Goal: Understand process/instructions: Learn how to perform a task or action

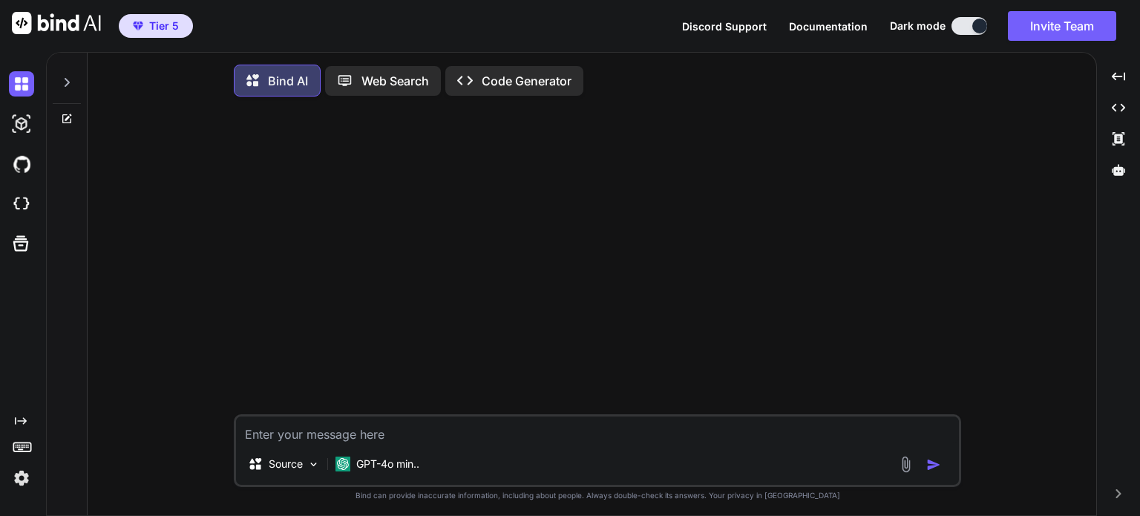
type textarea "x"
click at [24, 205] on img at bounding box center [21, 204] width 25 height 25
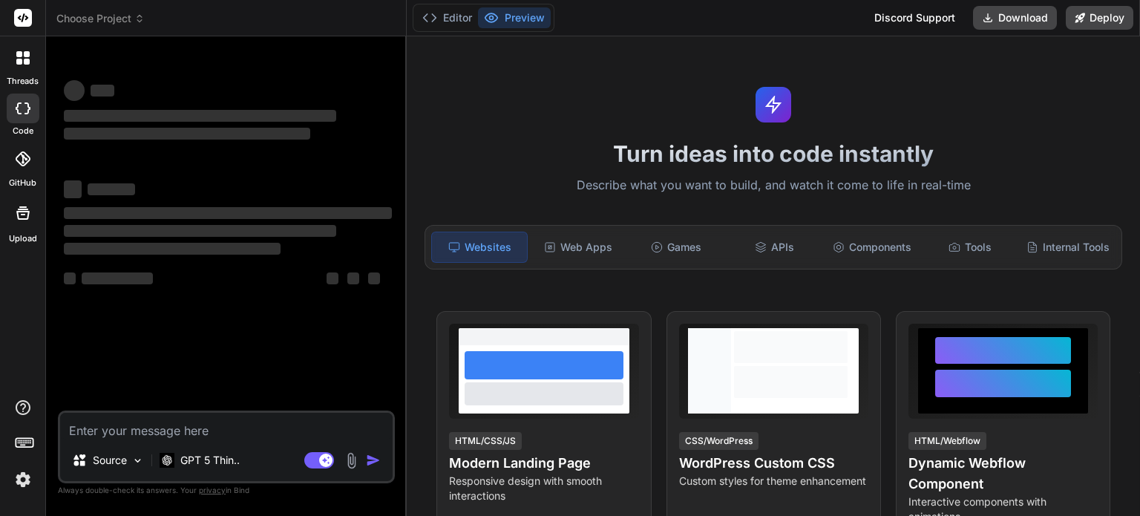
click at [99, 19] on span "Choose Project" at bounding box center [100, 18] width 88 height 15
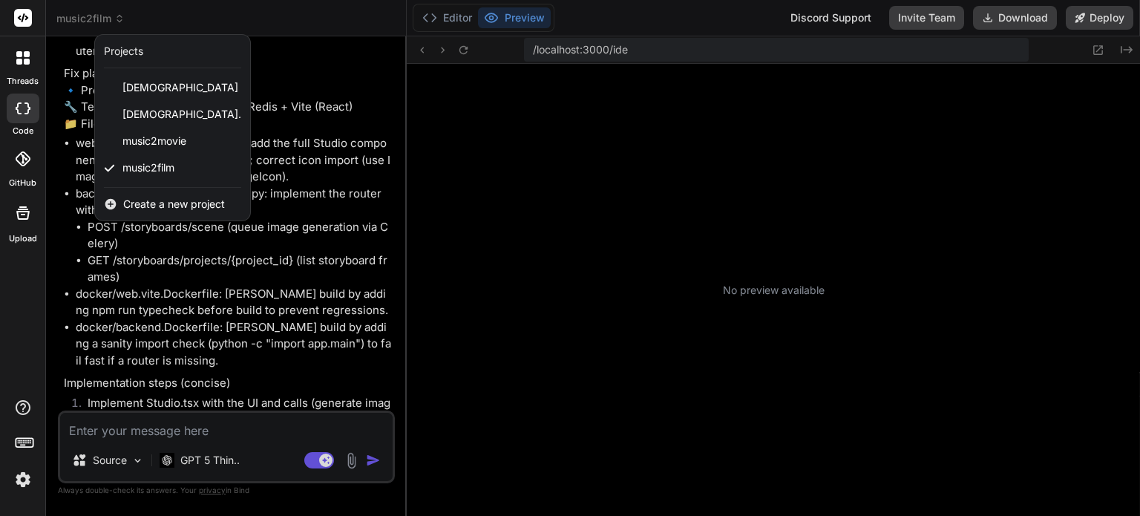
scroll to position [185, 0]
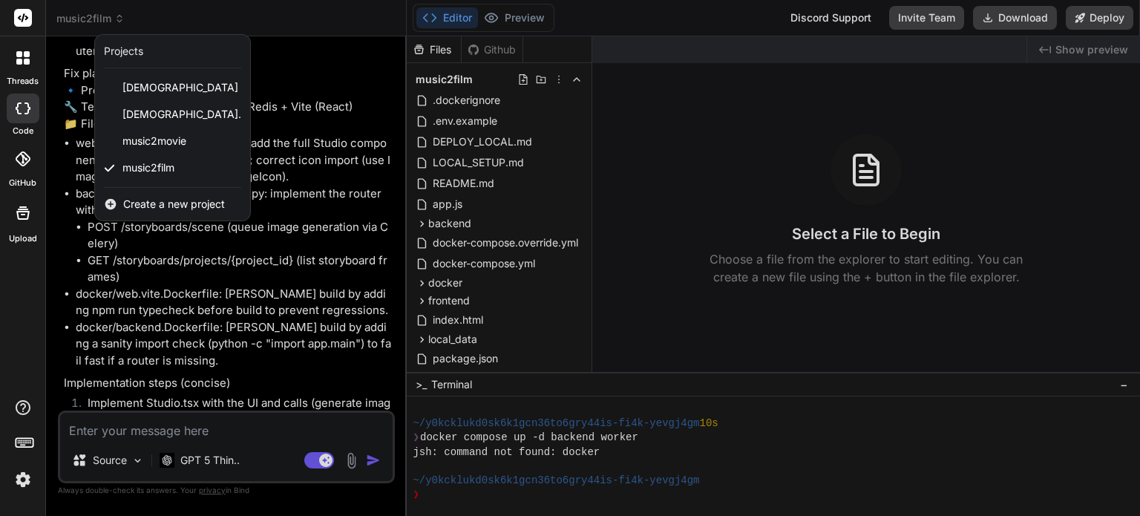
click at [219, 461] on div at bounding box center [570, 258] width 1140 height 516
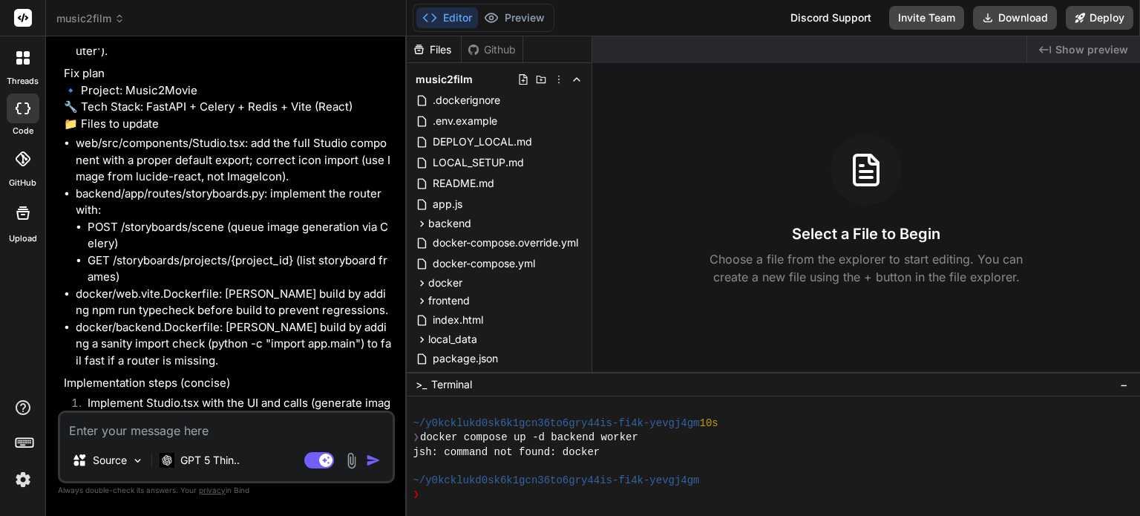
click at [219, 461] on p "GPT 5 Thin.." at bounding box center [209, 460] width 59 height 15
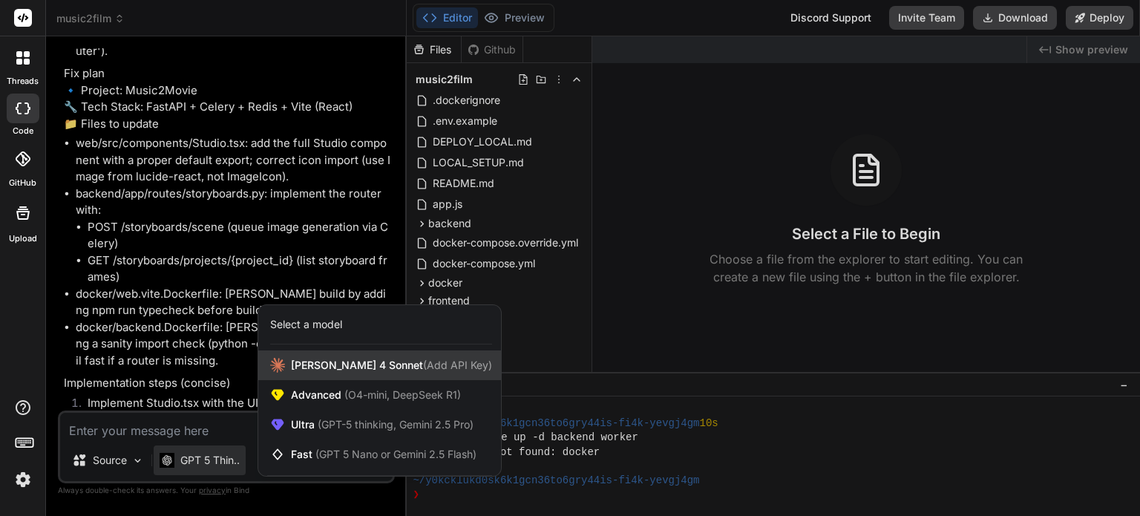
click at [305, 363] on span "Claude 4 Sonnet (Add API Key)" at bounding box center [391, 365] width 201 height 15
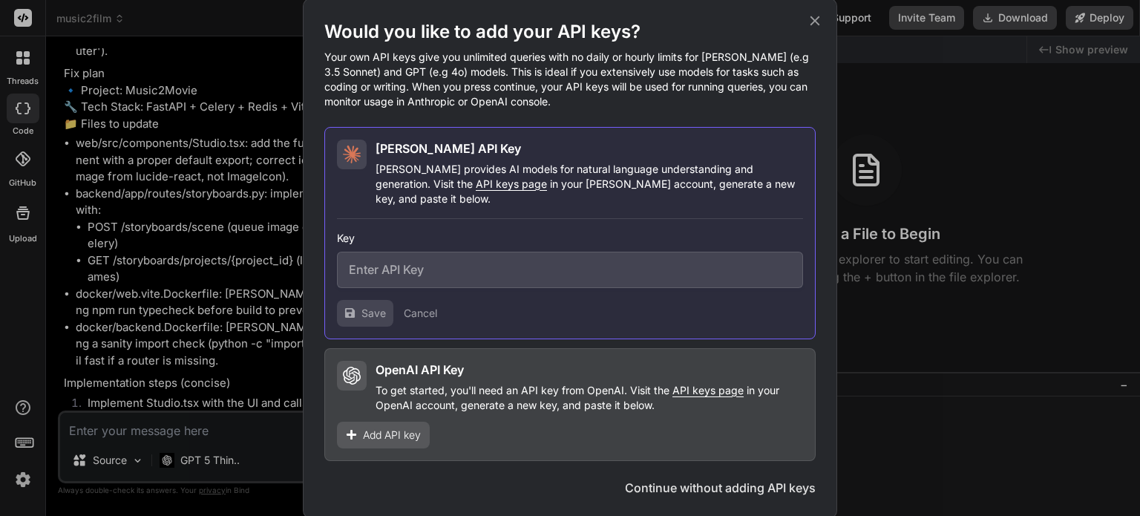
click at [269, 432] on div "Would you like to add your API keys? Your own API keys give you unlimited queri…" at bounding box center [570, 258] width 1140 height 516
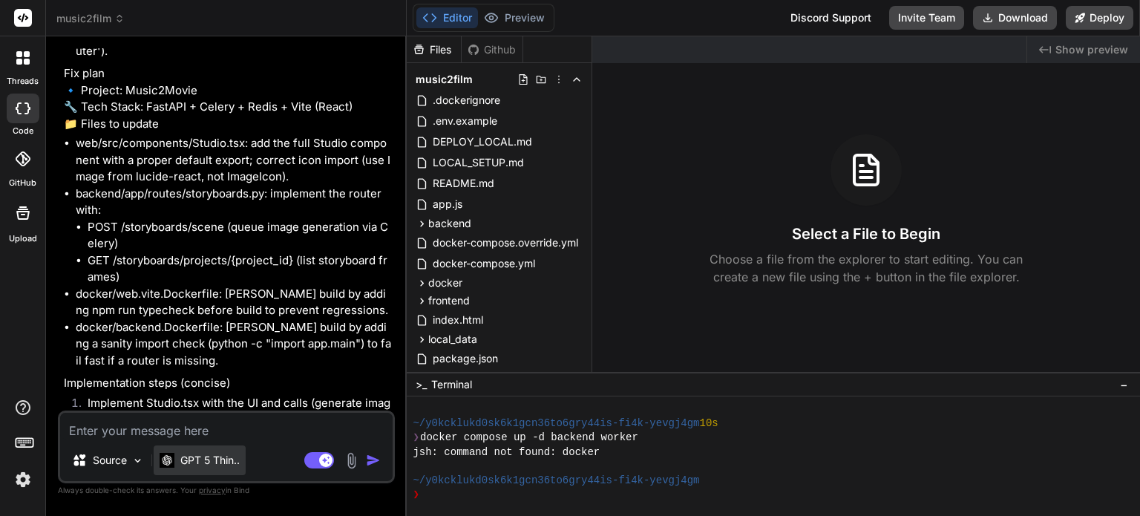
click at [227, 466] on p "GPT 5 Thin.." at bounding box center [209, 460] width 59 height 15
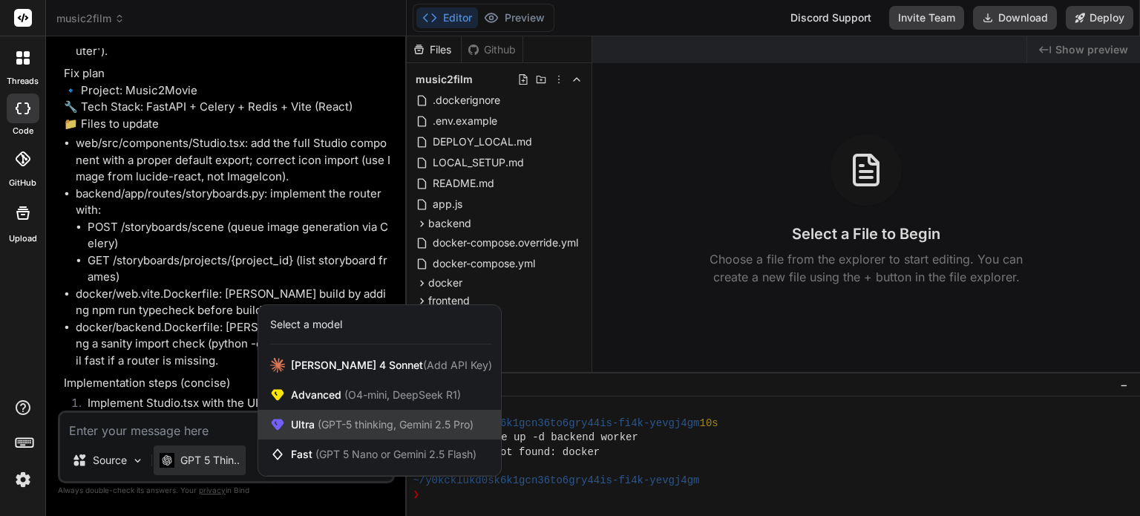
click at [344, 423] on span "(GPT-5 thinking, Gemini 2.5 Pro)" at bounding box center [394, 424] width 159 height 13
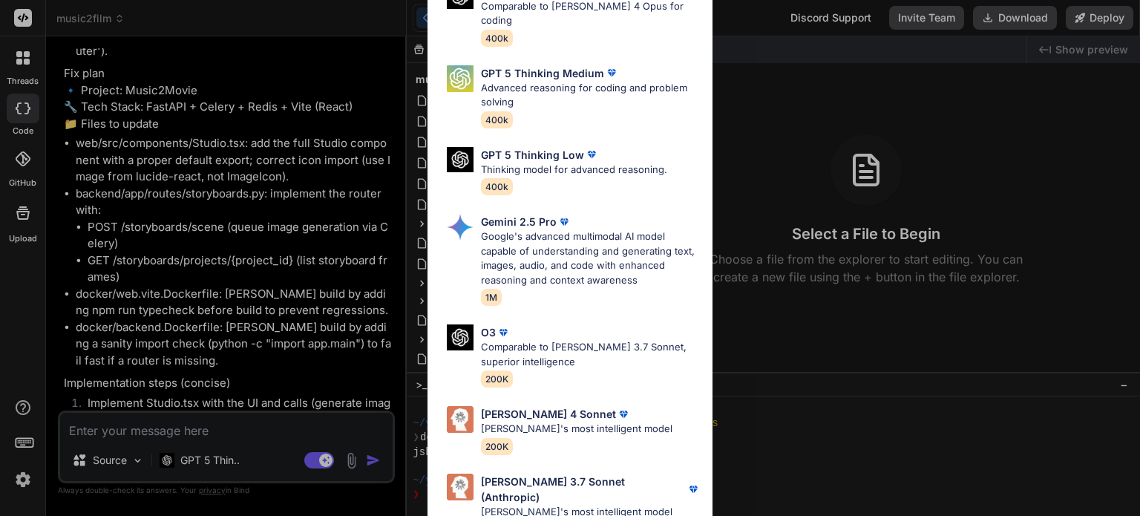
scroll to position [163, 0]
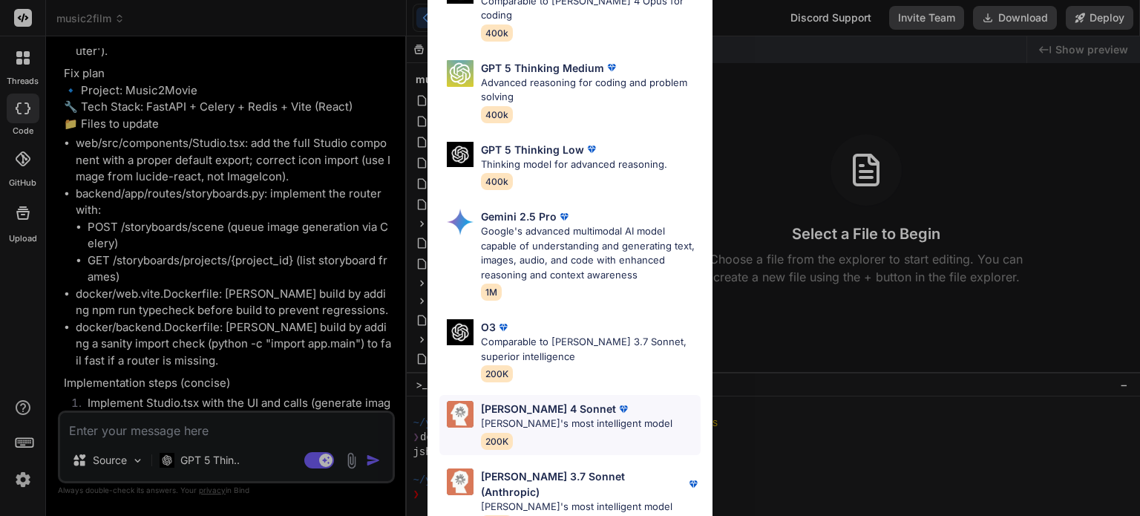
click at [582, 416] on p "Claude's most intelligent model" at bounding box center [577, 423] width 192 height 15
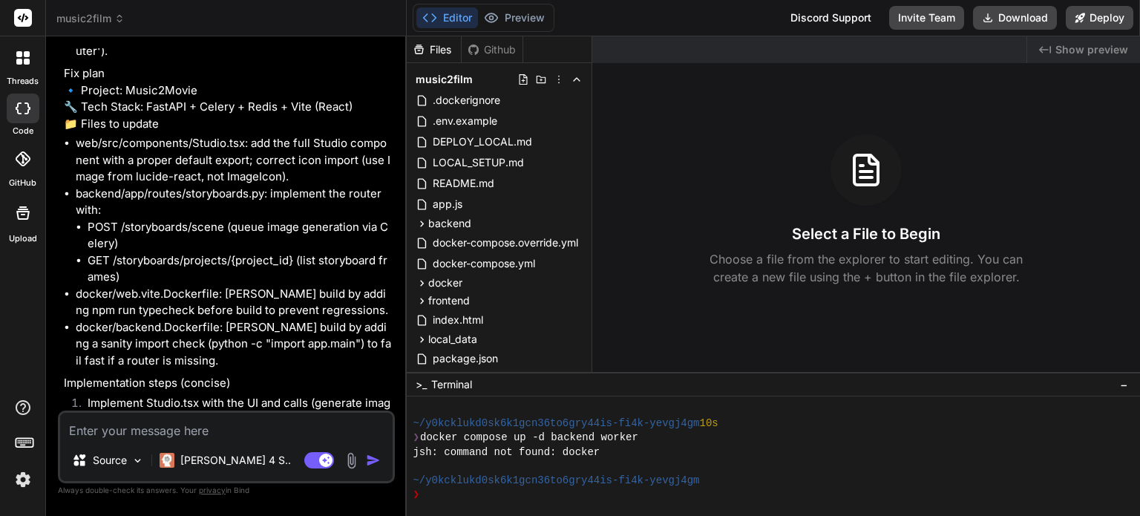
click at [147, 429] on textarea at bounding box center [226, 426] width 333 height 27
click at [350, 460] on img at bounding box center [351, 460] width 17 height 17
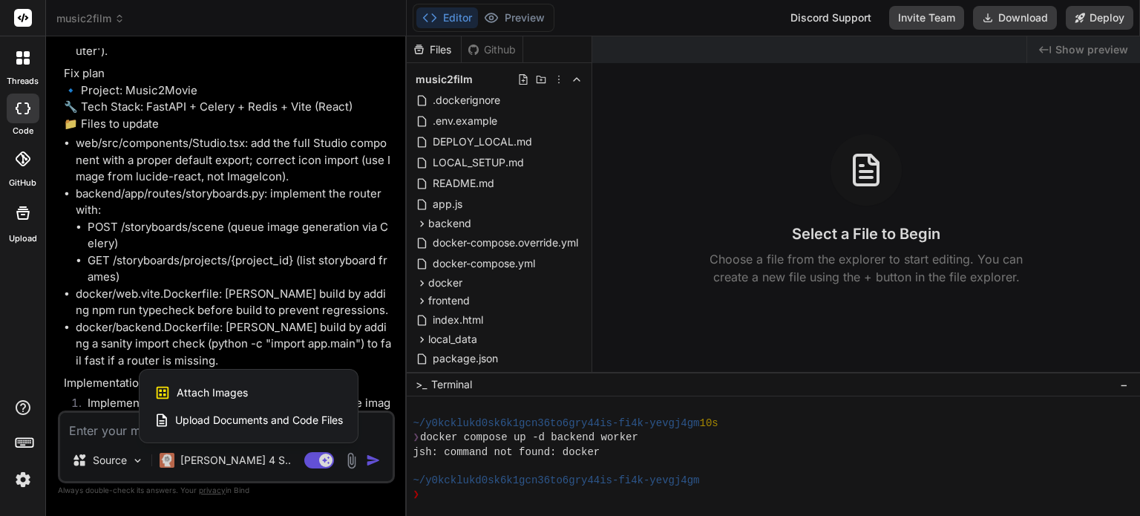
click at [222, 392] on span "Attach Images" at bounding box center [212, 392] width 71 height 15
type textarea "x"
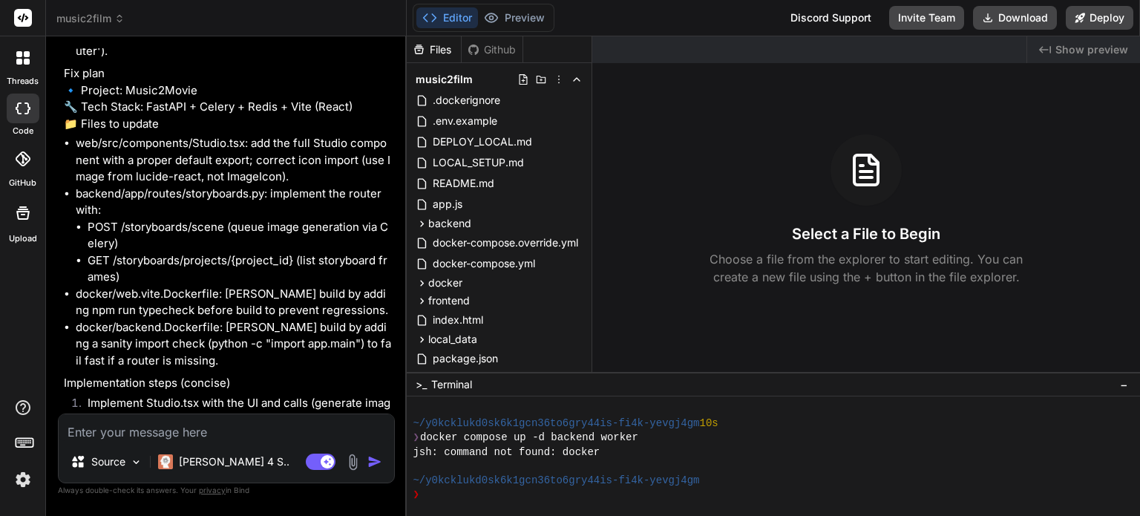
type input "C:\fakepath\storyboard page.png"
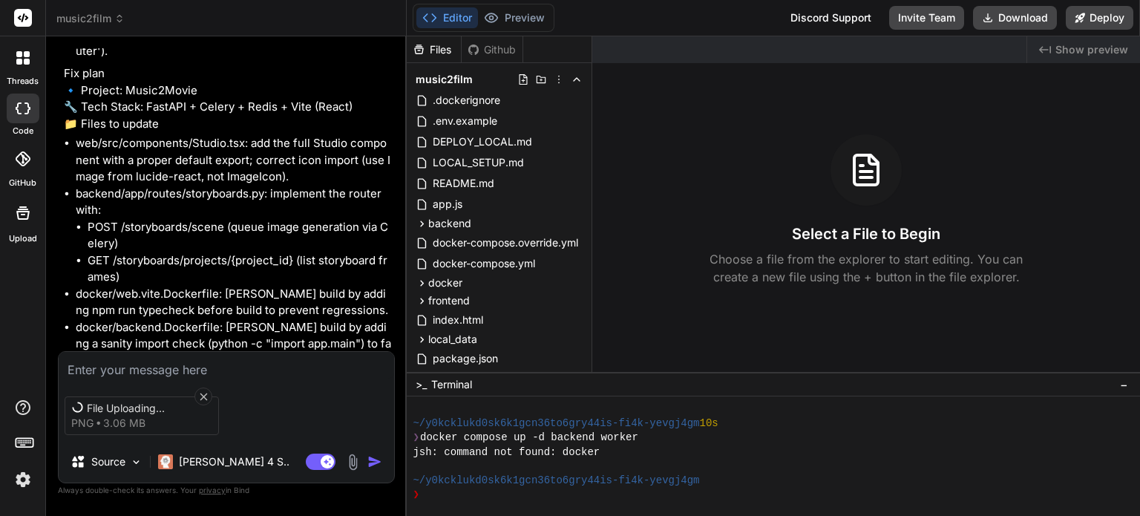
click at [122, 369] on textarea at bounding box center [227, 365] width 336 height 27
type textarea "x"
type textarea "i"
type textarea "x"
type textarea "i"
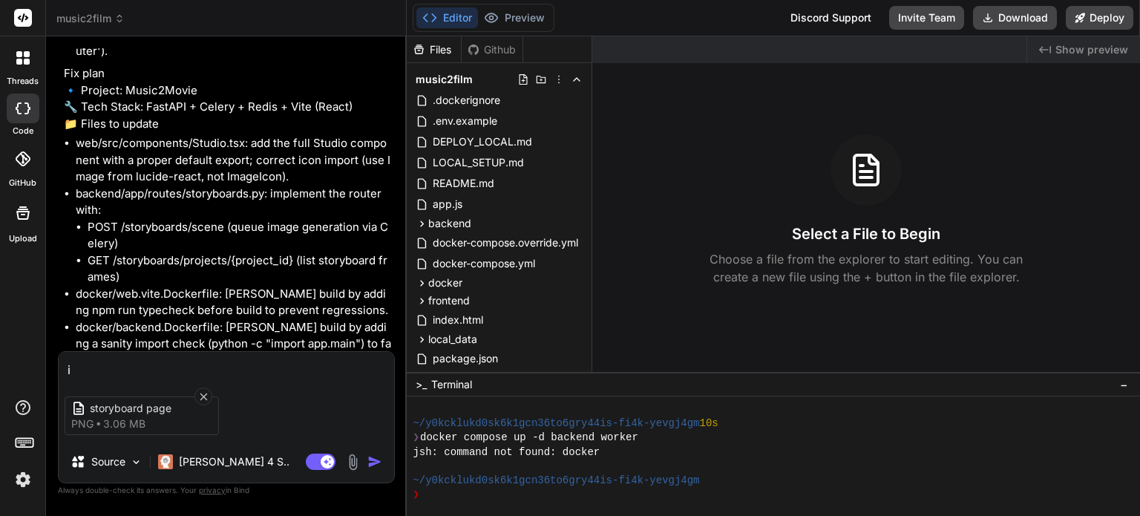
type textarea "x"
type textarea "i f"
type textarea "x"
type textarea "i fo"
type textarea "x"
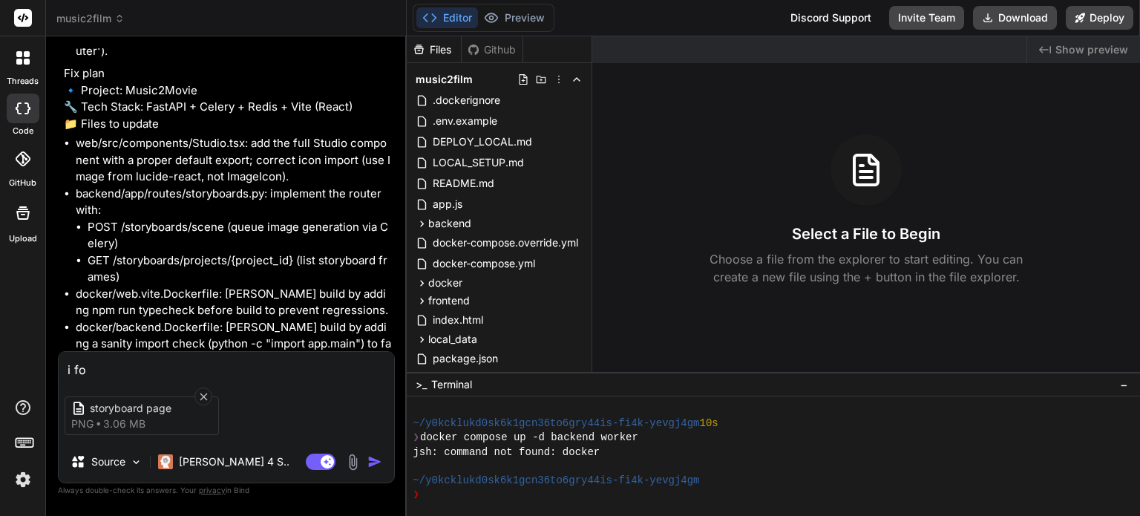
type textarea "i fou"
type textarea "x"
type textarea "i foud"
type textarea "x"
type textarea "i foudn"
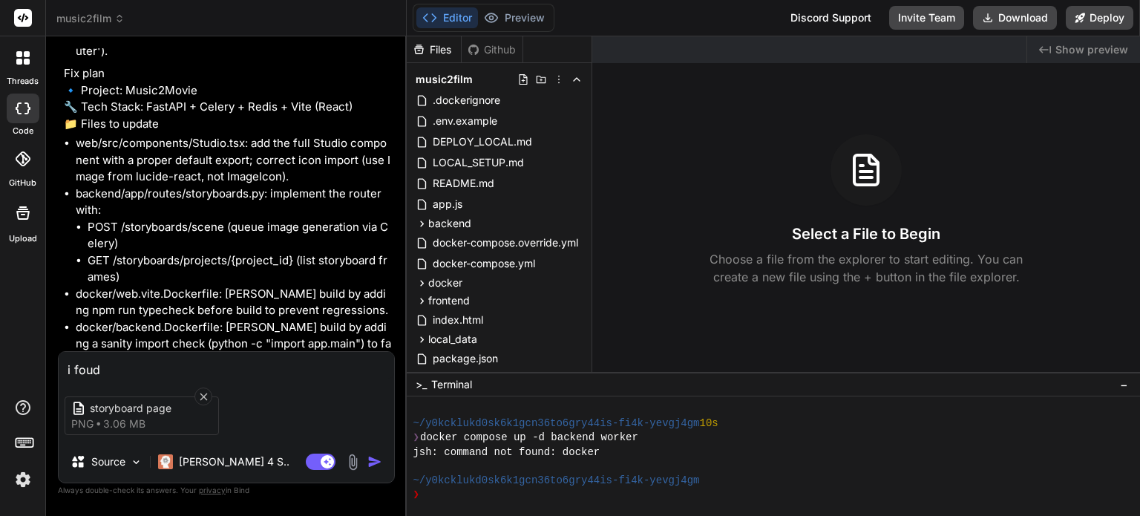
type textarea "x"
type textarea "i foudn"
type textarea "x"
type textarea "i foudn t"
type textarea "x"
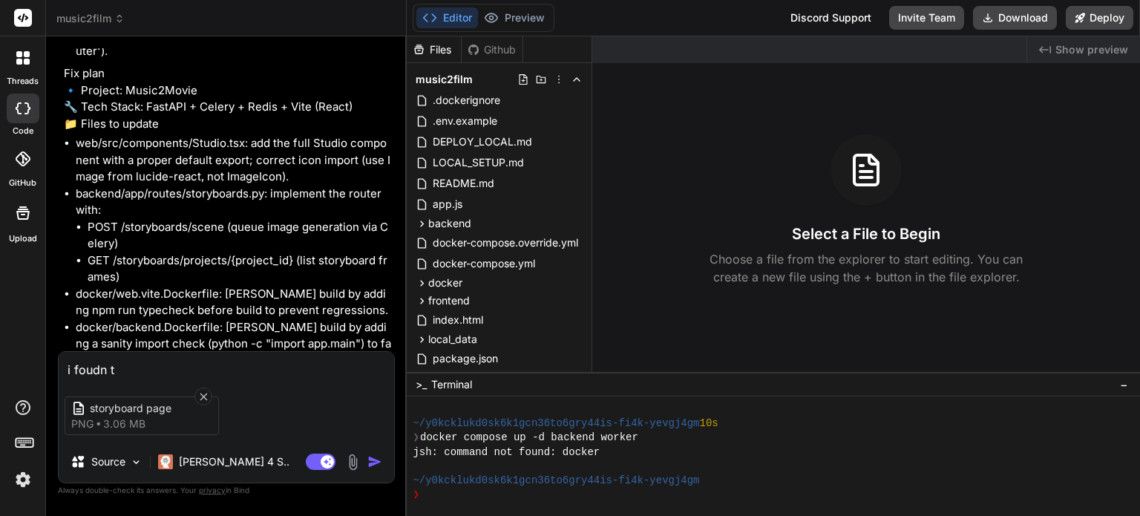
type textarea "i foudn th"
type textarea "x"
type textarea "i foudn t"
type textarea "x"
type textarea "i foudn"
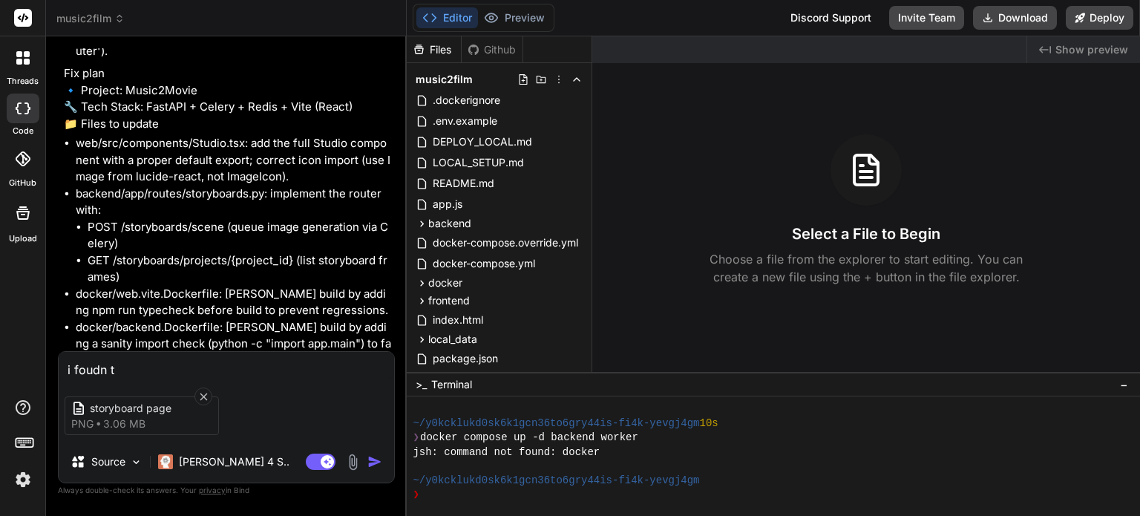
type textarea "x"
type textarea "i foudn"
type textarea "x"
type textarea "i foud"
type textarea "x"
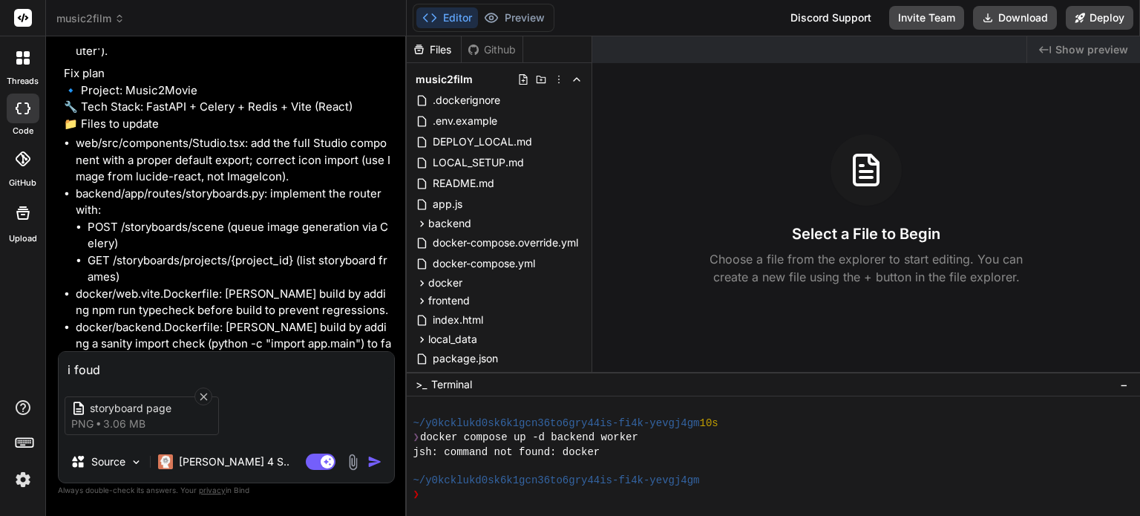
type textarea "i foudn"
type textarea "x"
type textarea "i foud"
type textarea "x"
type textarea "i foudn"
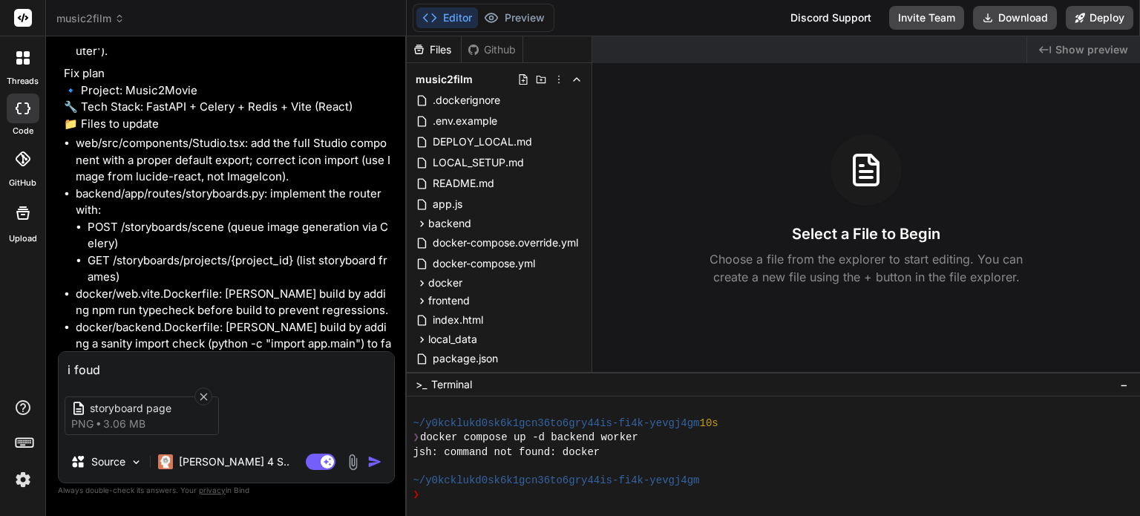
type textarea "x"
type textarea "i foud"
type textarea "x"
type textarea "i fou"
type textarea "x"
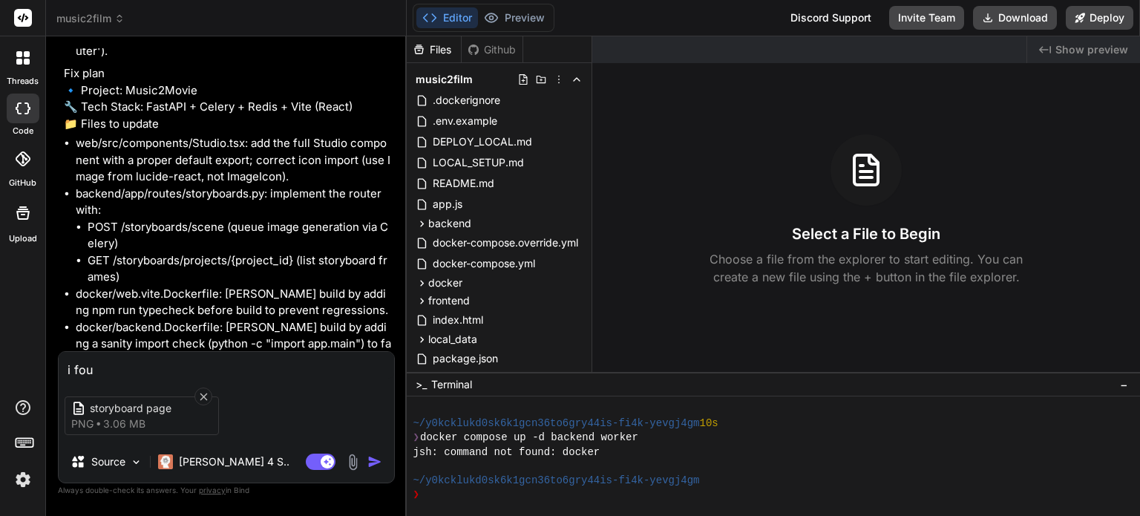
type textarea "i foun"
type textarea "x"
type textarea "i foung"
type textarea "x"
type textarea "i foun"
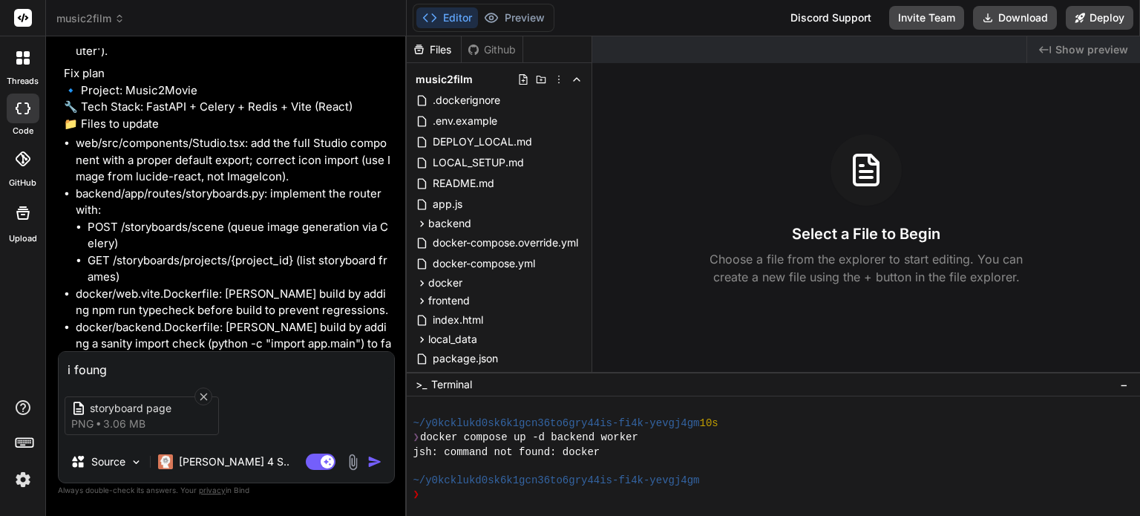
type textarea "x"
type textarea "i found"
type textarea "x"
type textarea "i found"
type textarea "x"
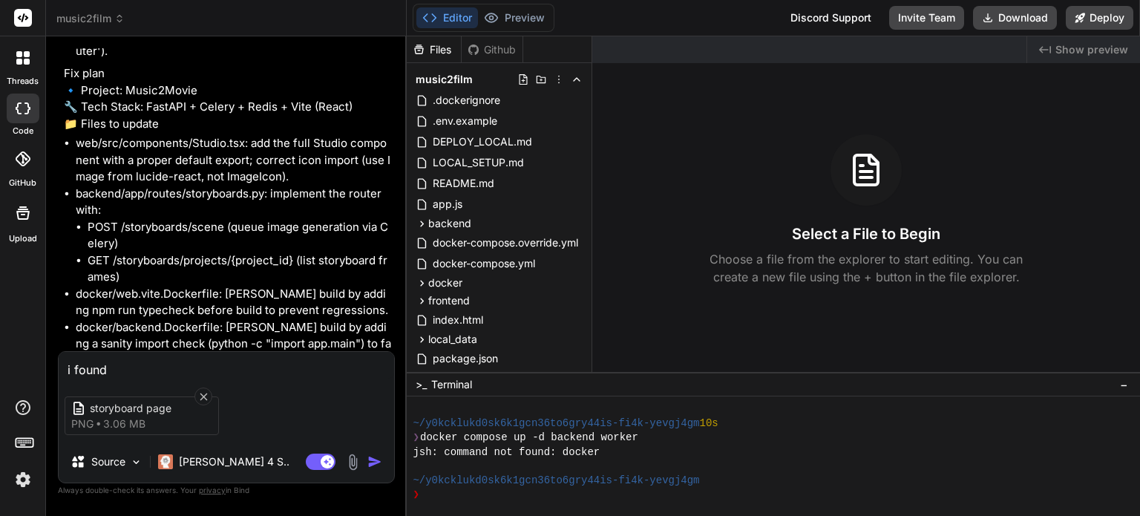
type textarea "i found t"
type textarea "x"
type textarea "i found th"
type textarea "x"
type textarea "i found the"
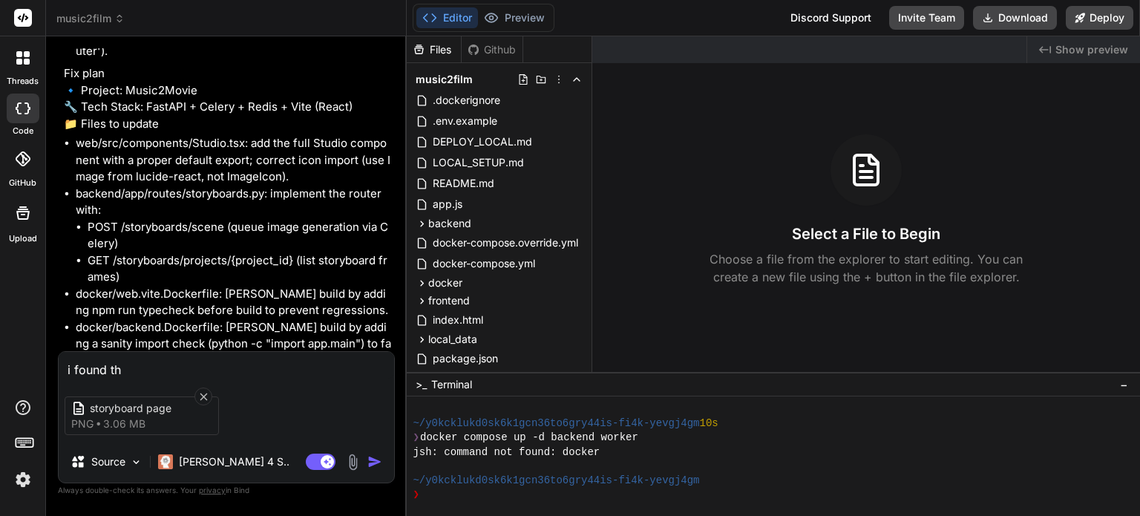
type textarea "x"
type textarea "i found the"
type textarea "x"
type textarea "i found the m"
type textarea "x"
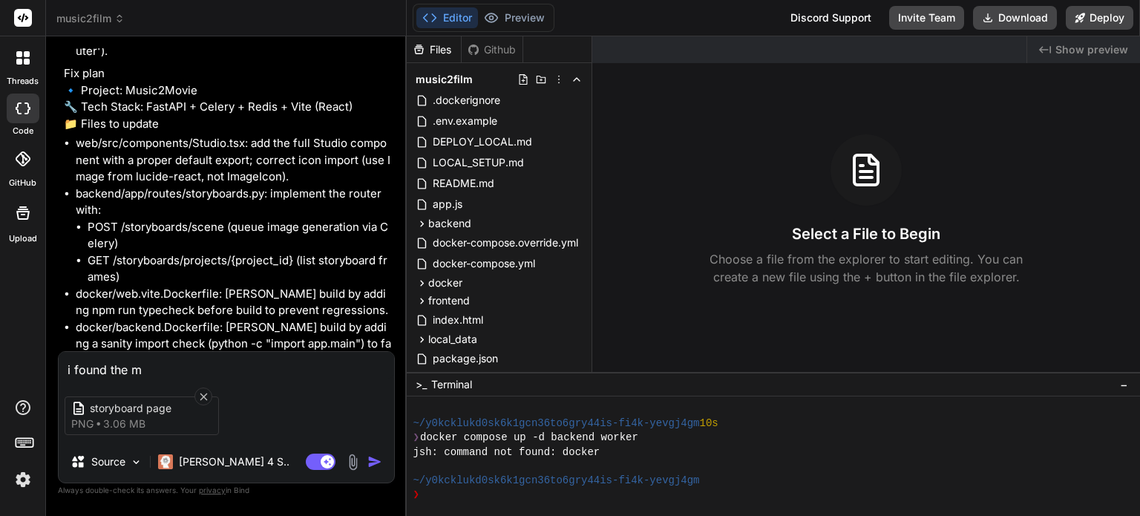
type textarea "i found the me"
type textarea "x"
type textarea "i found the mes"
type textarea "x"
type textarea "i found the mess"
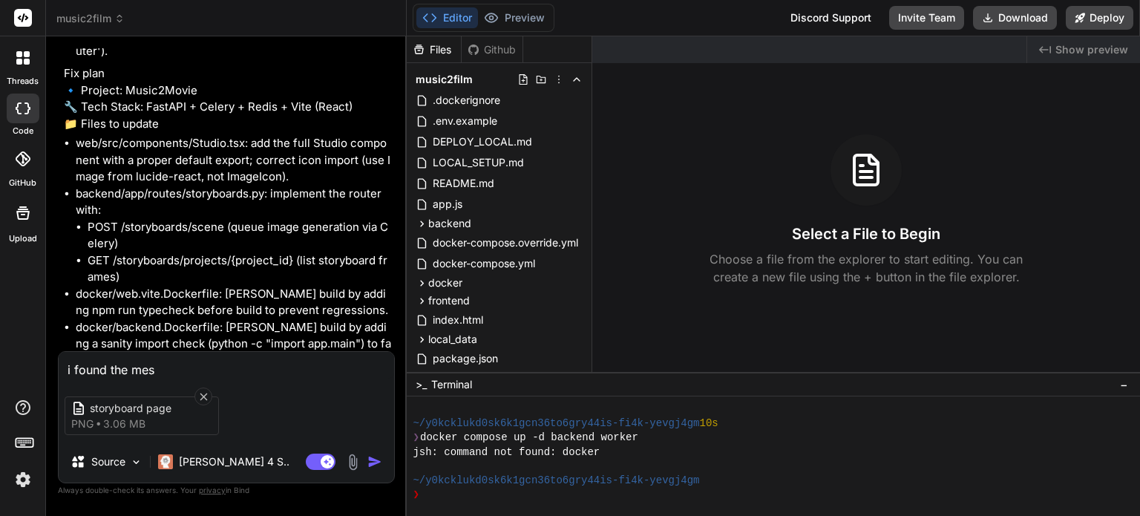
type textarea "x"
type textarea "i found the messa"
type textarea "x"
type textarea "i found the messag"
type textarea "x"
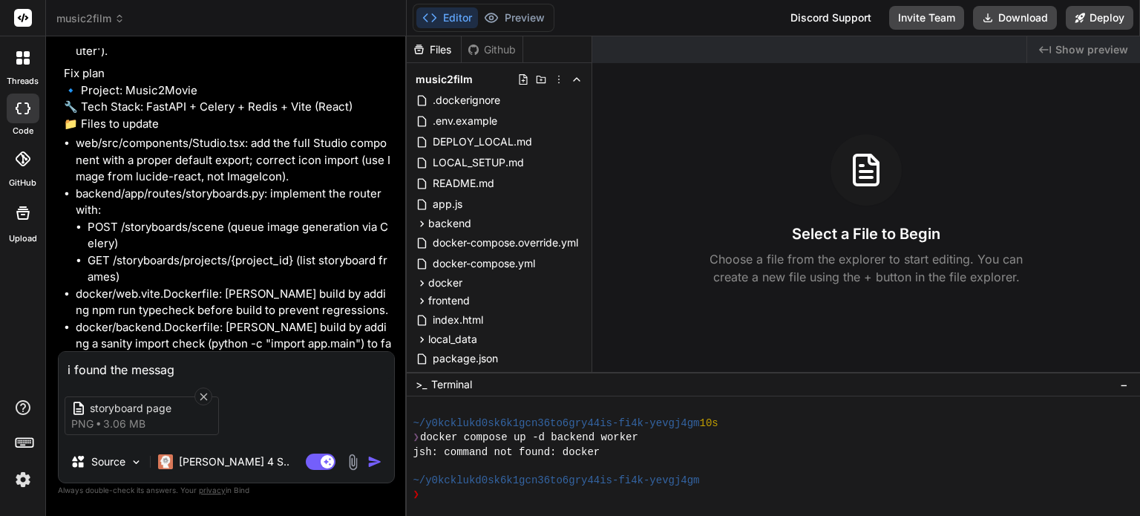
type textarea "i found the message"
type textarea "x"
type textarea "i found the message"
type textarea "x"
type textarea "i found the message i"
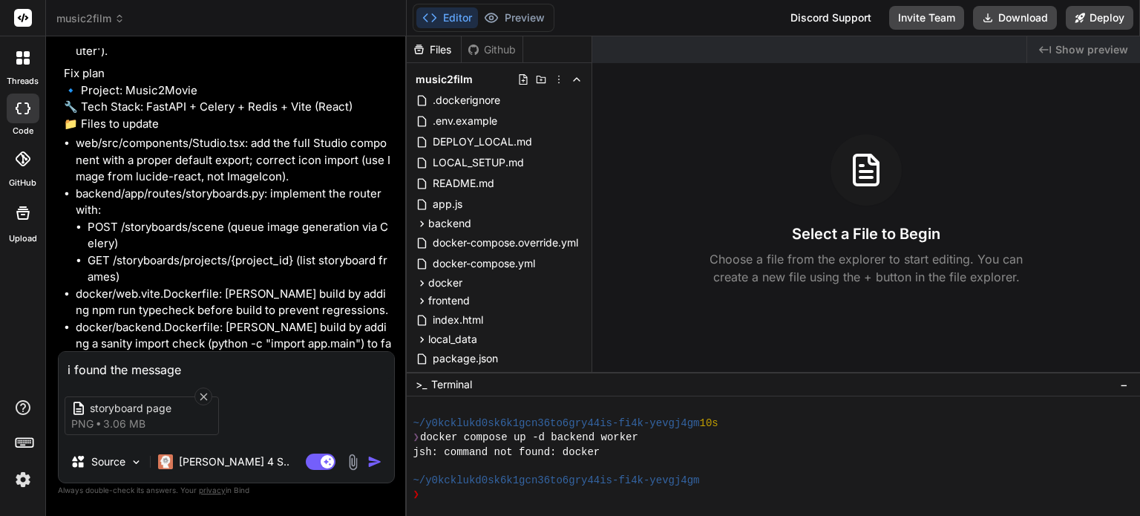
type textarea "x"
type textarea "i found the message it"
type textarea "x"
type textarea "i found the message it"
type textarea "x"
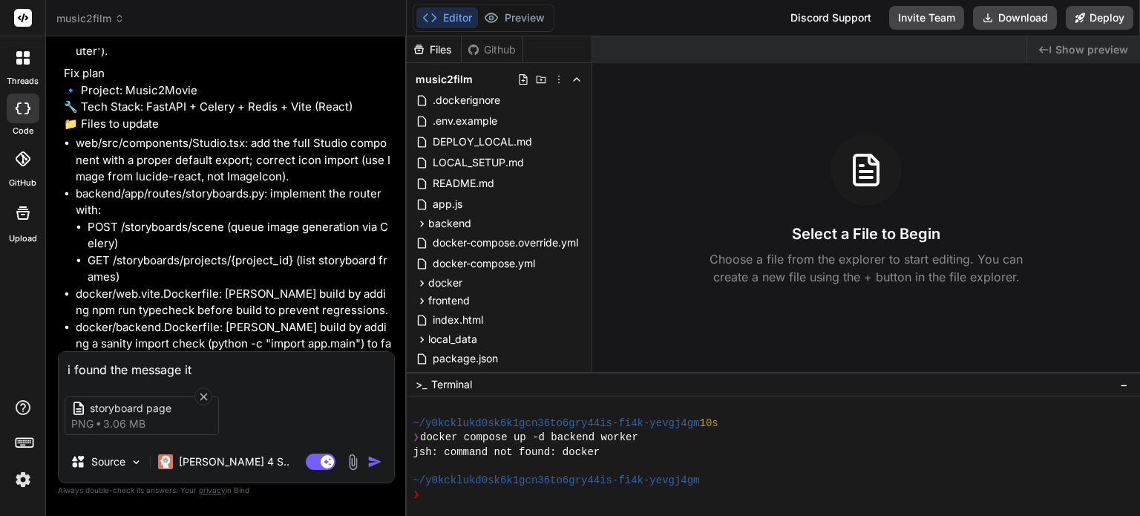
type textarea "i found the message it s"
type textarea "x"
type textarea "i found the message it sh"
type textarea "x"
type textarea "i found the message it sho"
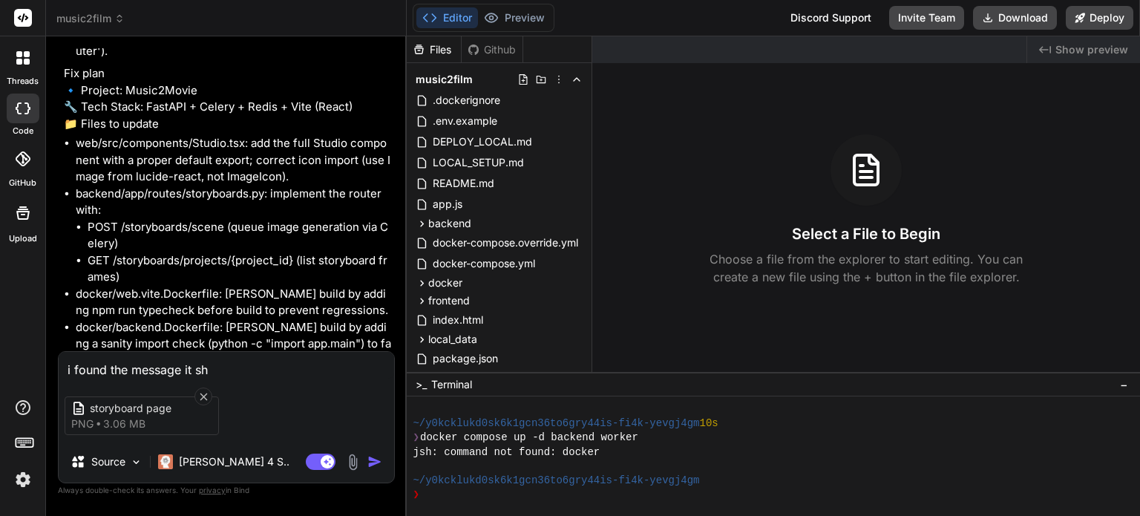
type textarea "x"
type textarea "i found the message it show"
type textarea "x"
type textarea "i found the message it shown"
type textarea "x"
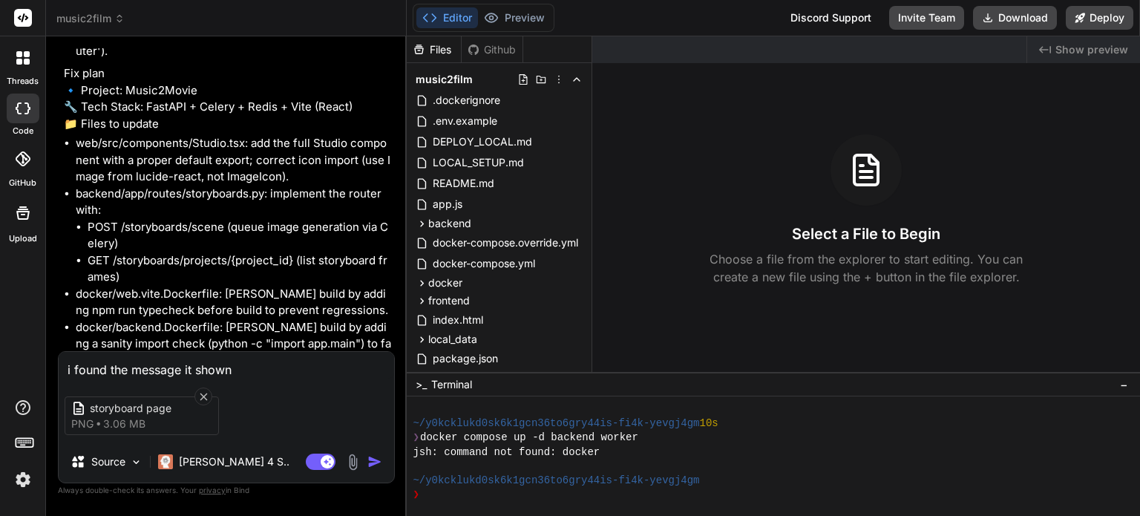
type textarea "i found the message it shown"
type textarea "x"
type textarea "i found the message it shown i"
type textarea "x"
type textarea "i found the message it shown im"
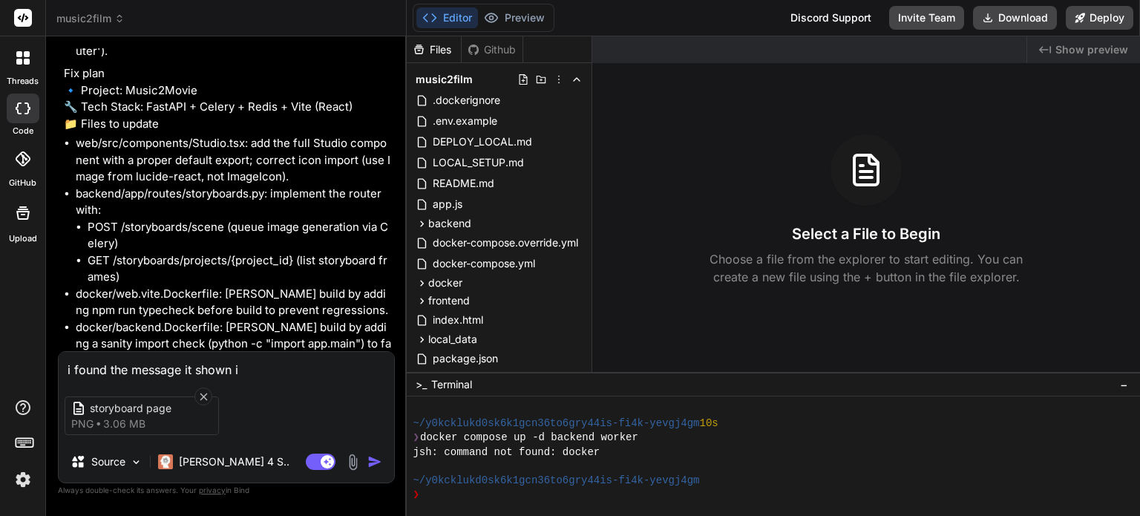
type textarea "x"
type textarea "i found the message it shown ima"
type textarea "x"
type textarea "i found the message it shown imag"
type textarea "x"
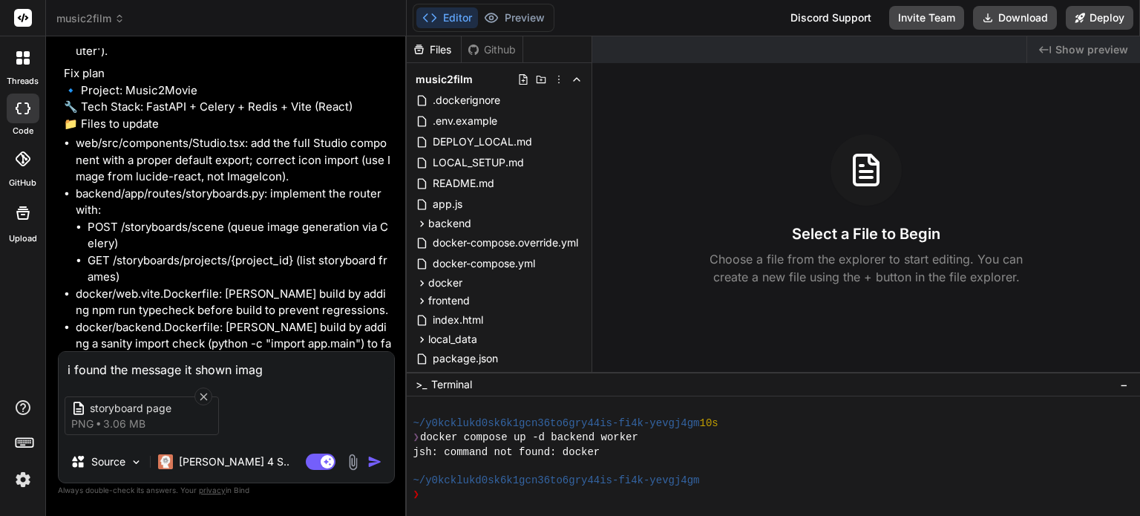
type textarea "i found the message it shown image"
type textarea "x"
type textarea "i found the message it shown image"
type textarea "x"
type textarea "i found the message it shown image g"
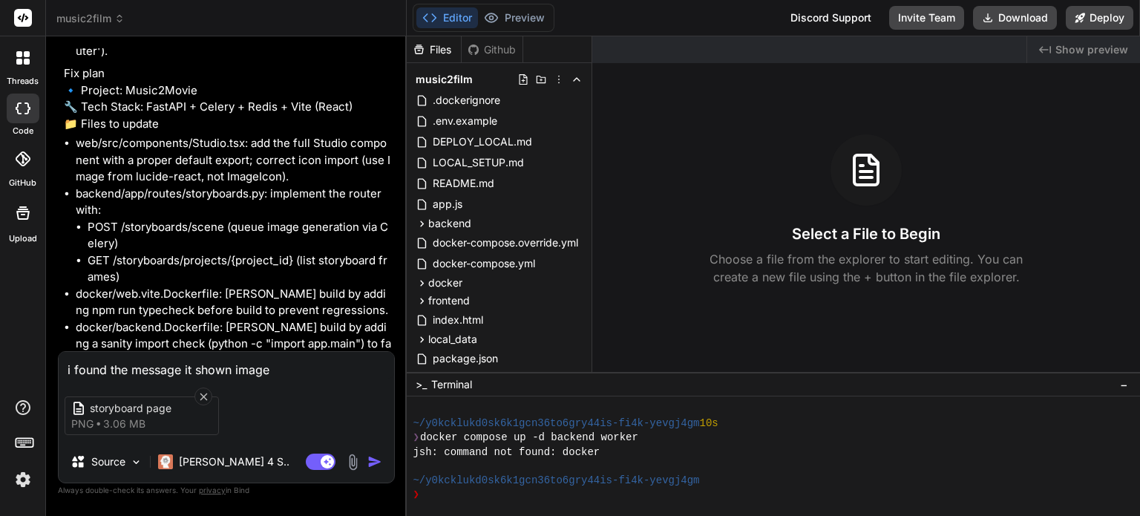
type textarea "x"
type textarea "i found the message it shown image gn"
type textarea "x"
type textarea "i found the message it shown image g"
type textarea "x"
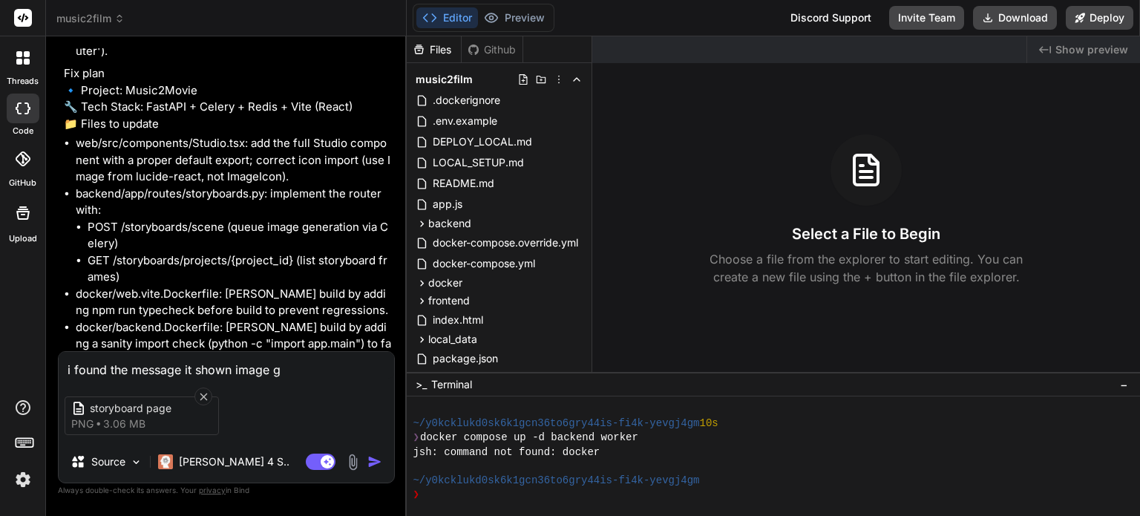
type textarea "i found the message it shown image ge"
type textarea "x"
type textarea "i found the message it shown image gen"
type textarea "x"
type textarea "i found the message it shown image gene"
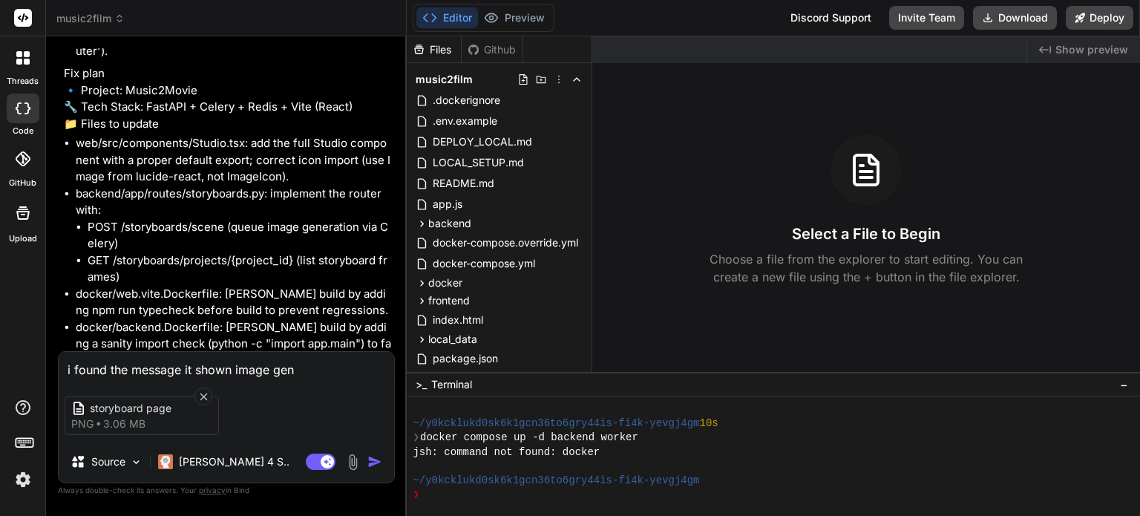
type textarea "x"
type textarea "i found the message it shown image gener"
type textarea "x"
type textarea "i found the message it shown image genera"
type textarea "x"
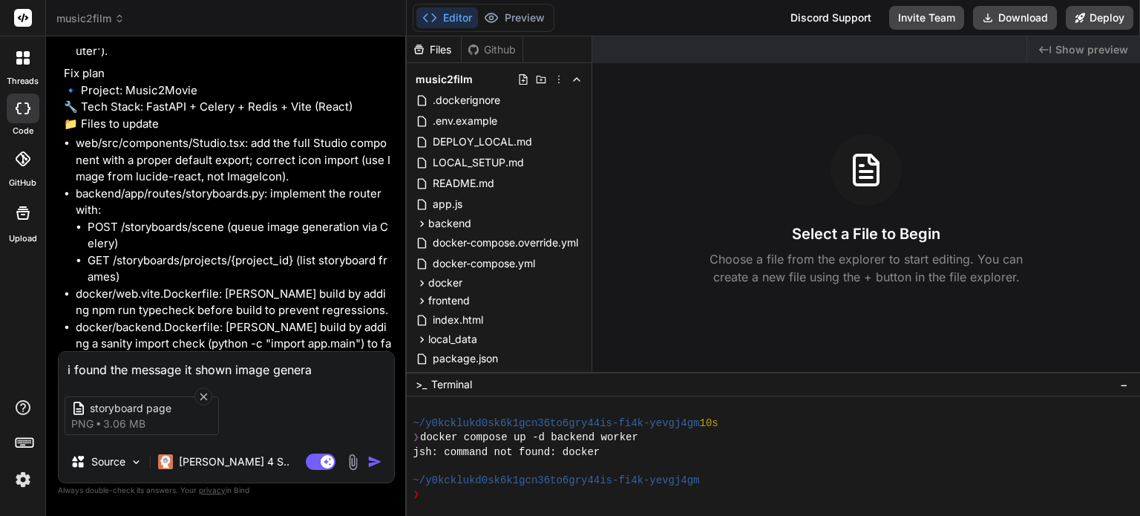
type textarea "i found the message it shown image generat"
type textarea "x"
type textarea "i found the message it shown image generate"
type textarea "x"
type textarea "i found the message it shown image generate"
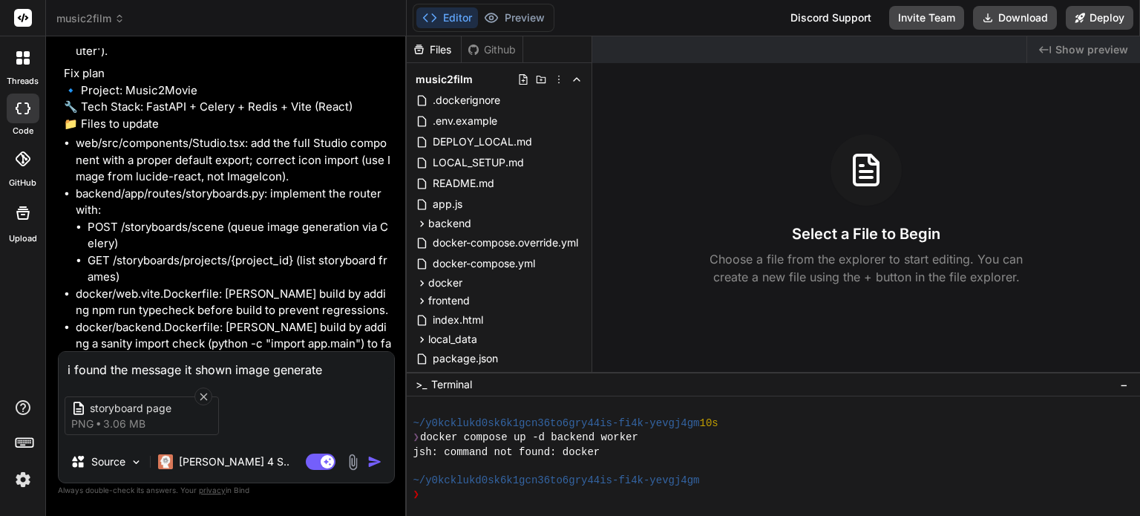
type textarea "x"
type textarea "i found the message it shown image generate b"
type textarea "x"
type textarea "i found the message it shown image generate by"
type textarea "x"
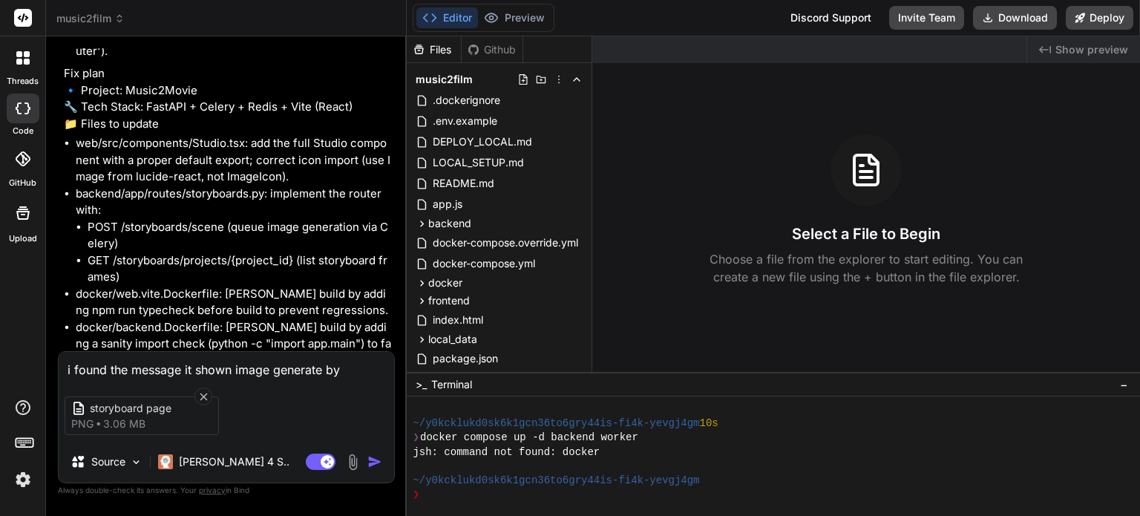
type textarea "i found the message it shown image generate by"
type textarea "x"
type textarea "i found the message it shown image generate by i"
type textarea "x"
type textarea "i found the message it shown image generate by it"
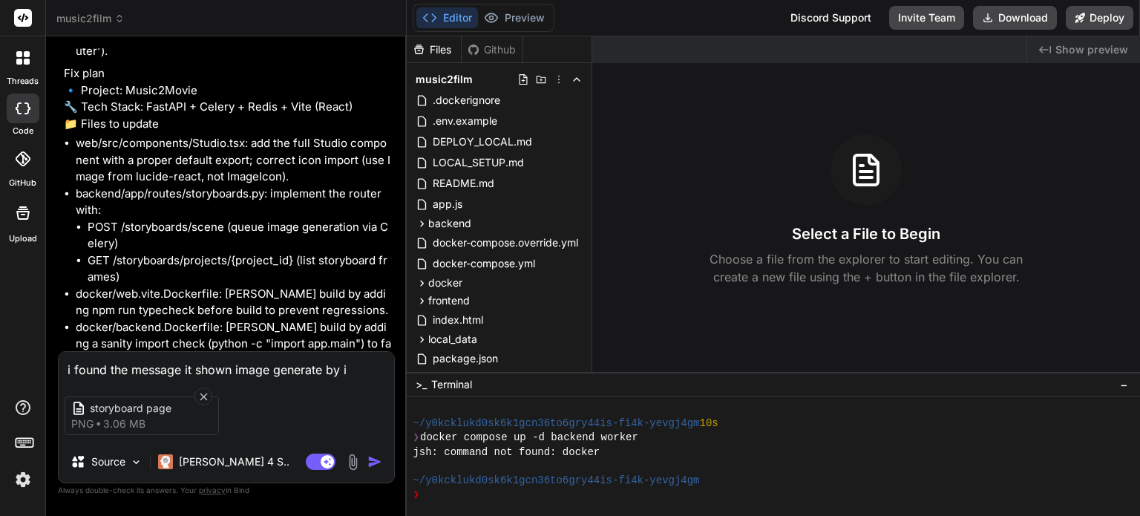
type textarea "x"
type textarea "i found the message it shown image generate by it"
type textarea "x"
type textarea "i found the message it shown image generate by it w"
type textarea "x"
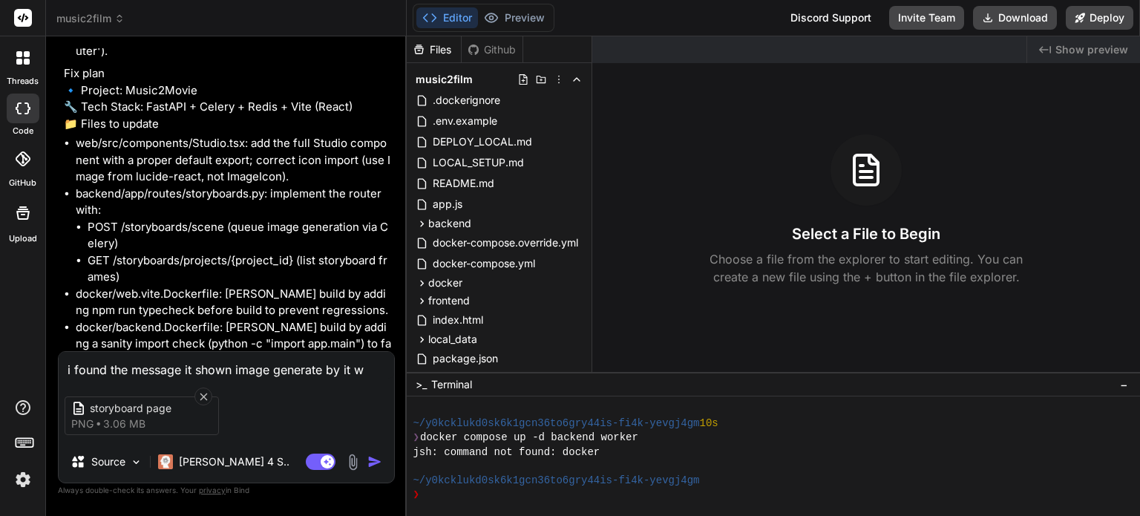
type textarea "i found the message it shown image generate by it wa"
type textarea "x"
type textarea "i found the message it shown image generate by it was"
type textarea "x"
type textarea "i found the message it shown image generate by it was"
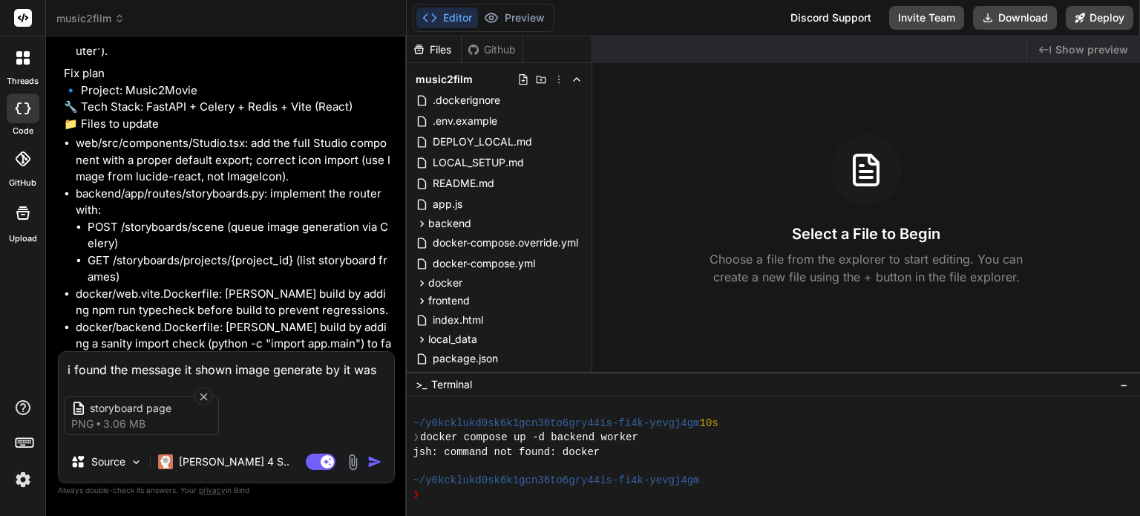
type textarea "x"
type textarea "i found the message it shown image generate by it was n"
type textarea "x"
type textarea "i found the message it shown image generate by it was no"
type textarea "x"
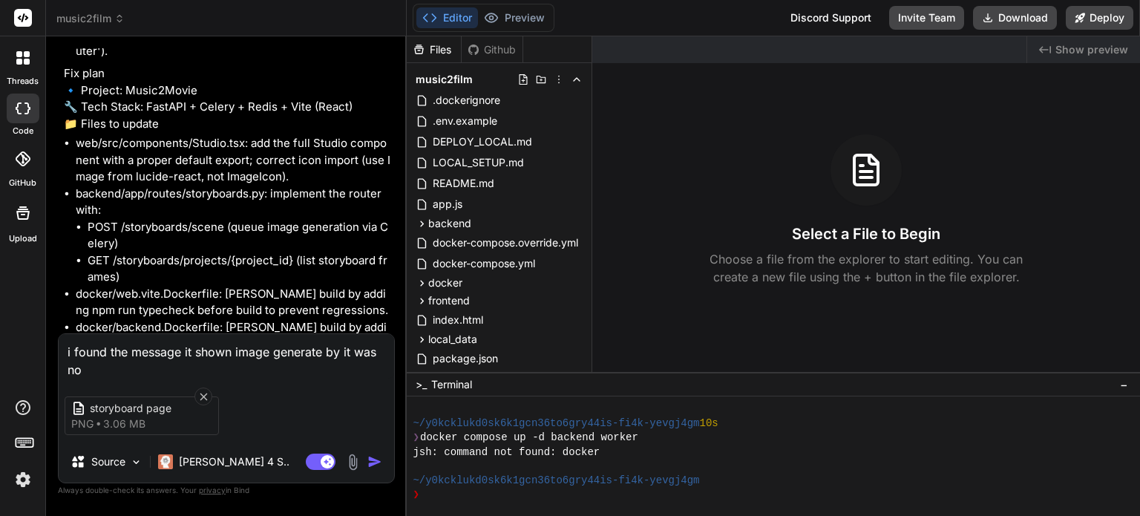
type textarea "i found the message it shown image generate by it was not"
type textarea "x"
type textarea "i found the message it shown image generate by it was not"
type textarea "x"
type textarea "i found the message it shown image generate by it was not d"
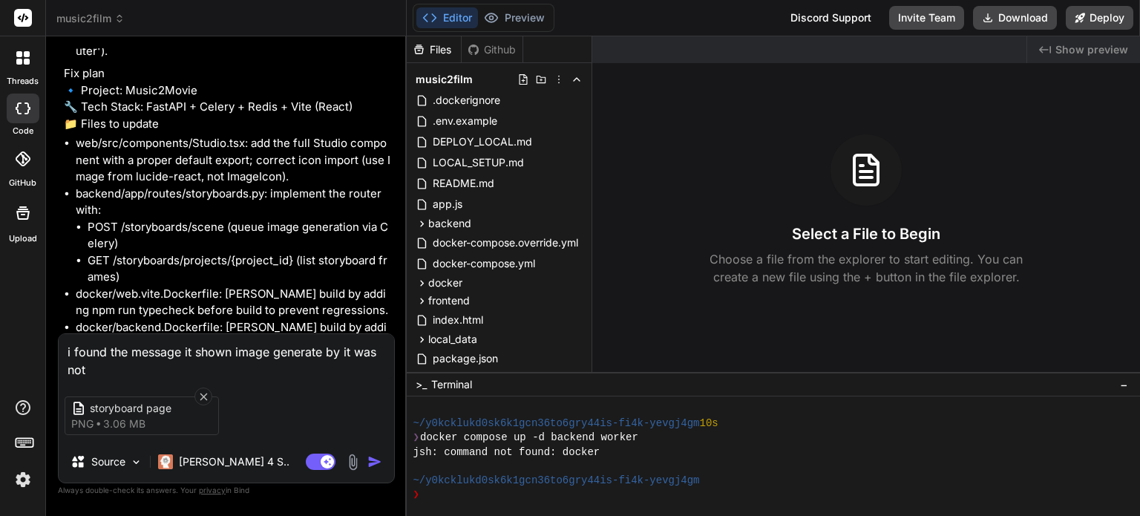
type textarea "x"
type textarea "i found the message it shown image generate by it was not di"
type textarea "x"
type textarea "i found the message it shown image generate by it was not dip"
type textarea "x"
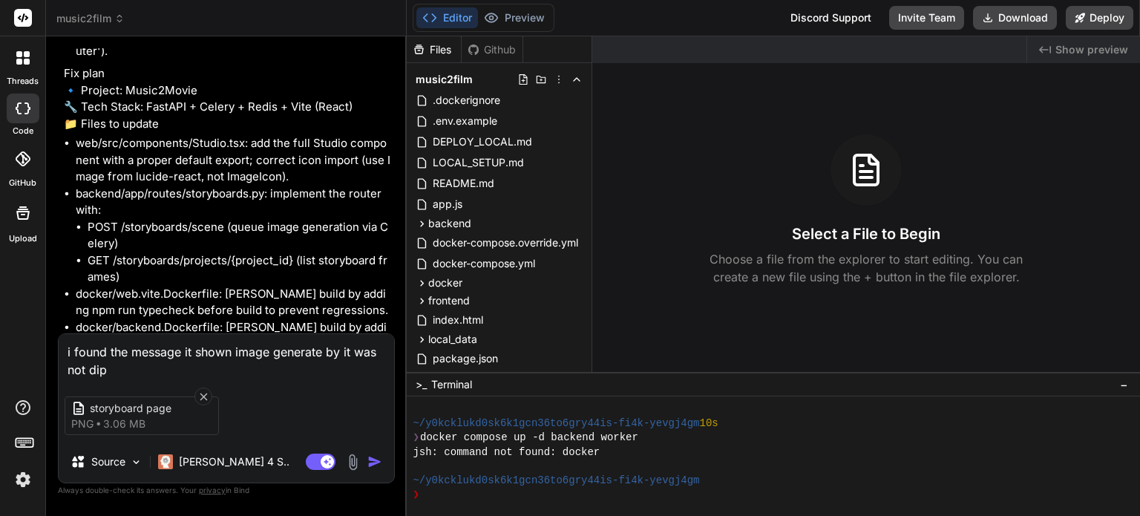
type textarea "i found the message it shown image generate by it was not di"
type textarea "x"
type textarea "i found the message it shown image generate by it was not dis"
type textarea "x"
type textarea "i found the message it shown image generate by it was not disp"
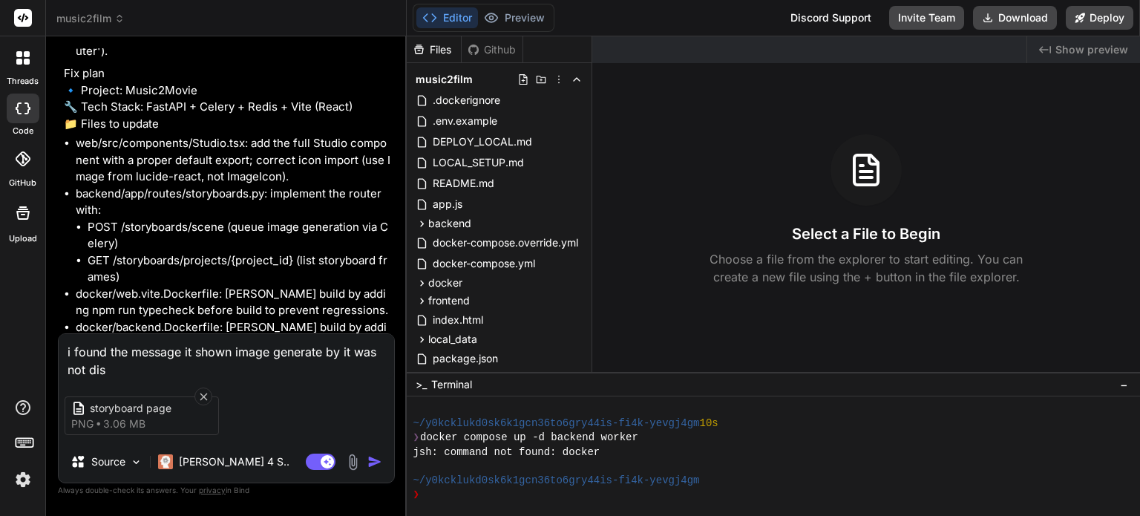
type textarea "x"
type textarea "i found the message it shown image generate by it was not displ"
type textarea "x"
type textarea "i found the message it shown image generate by it was not displa"
type textarea "x"
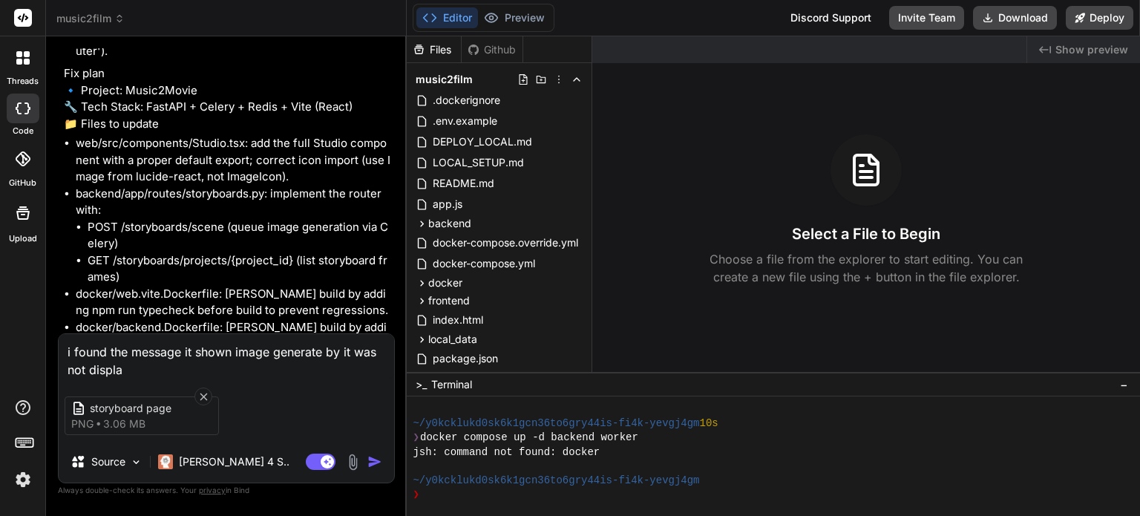
type textarea "i found the message it shown image generate by it was not displan"
type textarea "x"
type textarea "i found the message it shown image generate by it was not displa"
type textarea "x"
type textarea "i found the message it shown image generate by it was not display"
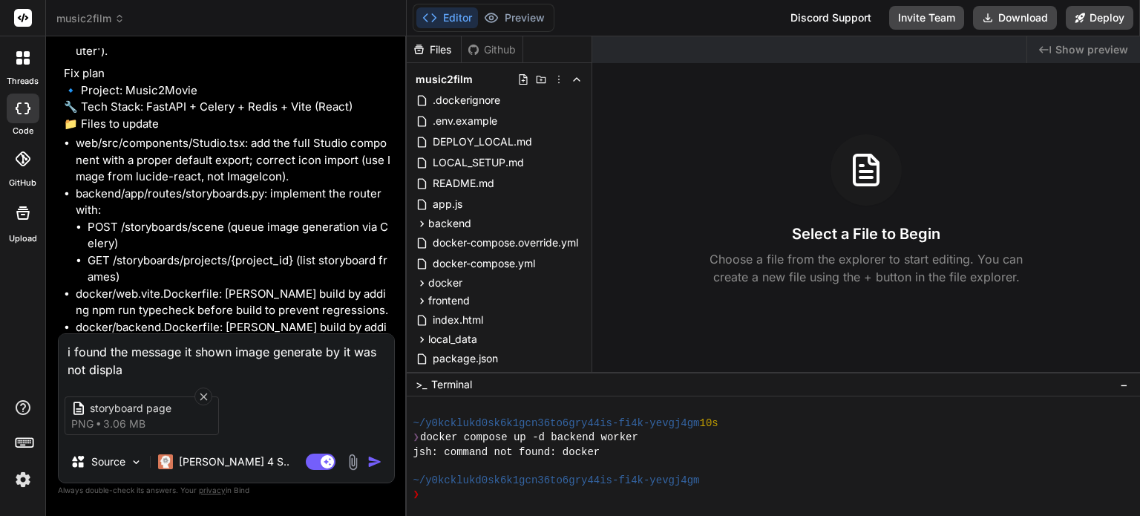
type textarea "x"
type textarea "i found the message it shown image generate by it was not display."
type textarea "x"
type textarea "i found the message it shown image generate by it was not display."
type textarea "x"
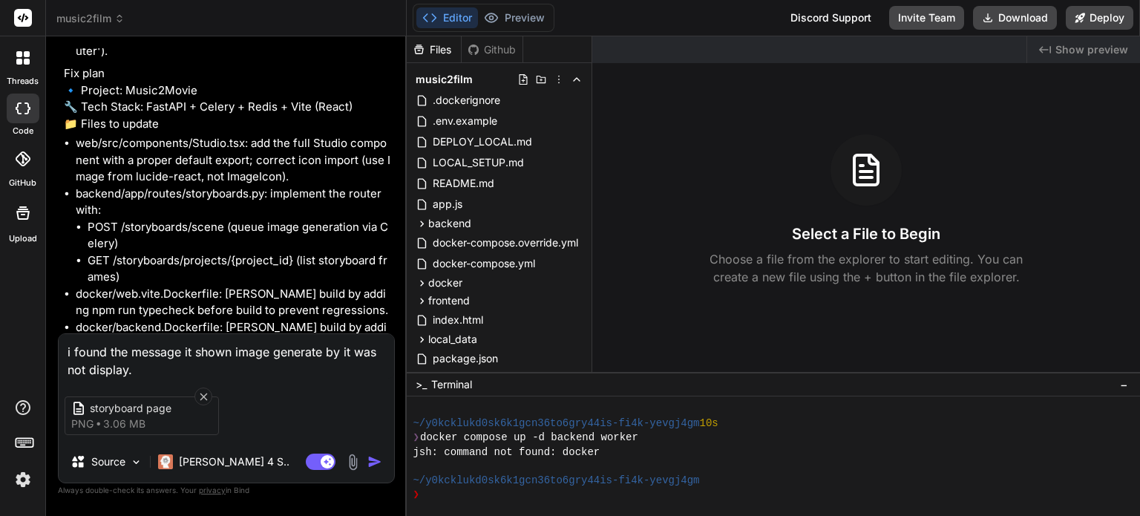
type textarea "i found the message it shown image generate by it was not display. B"
type textarea "x"
type textarea "i found the message it shown image generate by it was not display. By"
type textarea "x"
type textarea "i found the message it shown image generate by it was not display. By"
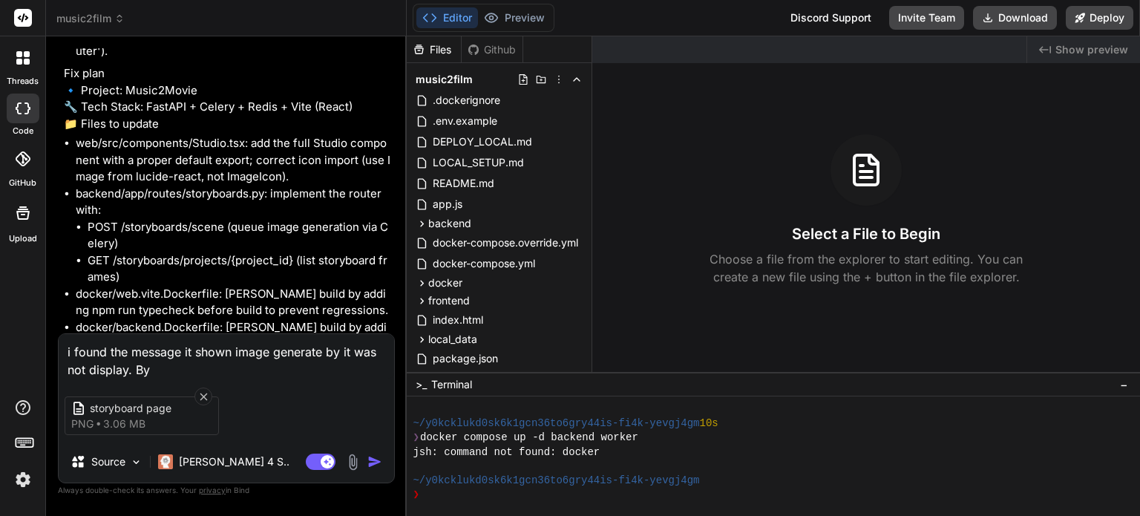
type textarea "x"
type textarea "i found the message it shown image generate by it was not display. By t"
type textarea "x"
type textarea "i found the message it shown image generate by it was not display. By th"
type textarea "x"
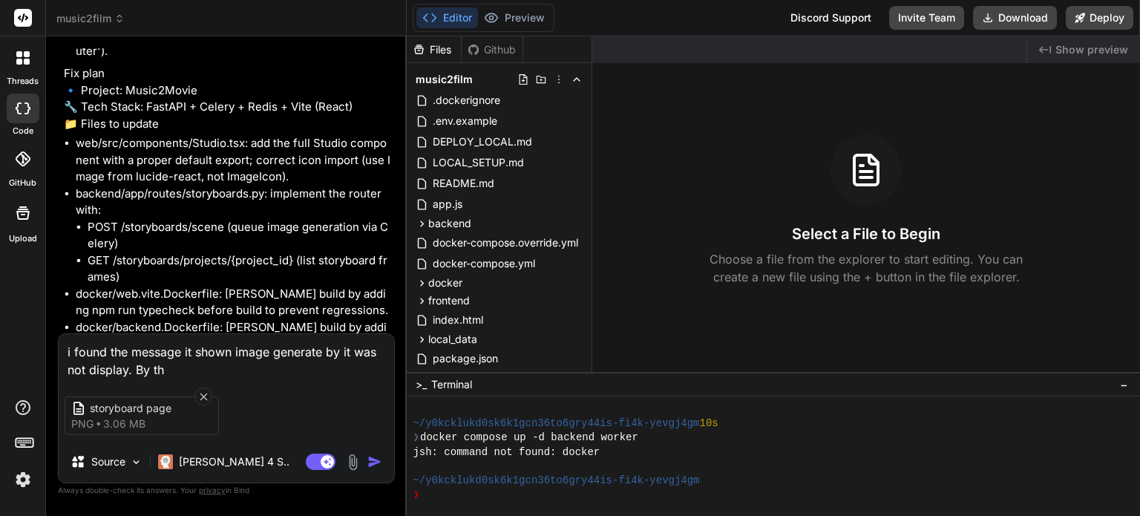
type textarea "i found the message it shown image generate by it was not display. By the"
type textarea "x"
type textarea "i found the message it shown image generate by it was not display. By the"
type textarea "x"
type textarea "i found the message it shown image generate by it was not display. By the w"
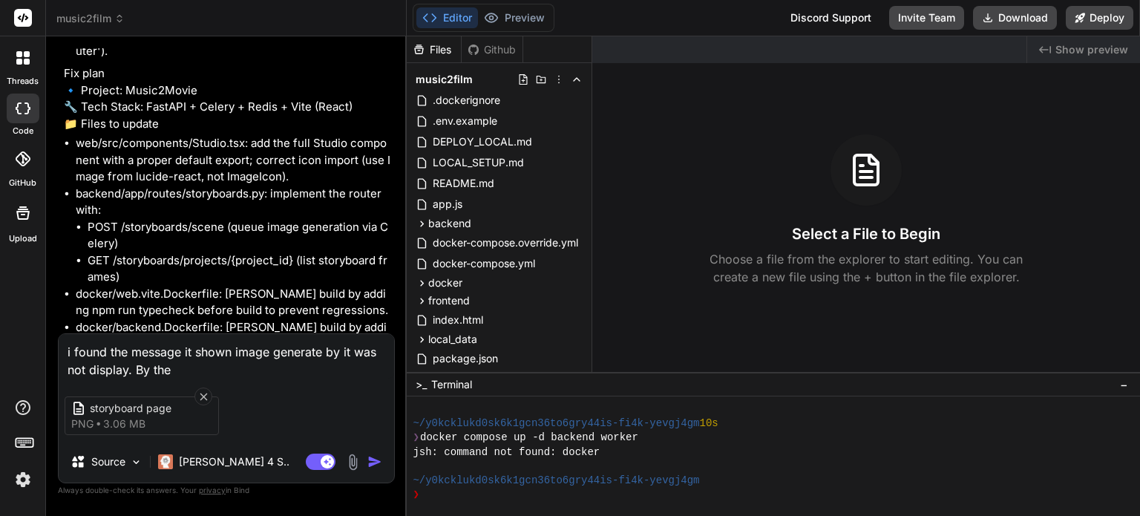
type textarea "x"
type textarea "i found the message it shown image generate by it was not display. By the wa"
type textarea "x"
type textarea "i found the message it shown image generate by it was not display. By the way"
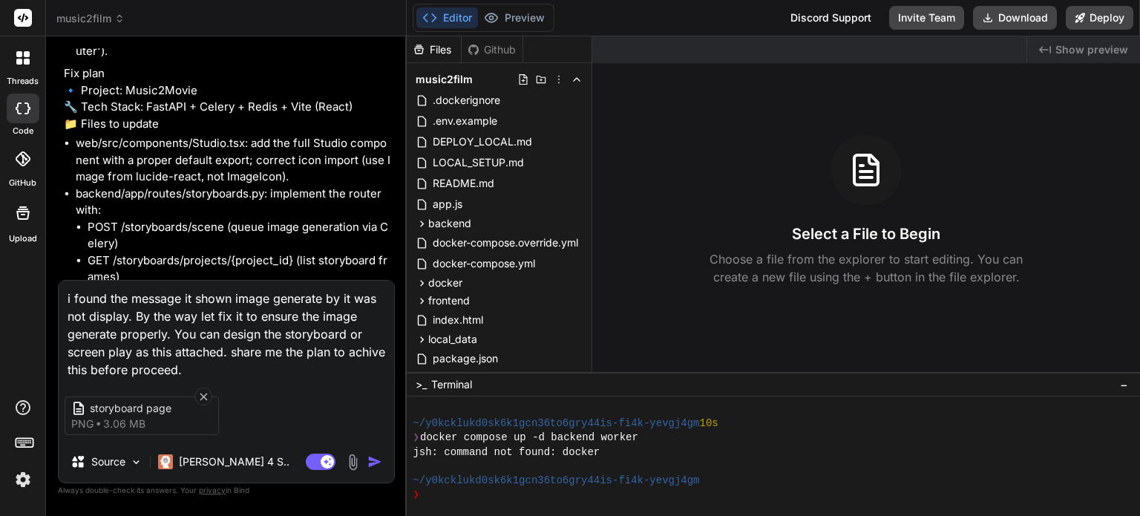
click at [371, 457] on img "button" at bounding box center [374, 461] width 15 height 15
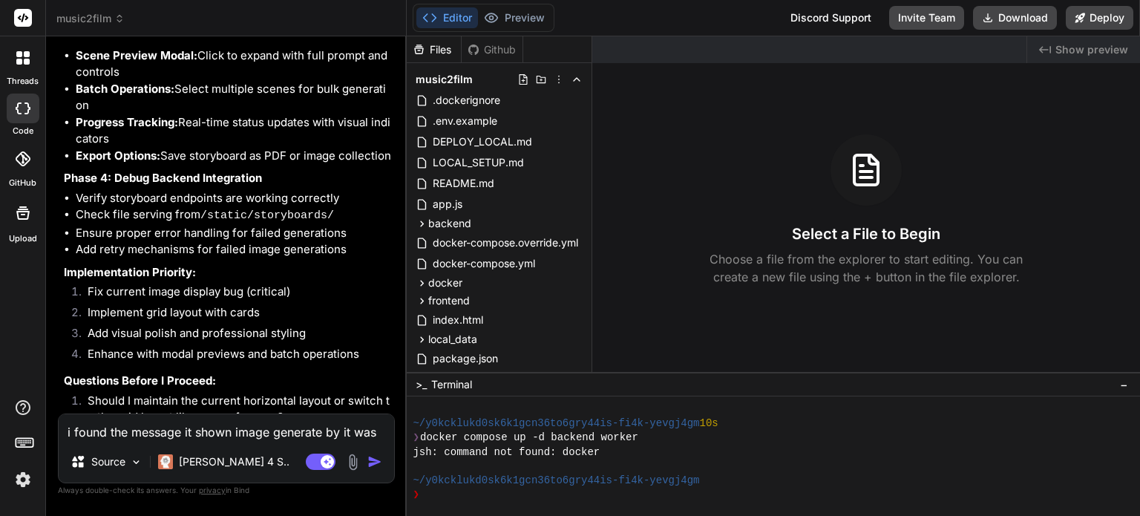
scroll to position [6661, 0]
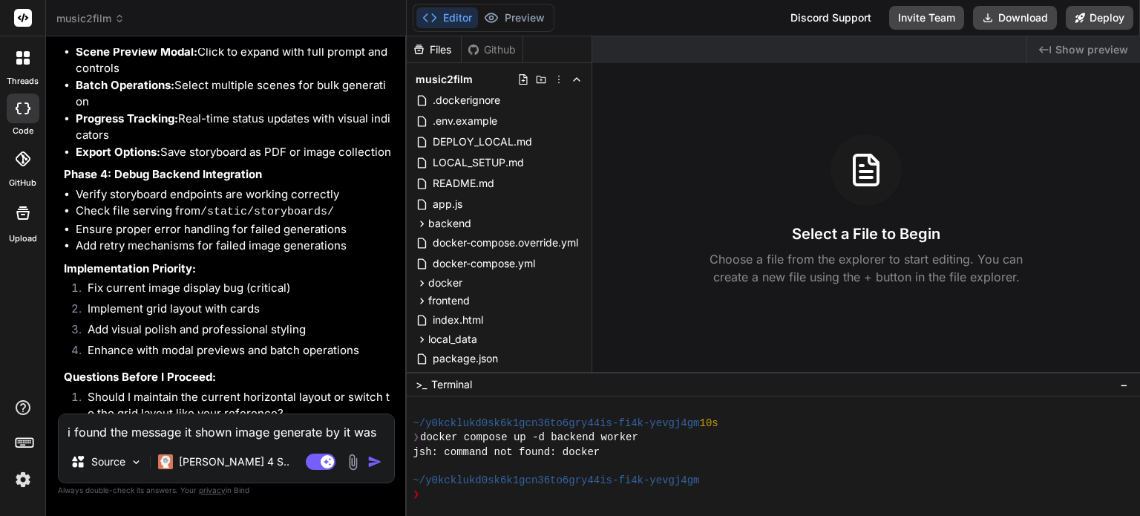
click at [258, 426] on textarea "i found the message it shown image generate by it was not display. By the way l…" at bounding box center [227, 427] width 336 height 27
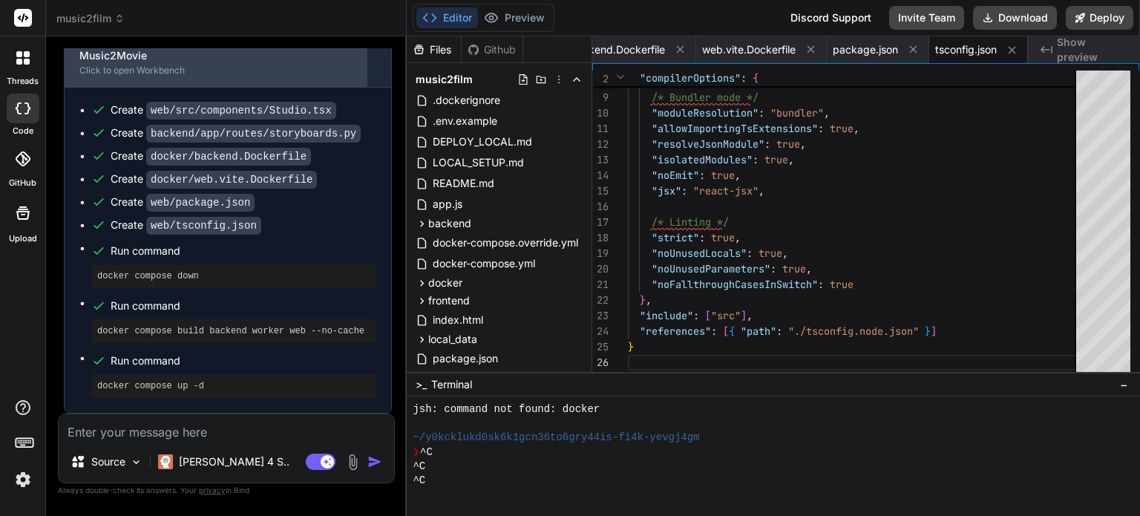
scroll to position [7417, 0]
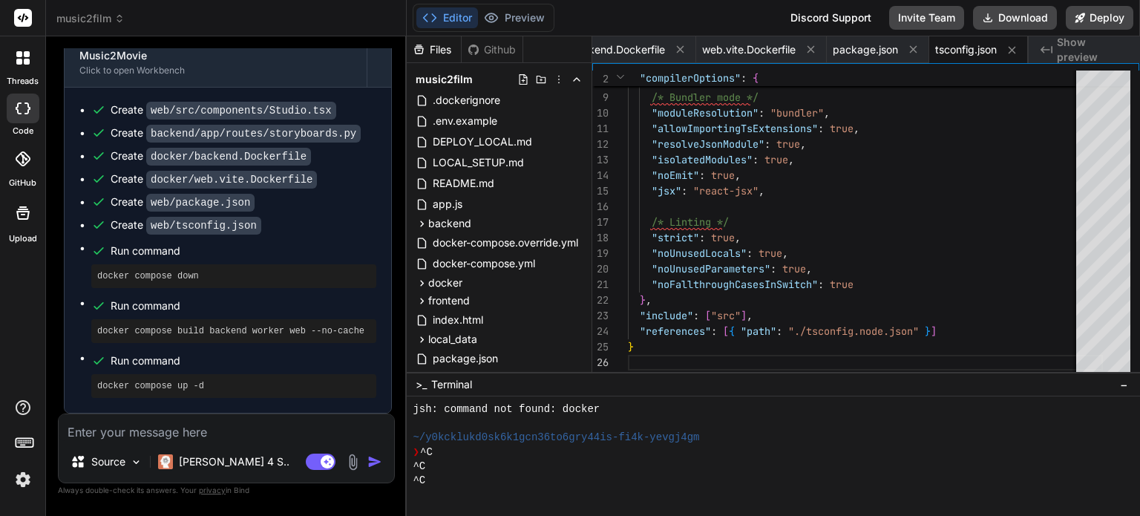
click at [267, 425] on textarea at bounding box center [227, 427] width 336 height 27
click at [212, 464] on p "Claude 4 S.." at bounding box center [234, 461] width 111 height 15
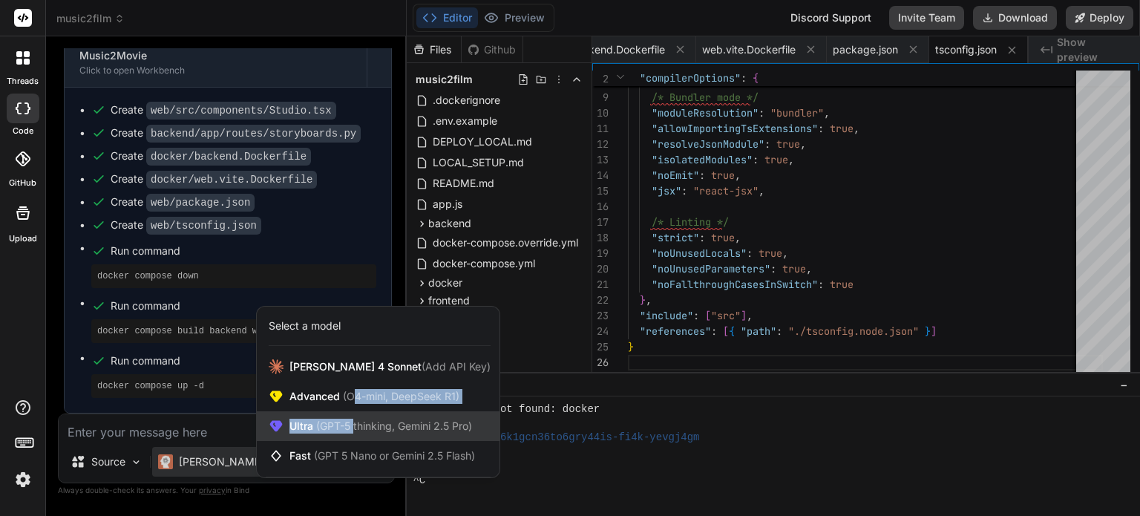
drag, startPoint x: 351, startPoint y: 400, endPoint x: 353, endPoint y: 430, distance: 29.8
click at [353, 430] on div "Claude 4 Sonnet (Add API Key) Advanced (O4-mini, DeepSeek R1) Ultra (GPT-5 thin…" at bounding box center [378, 411] width 243 height 119
click at [353, 430] on span "(GPT-5 thinking, Gemini 2.5 Pro)" at bounding box center [392, 425] width 159 height 13
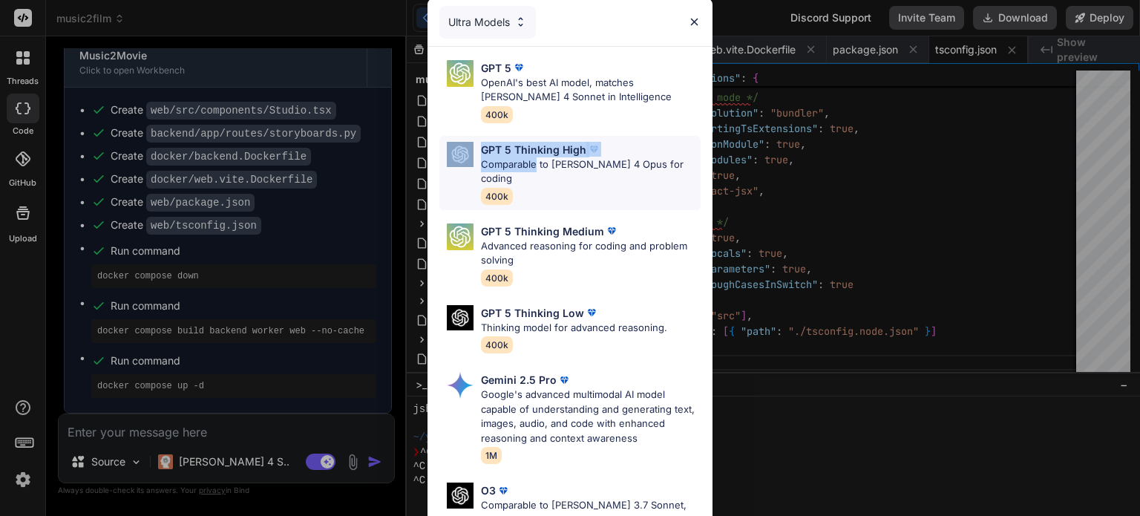
drag, startPoint x: 534, startPoint y: 167, endPoint x: 466, endPoint y: 165, distance: 67.6
click at [466, 165] on div "GPT 5 Thinking High Comparable to Claude 4 Opus for coding 400k" at bounding box center [569, 173] width 261 height 74
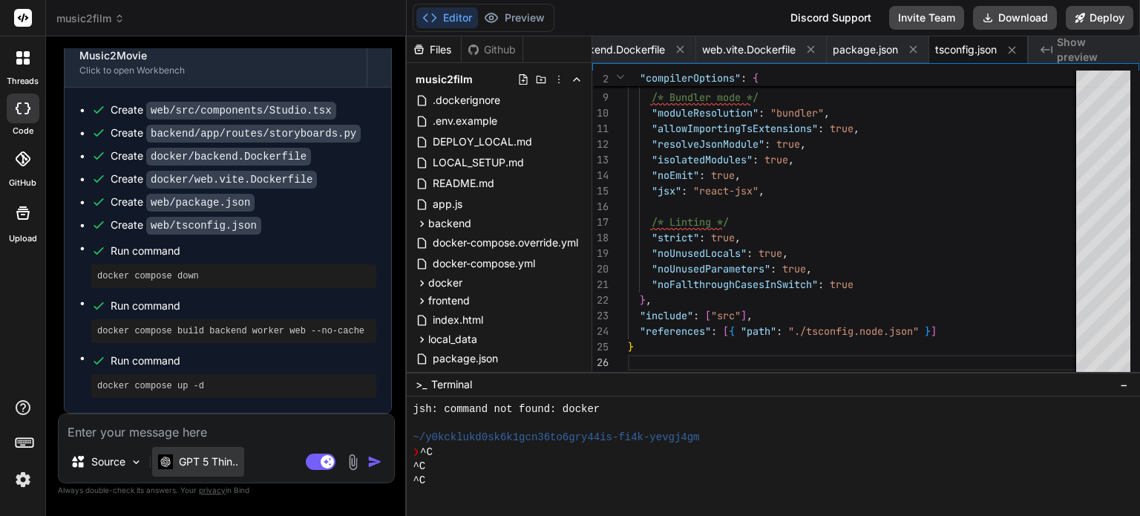
click at [233, 457] on p "GPT 5 Thin.." at bounding box center [208, 461] width 59 height 15
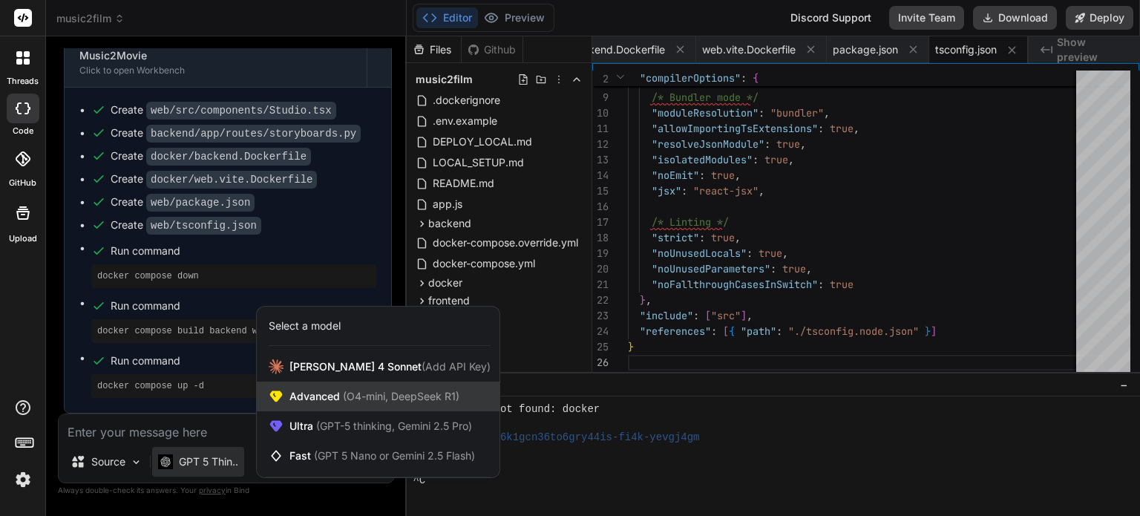
click at [353, 400] on span "(O4-mini, DeepSeek R1)" at bounding box center [400, 396] width 120 height 13
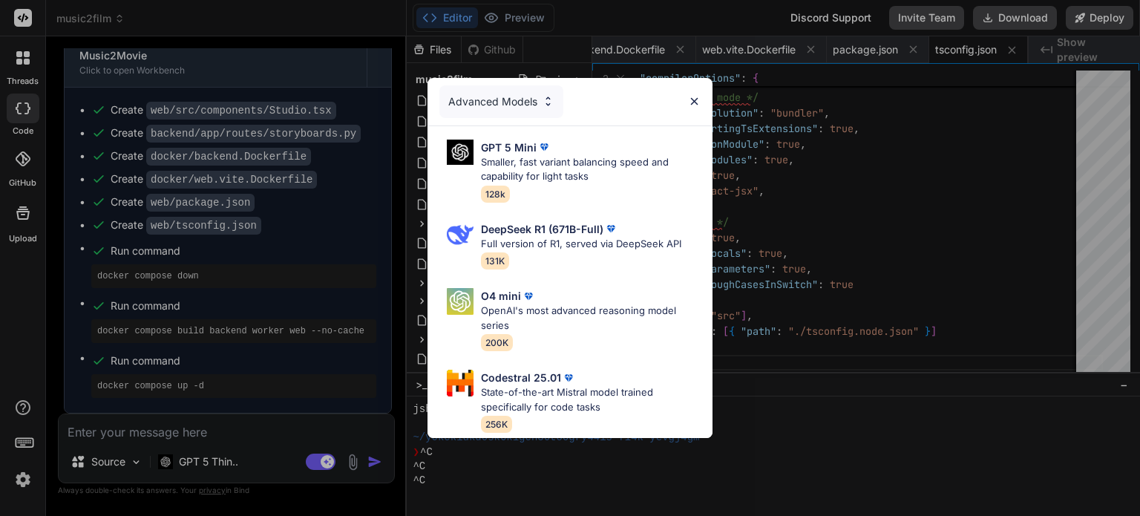
click at [203, 468] on div "Advanced Models GPT 5 Mini Smaller, fast variant balancing speed and capability…" at bounding box center [570, 258] width 1140 height 516
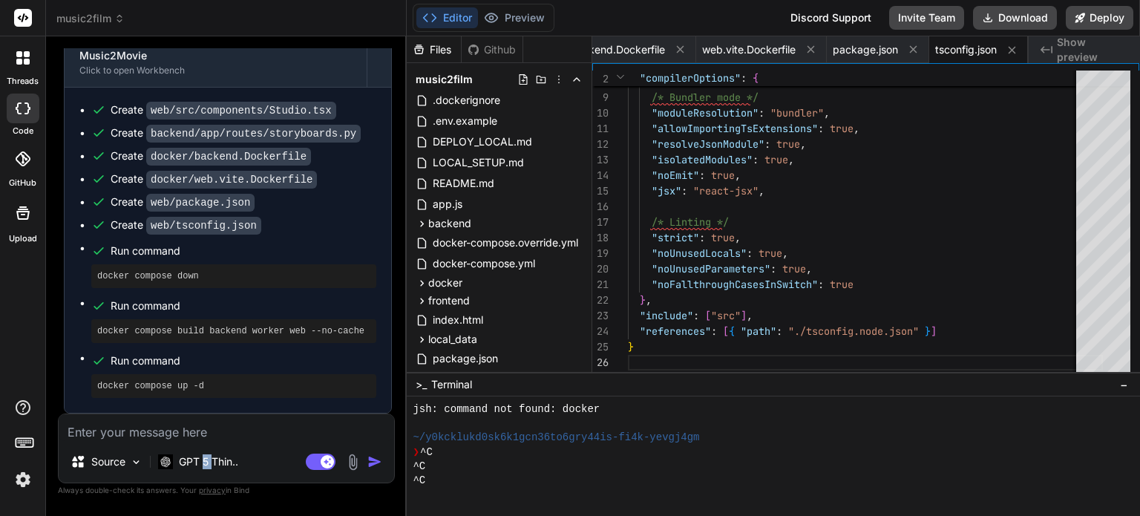
click at [203, 468] on p "GPT 5 Thin.." at bounding box center [208, 461] width 59 height 15
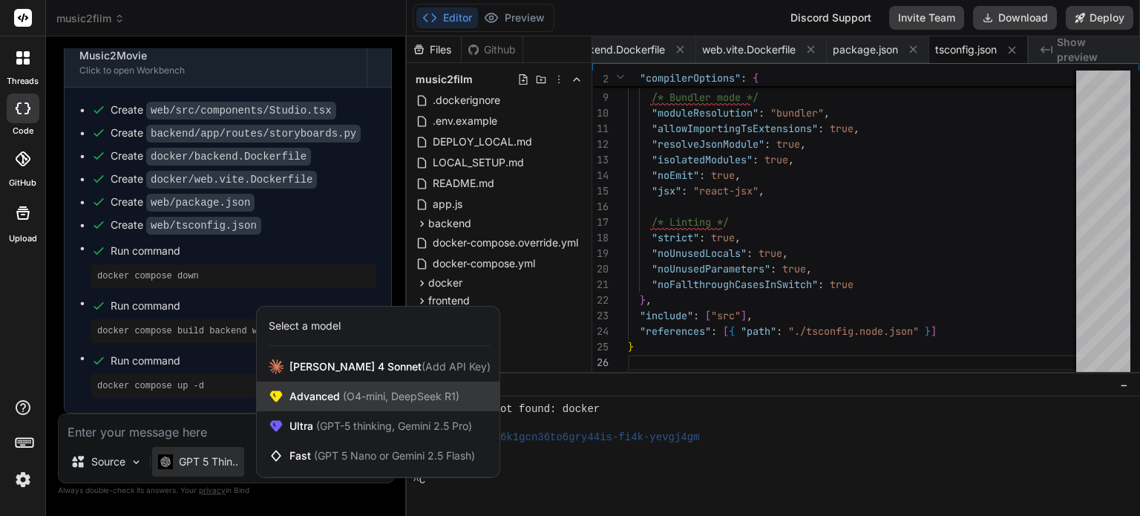
click at [330, 388] on div "Advanced (O4-mini, DeepSeek R1)" at bounding box center [378, 397] width 243 height 30
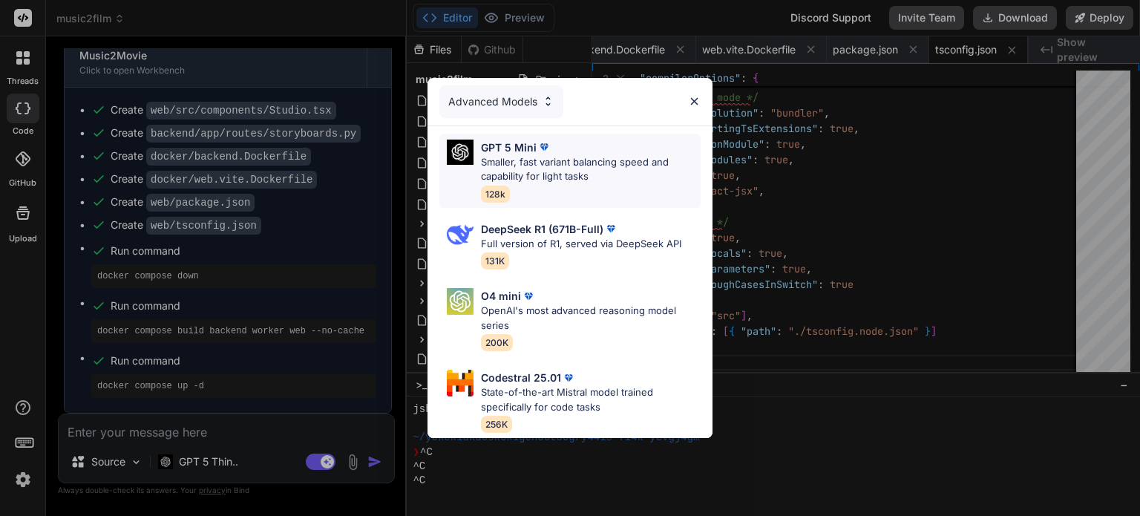
click at [561, 155] on p "Smaller, fast variant balancing speed and capability for light tasks" at bounding box center [591, 169] width 220 height 29
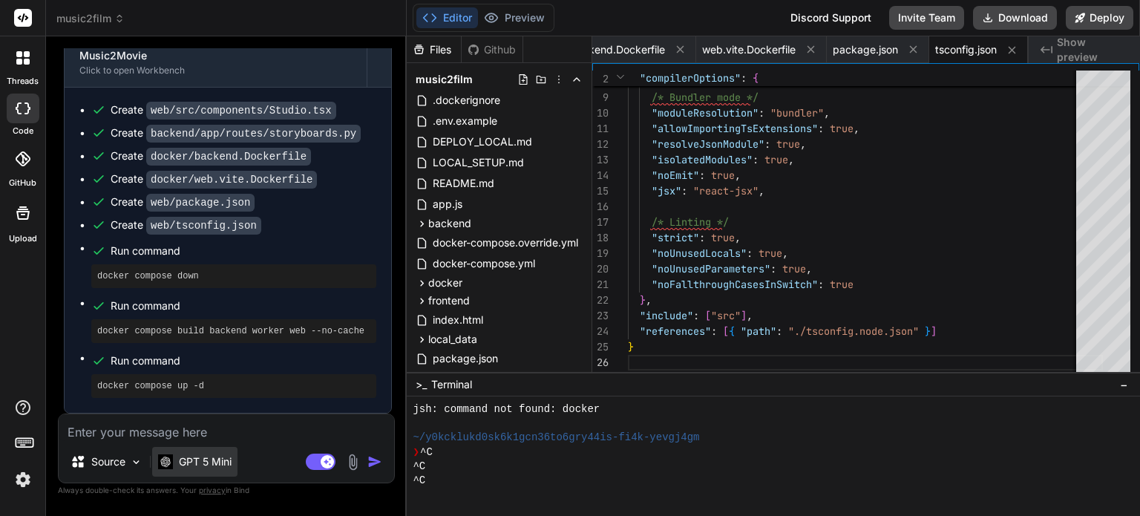
click at [232, 459] on p "GPT 5 Mini" at bounding box center [205, 461] width 53 height 15
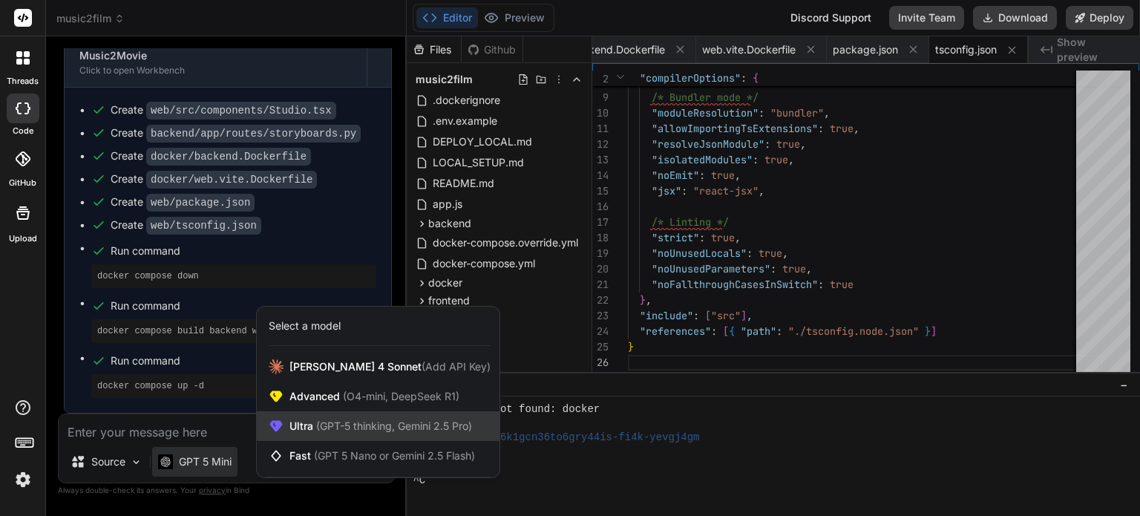
click at [327, 433] on span "Ultra (GPT-5 thinking, Gemini 2.5 Pro)" at bounding box center [381, 426] width 183 height 15
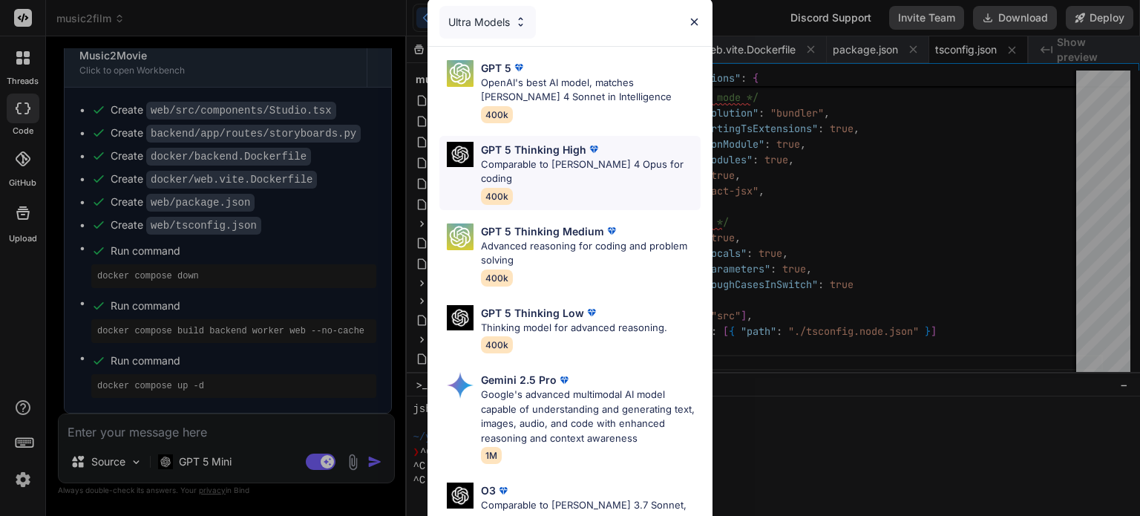
click at [533, 154] on p "GPT 5 Thinking High" at bounding box center [533, 150] width 105 height 16
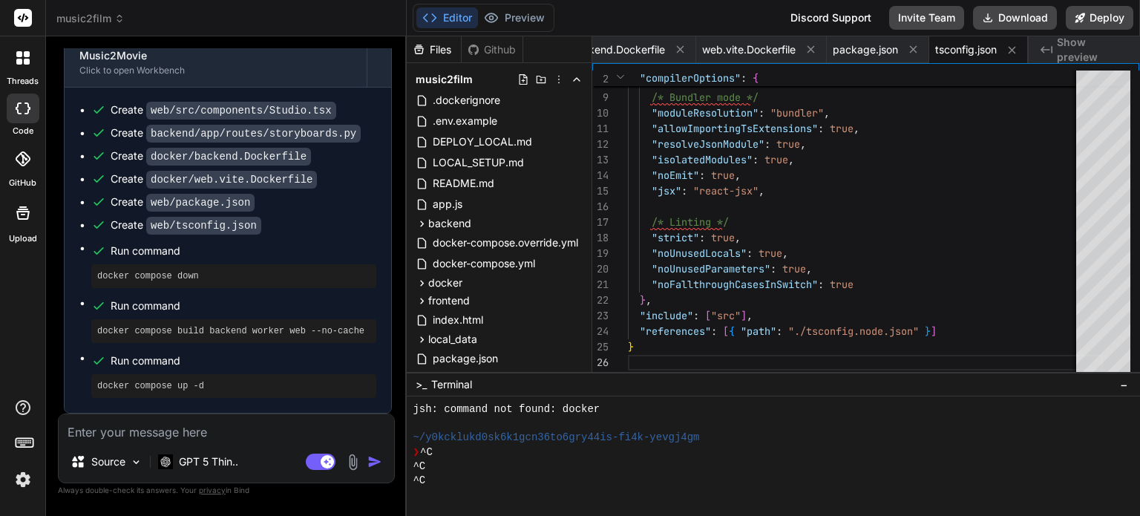
click at [206, 436] on textarea at bounding box center [227, 427] width 336 height 27
click at [370, 459] on img "button" at bounding box center [374, 461] width 15 height 15
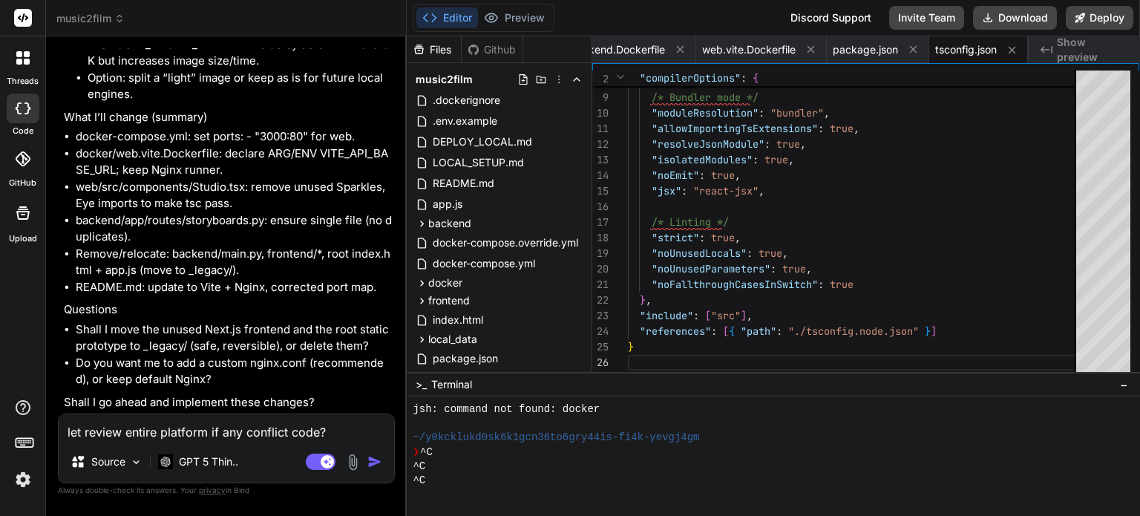
scroll to position [8912, 0]
click at [171, 434] on textarea "let review entire platform if any conflict code?" at bounding box center [227, 427] width 336 height 27
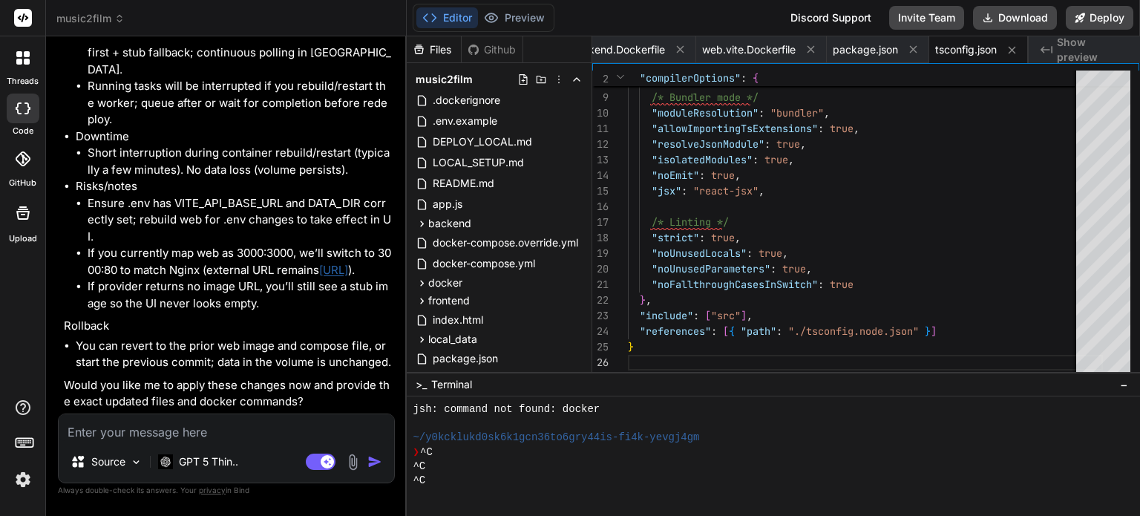
scroll to position [10169, 0]
click at [321, 418] on textarea at bounding box center [227, 427] width 336 height 27
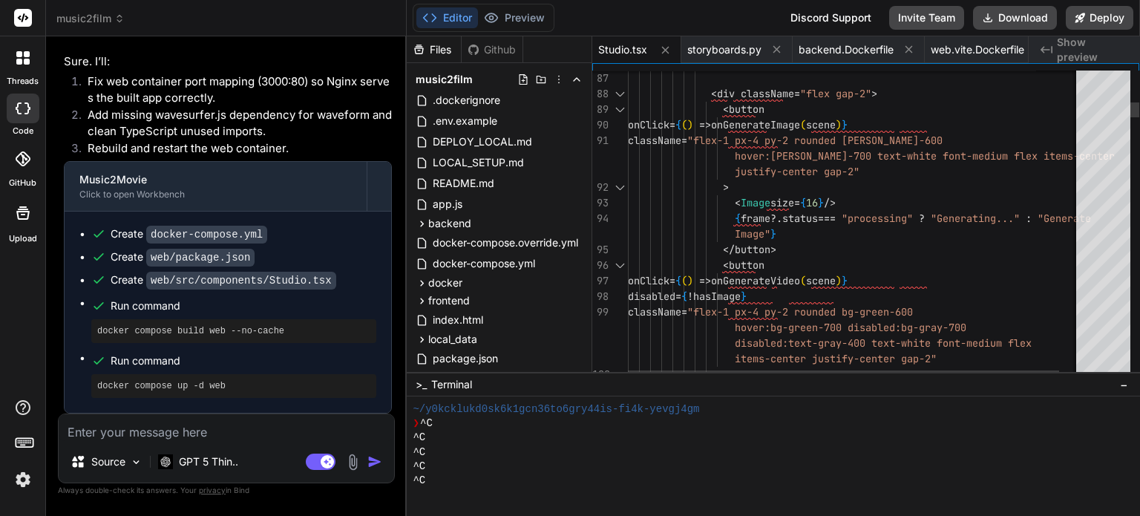
scroll to position [10615, 0]
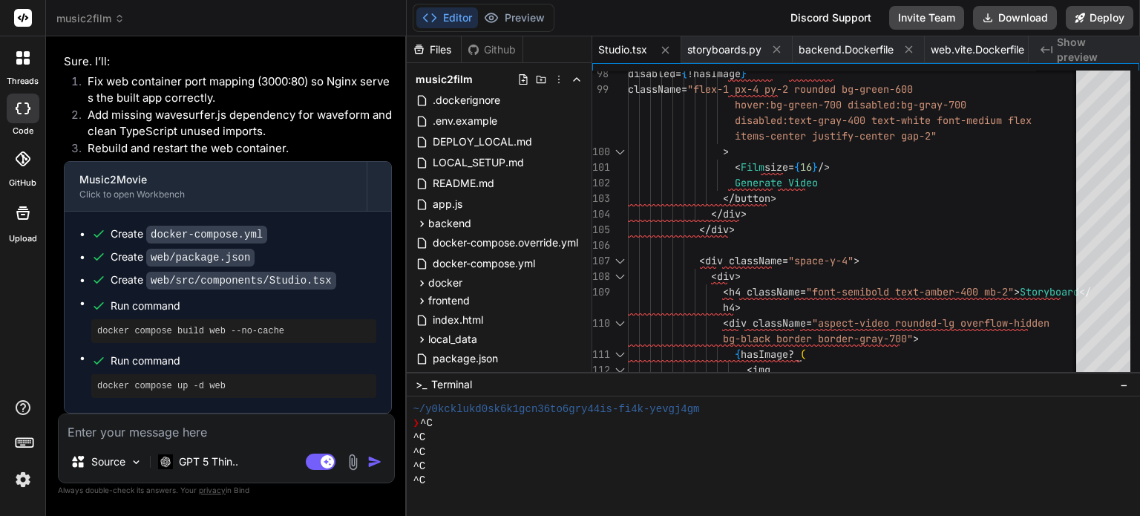
click at [166, 427] on textarea at bounding box center [227, 427] width 336 height 27
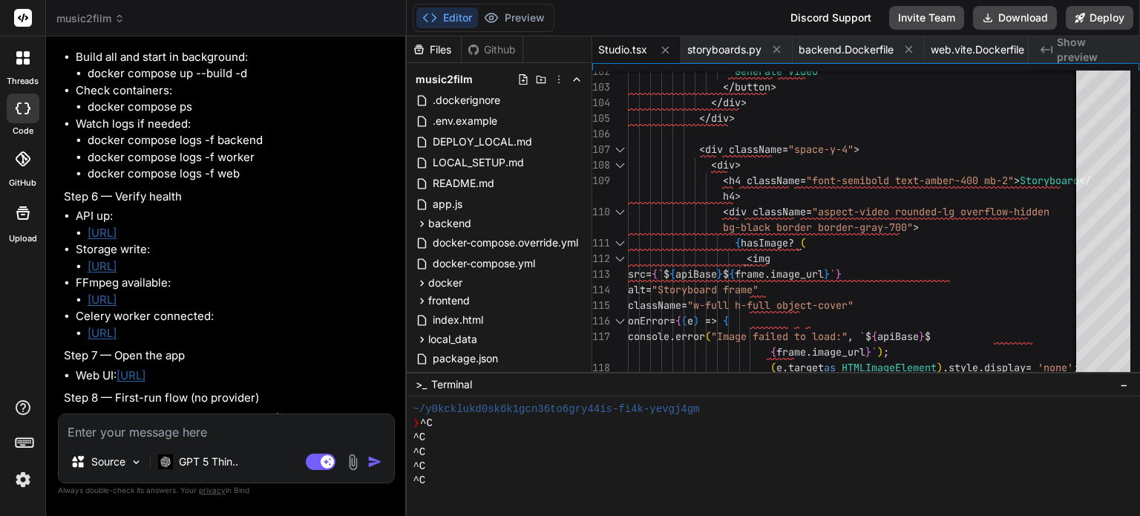
scroll to position [11751, 0]
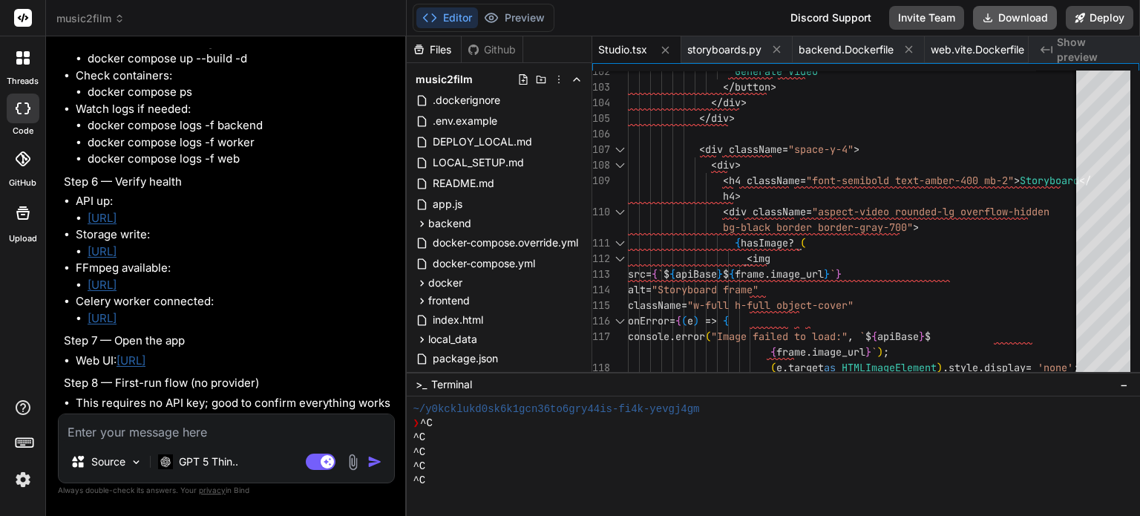
click at [1041, 19] on button "Download" at bounding box center [1015, 18] width 84 height 24
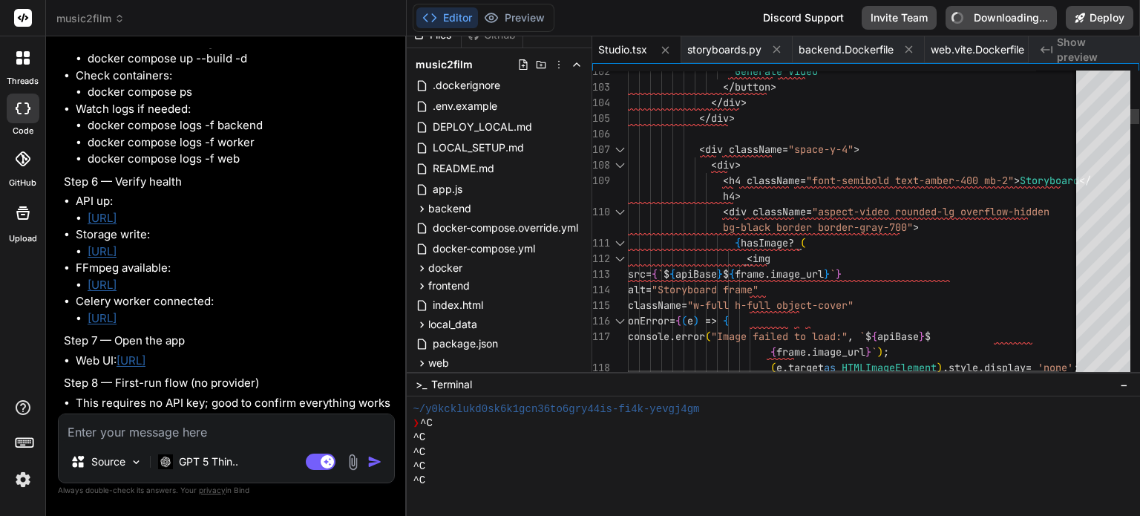
scroll to position [47, 0]
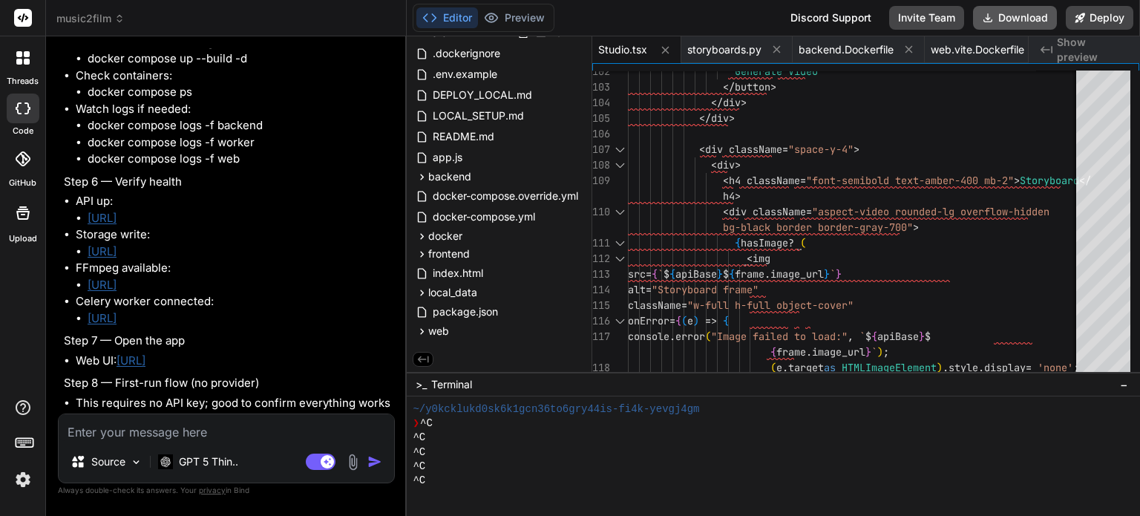
click at [1021, 14] on button "Download" at bounding box center [1015, 18] width 84 height 24
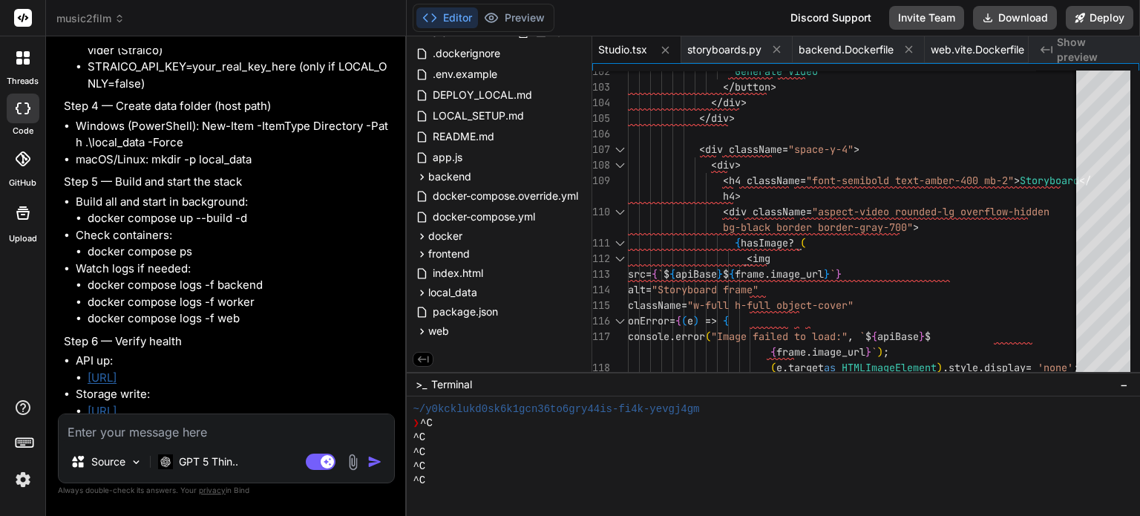
scroll to position [11603, 0]
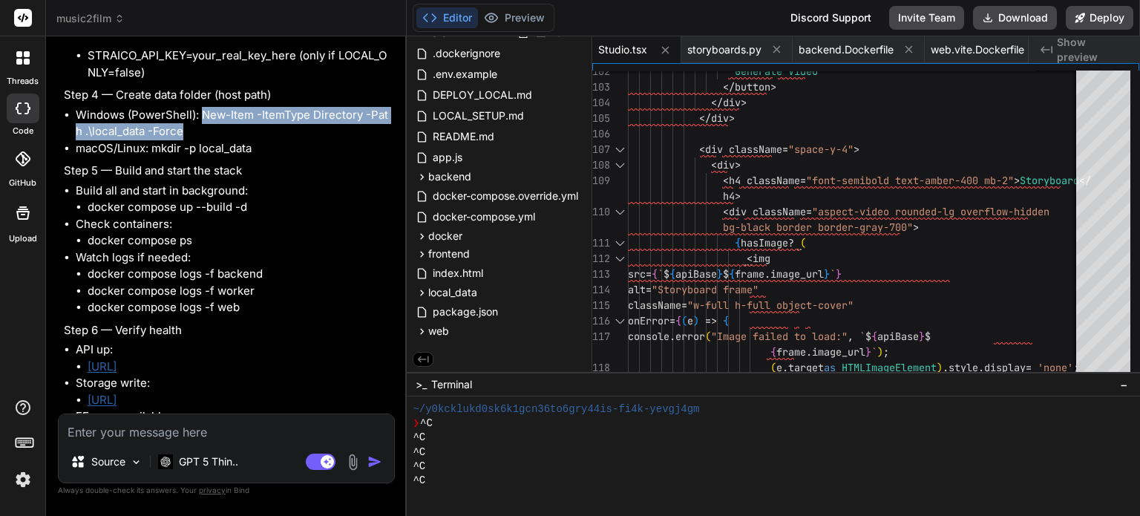
drag, startPoint x: 203, startPoint y: 254, endPoint x: 215, endPoint y: 270, distance: 20.2
click at [215, 140] on li "Windows (PowerShell): New-Item -ItemType Directory -Path .\local_data -Force" at bounding box center [234, 123] width 316 height 33
copy li "New-Item -ItemType Directory -Path .\local_data -Force"
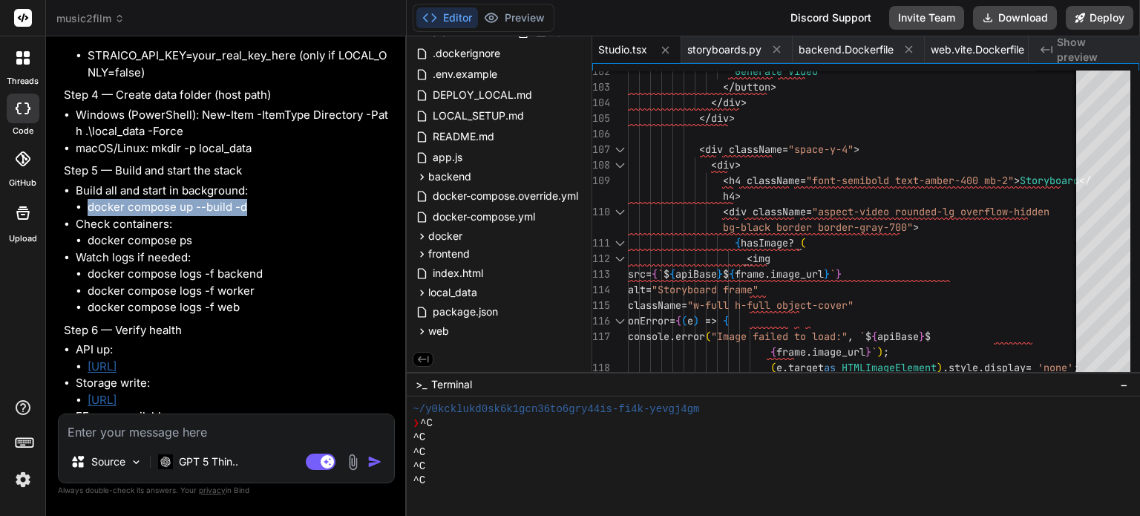
drag, startPoint x: 88, startPoint y: 349, endPoint x: 249, endPoint y: 350, distance: 161.8
click at [249, 216] on li "docker compose up --build -d" at bounding box center [240, 207] width 304 height 17
copy li "docker compose up --build -d"
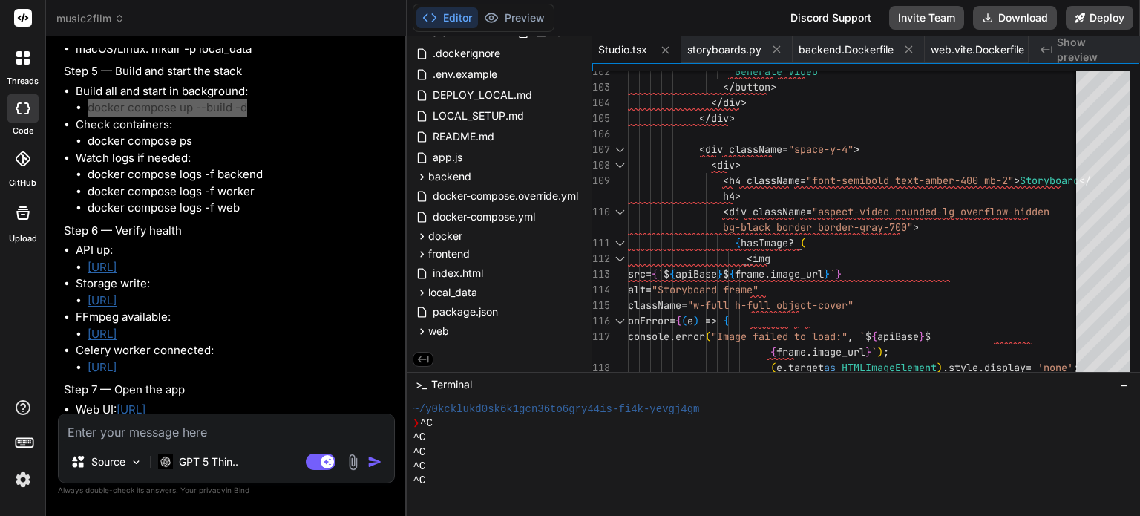
scroll to position [11751, 0]
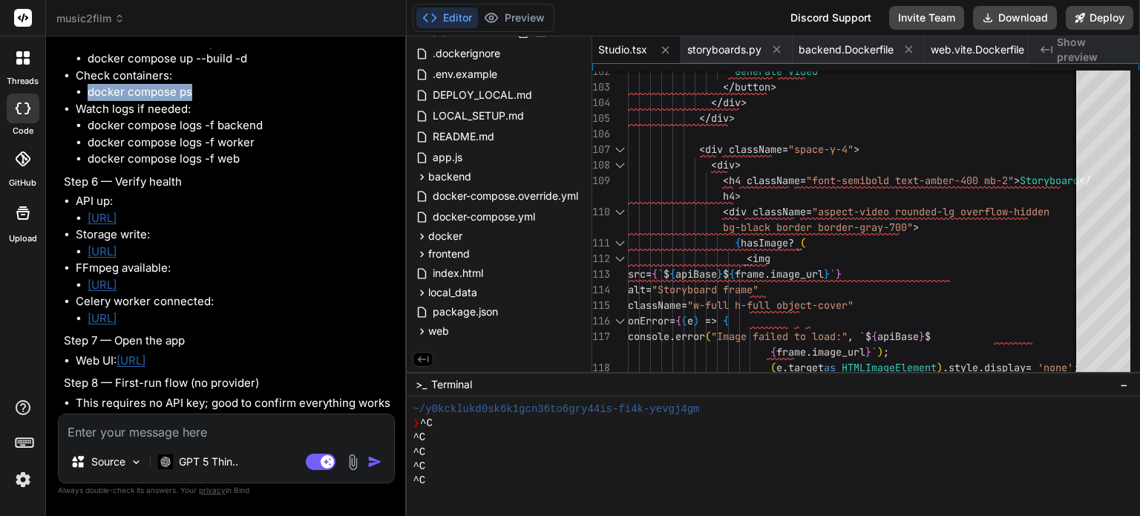
drag, startPoint x: 90, startPoint y: 233, endPoint x: 194, endPoint y: 234, distance: 103.9
click at [194, 101] on li "docker compose ps" at bounding box center [240, 92] width 304 height 17
copy li "docker compose ps"
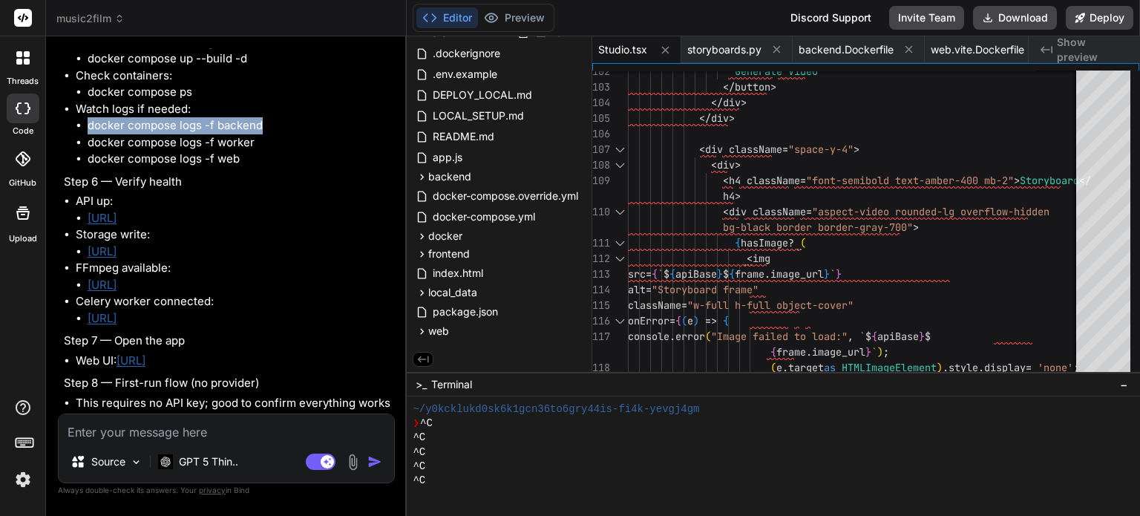
drag, startPoint x: 89, startPoint y: 264, endPoint x: 264, endPoint y: 266, distance: 175.2
click at [264, 134] on li "docker compose logs -f backend" at bounding box center [240, 125] width 304 height 17
copy li "docker compose logs -f backend"
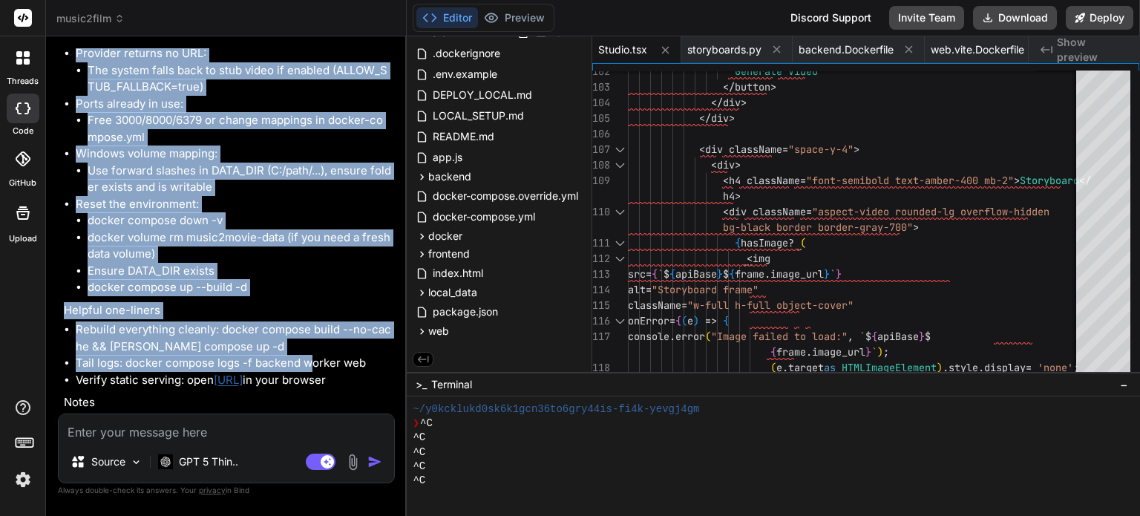
scroll to position [13338, 0]
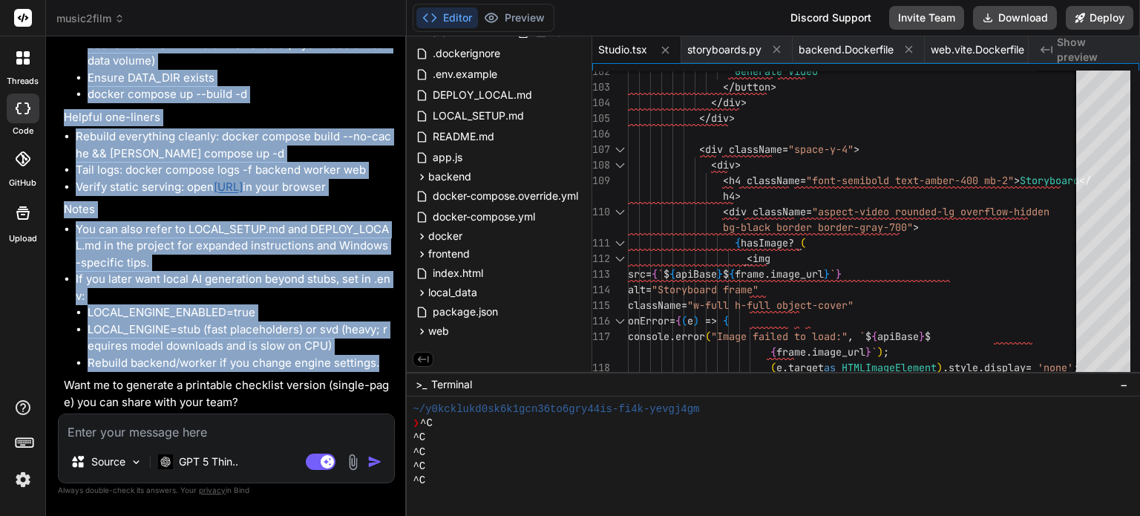
drag, startPoint x: 65, startPoint y: 255, endPoint x: 383, endPoint y: 360, distance: 335.2
copy div "Here are the step-by-step instructions. Step 1 — Prerequisites Docker Desktop (…"
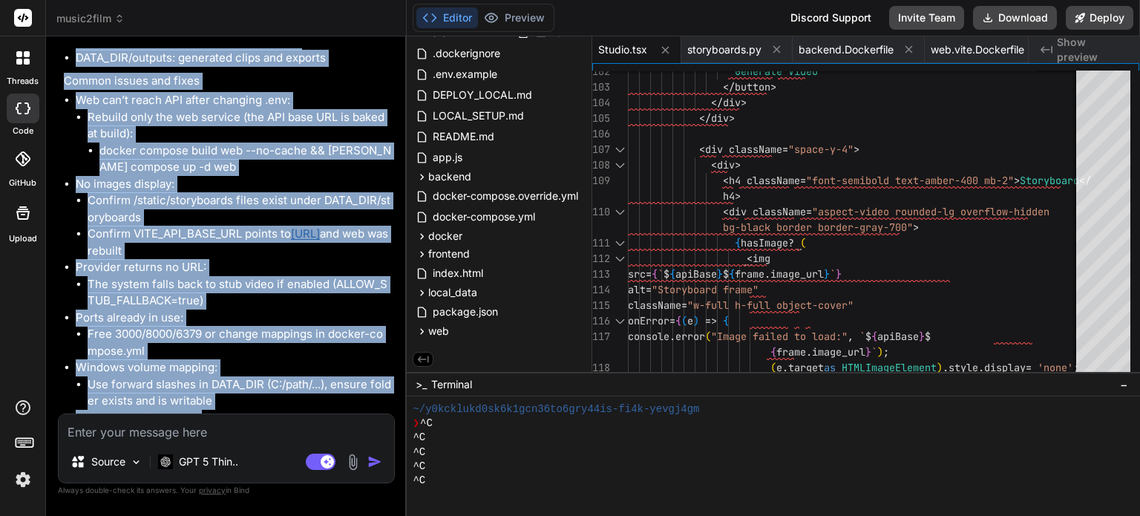
scroll to position [12744, 0]
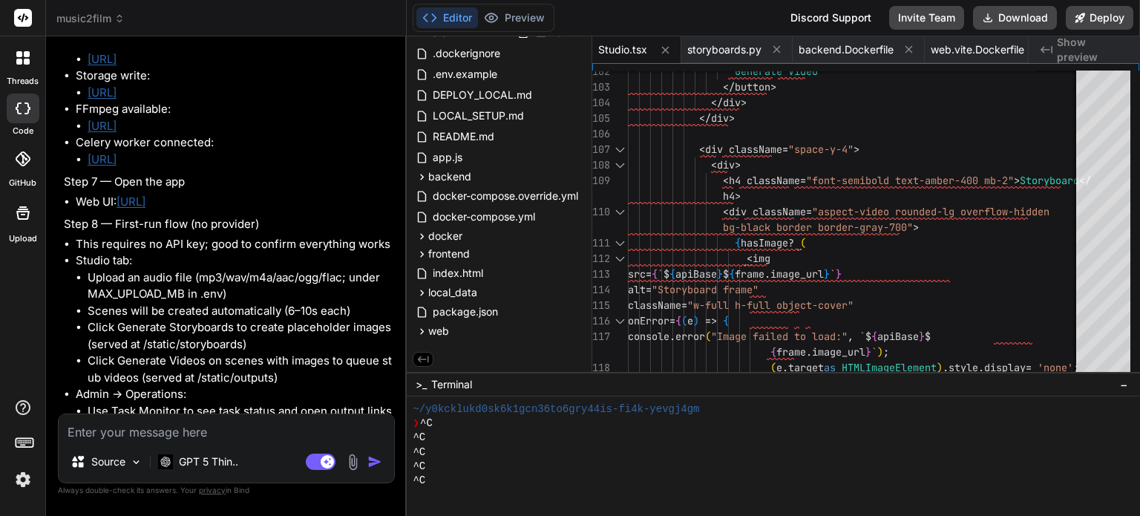
scroll to position [11854, 0]
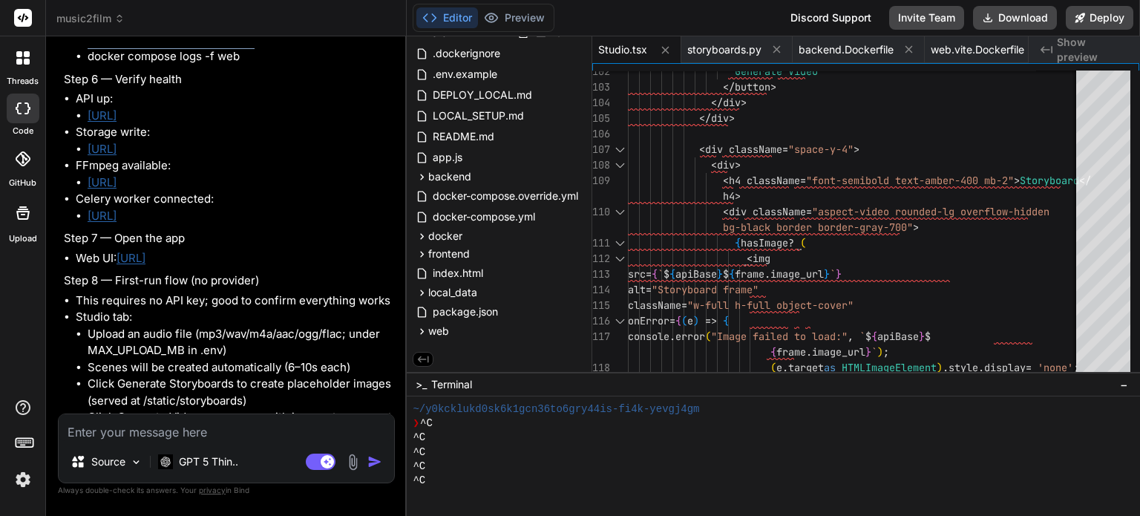
drag, startPoint x: 89, startPoint y: 180, endPoint x: 260, endPoint y: 183, distance: 170.8
click at [260, 49] on li "docker compose logs -f worker" at bounding box center [240, 40] width 304 height 17
copy li "docker compose logs -f worker"
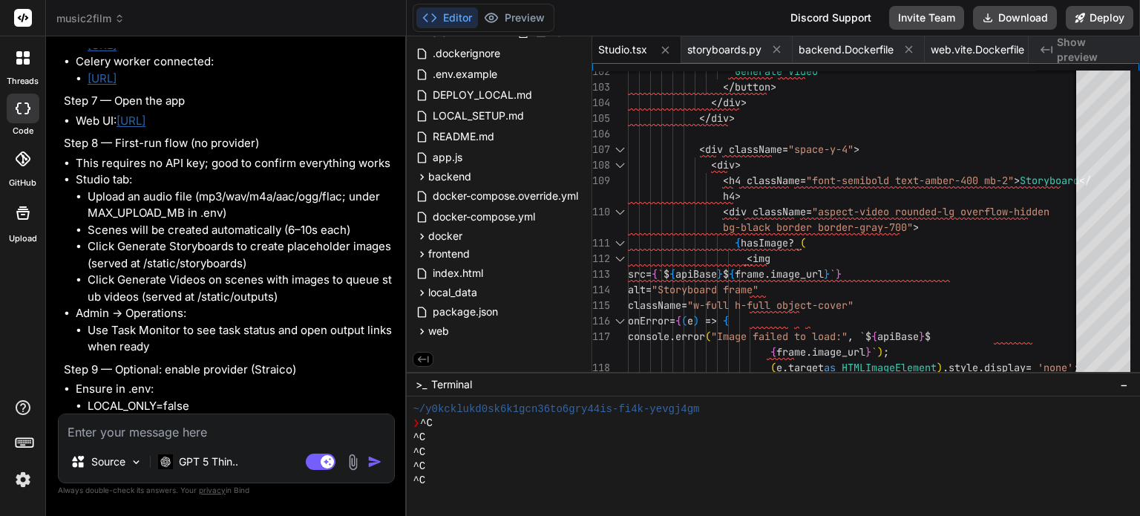
scroll to position [12002, 0]
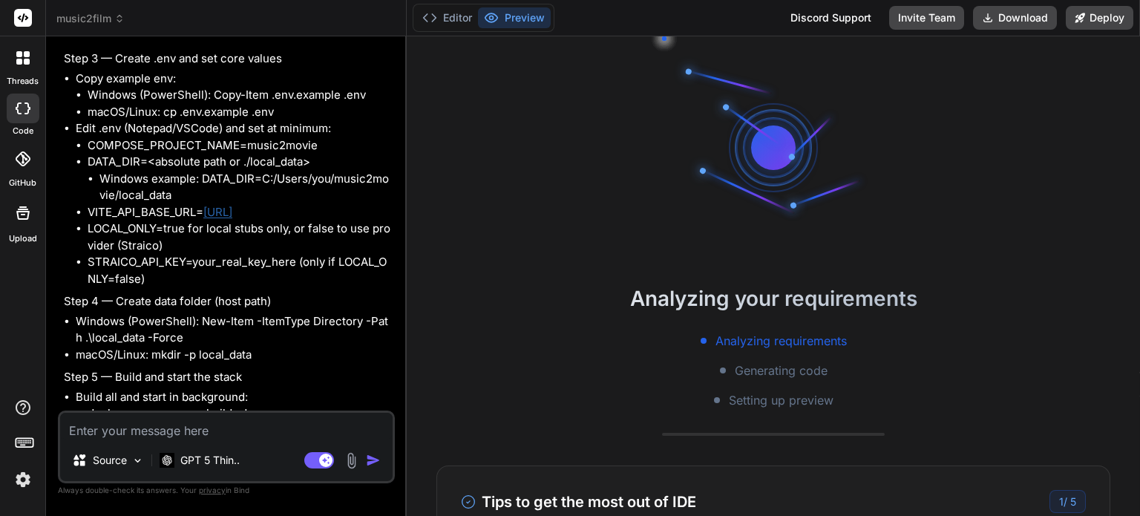
scroll to position [5174, 0]
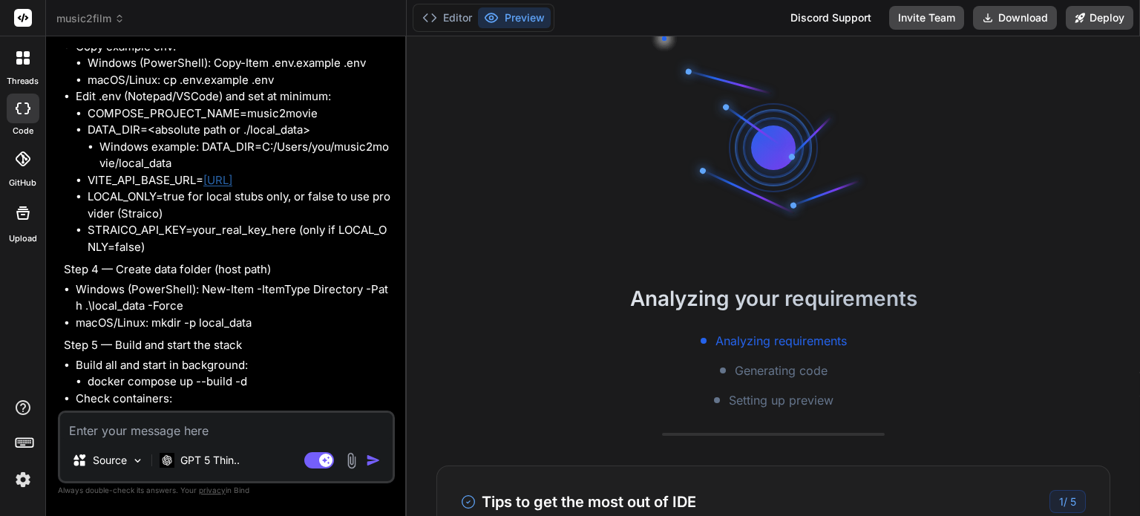
drag, startPoint x: 321, startPoint y: 256, endPoint x: 203, endPoint y: 258, distance: 118.0
click at [203, 189] on li "VITE_API_BASE_URL= http://localhost:8000" at bounding box center [240, 180] width 304 height 17
copy link "http://localhost:8000"
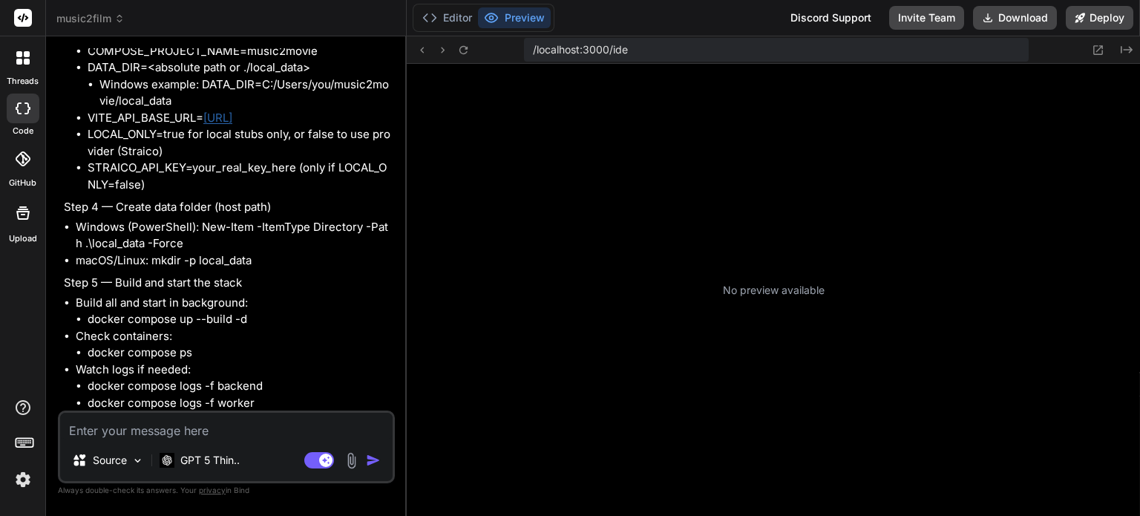
scroll to position [5248, 0]
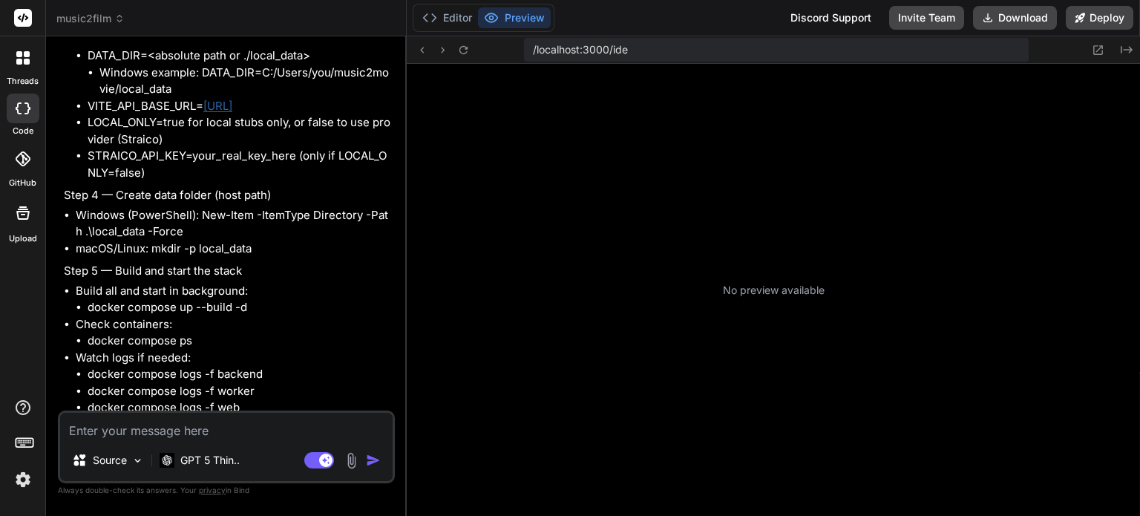
type textarea "x"
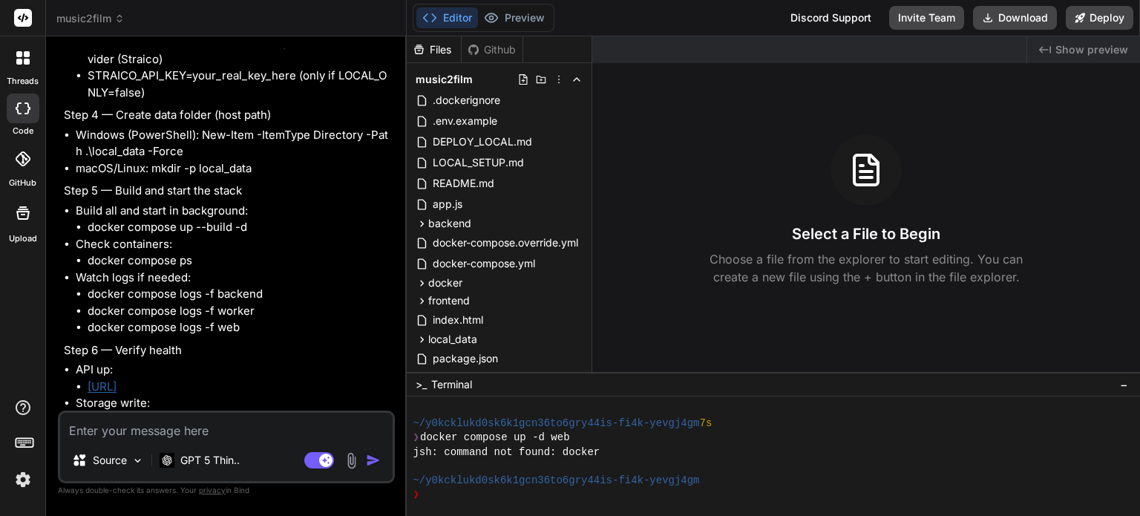
scroll to position [5397, 0]
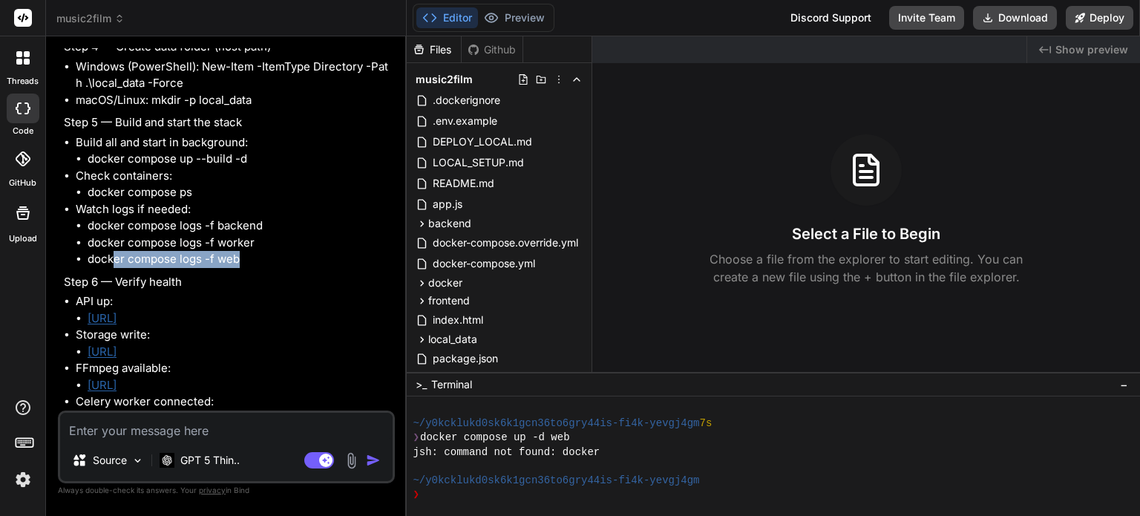
drag, startPoint x: 255, startPoint y: 335, endPoint x: 114, endPoint y: 338, distance: 141.1
click at [114, 268] on li "docker compose logs -f web" at bounding box center [240, 259] width 304 height 17
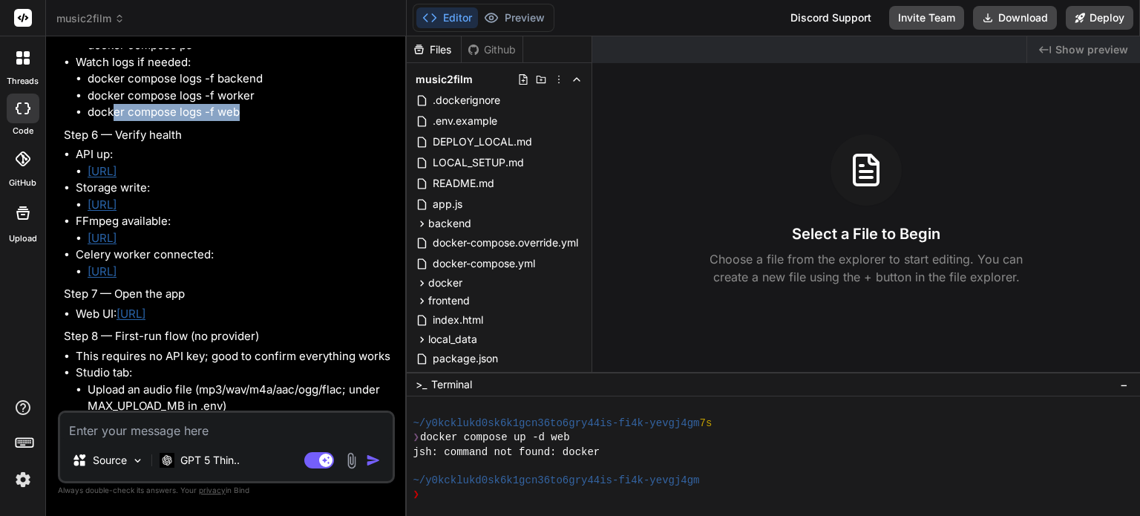
scroll to position [5545, 0]
drag, startPoint x: 301, startPoint y: 275, endPoint x: 89, endPoint y: 276, distance: 212.3
click at [89, 212] on li "http://localhost:8000/health/storage" at bounding box center [240, 203] width 304 height 17
copy link "http://localhost:8000/health/storage"
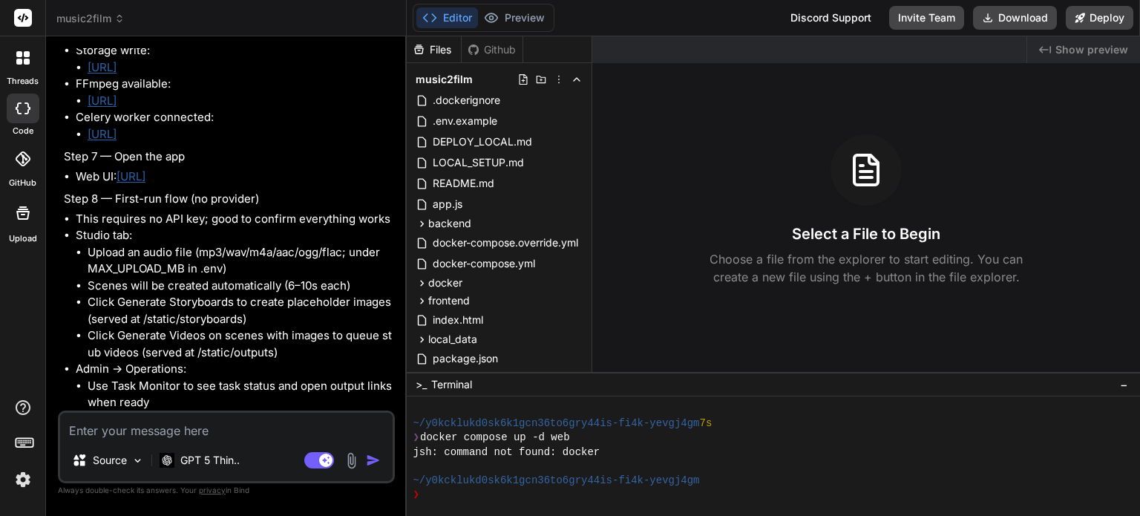
scroll to position [5694, 0]
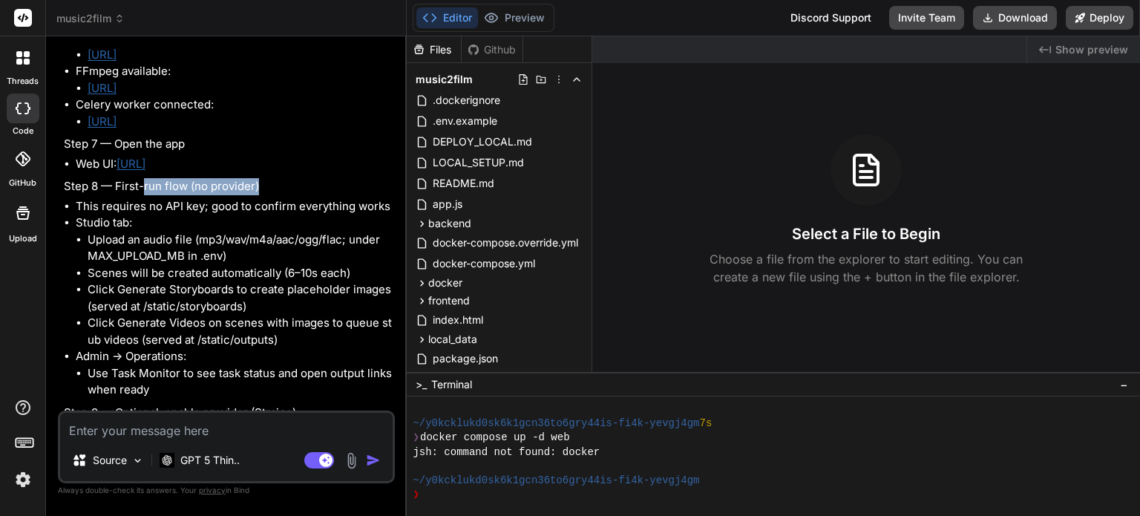
drag, startPoint x: 284, startPoint y: 255, endPoint x: 143, endPoint y: 258, distance: 141.1
click at [143, 195] on p "Step 8 — First-run flow (no provider)" at bounding box center [228, 186] width 328 height 17
drag, startPoint x: 253, startPoint y: 242, endPoint x: 122, endPoint y: 240, distance: 131.4
click at [122, 173] on li "Web UI: http://localhost:3000" at bounding box center [234, 164] width 316 height 17
copy link "http://localhost:3000"
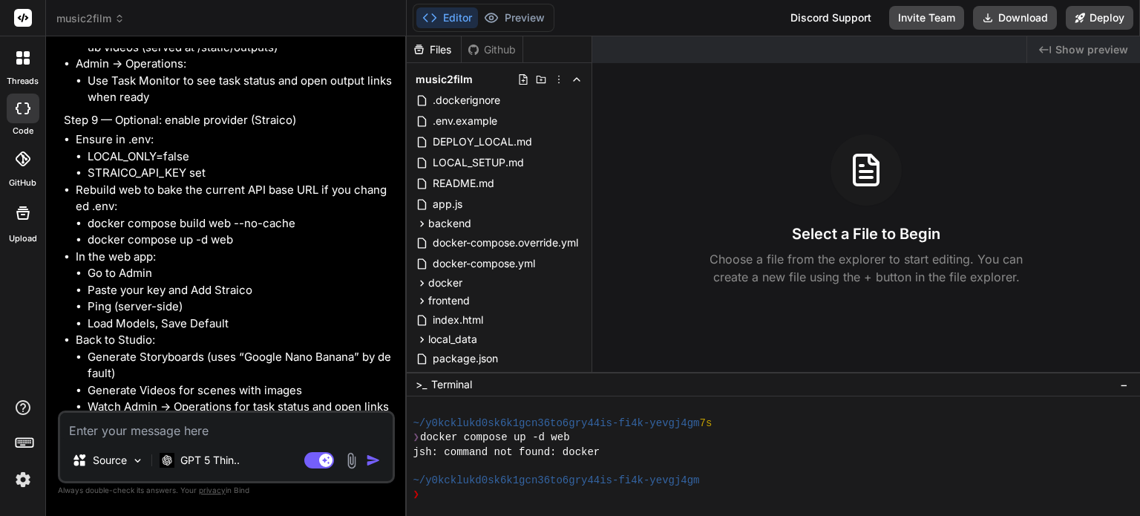
scroll to position [5991, 0]
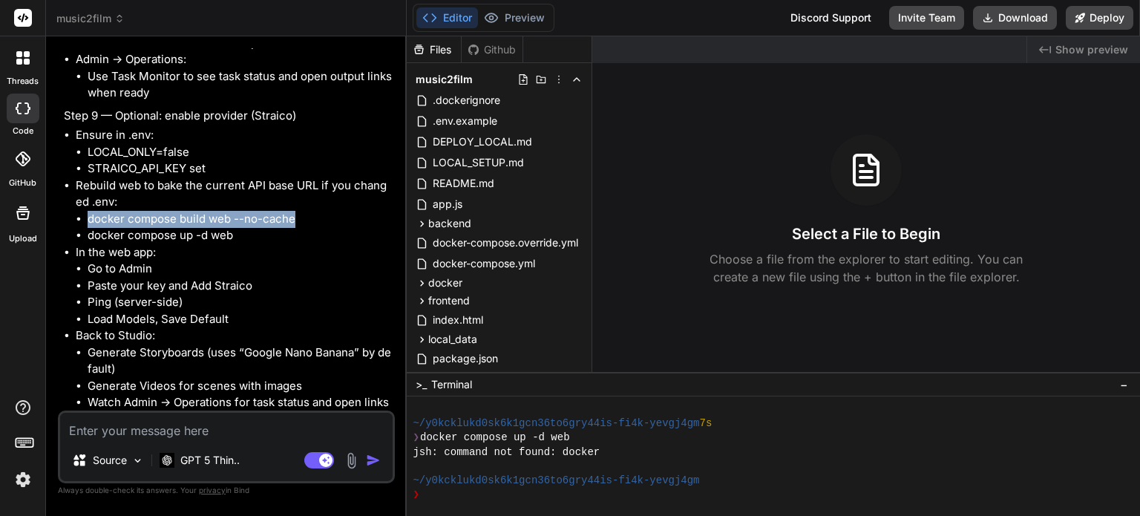
drag, startPoint x: 90, startPoint y: 297, endPoint x: 304, endPoint y: 290, distance: 214.6
click at [304, 228] on li "docker compose build web --no-cache" at bounding box center [240, 219] width 304 height 17
copy li "docker compose build web --no-cache"
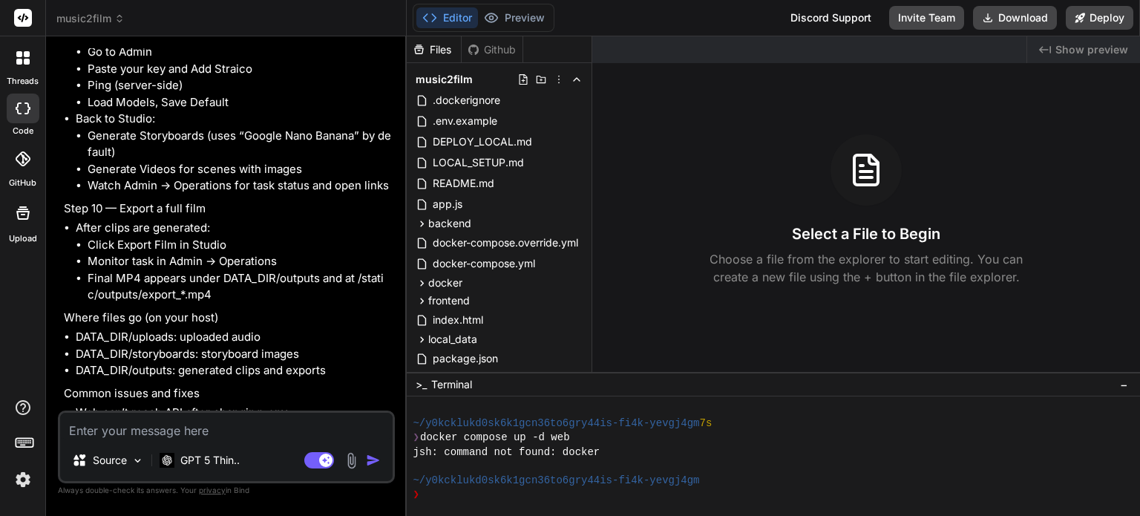
scroll to position [6213, 0]
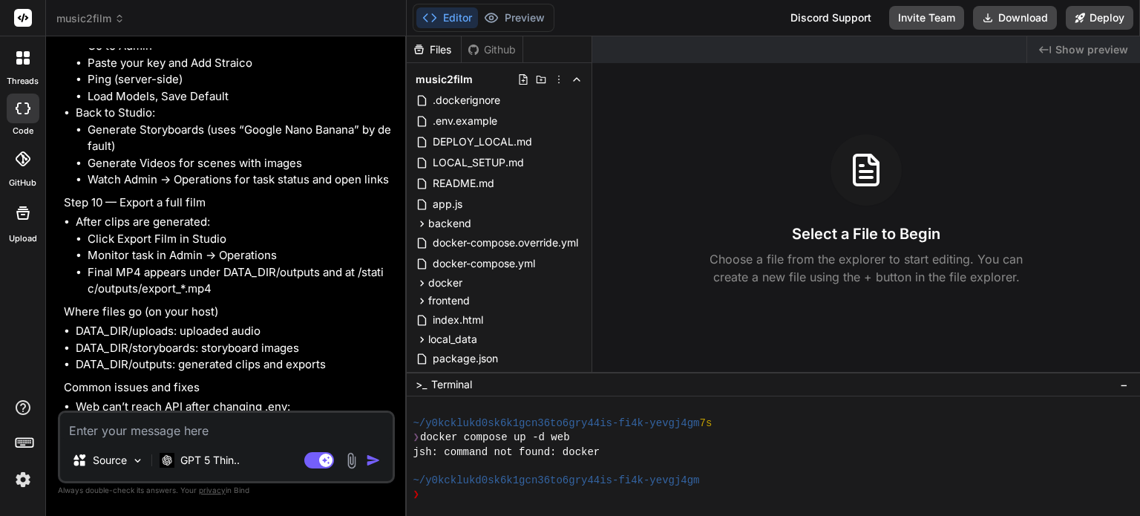
drag, startPoint x: 122, startPoint y: 78, endPoint x: 113, endPoint y: 75, distance: 9.4
drag, startPoint x: 89, startPoint y: 72, endPoint x: 295, endPoint y: 74, distance: 206.4
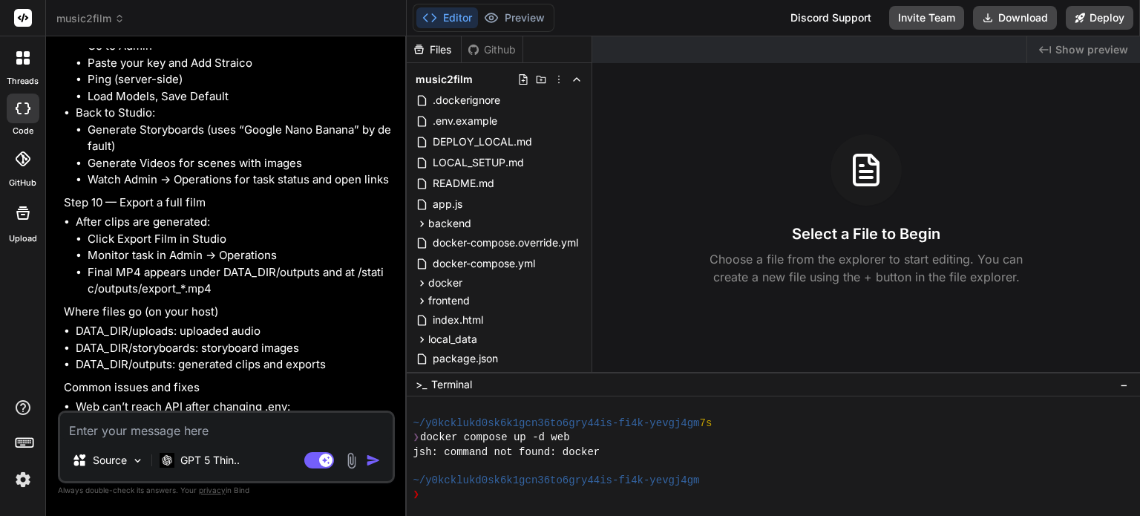
copy li "docker compose build web --no-cache"
drag, startPoint x: 89, startPoint y: 89, endPoint x: 235, endPoint y: 88, distance: 146.2
click at [235, 22] on li "docker compose up -d web" at bounding box center [240, 12] width 304 height 17
copy li "docker compose up -d web"
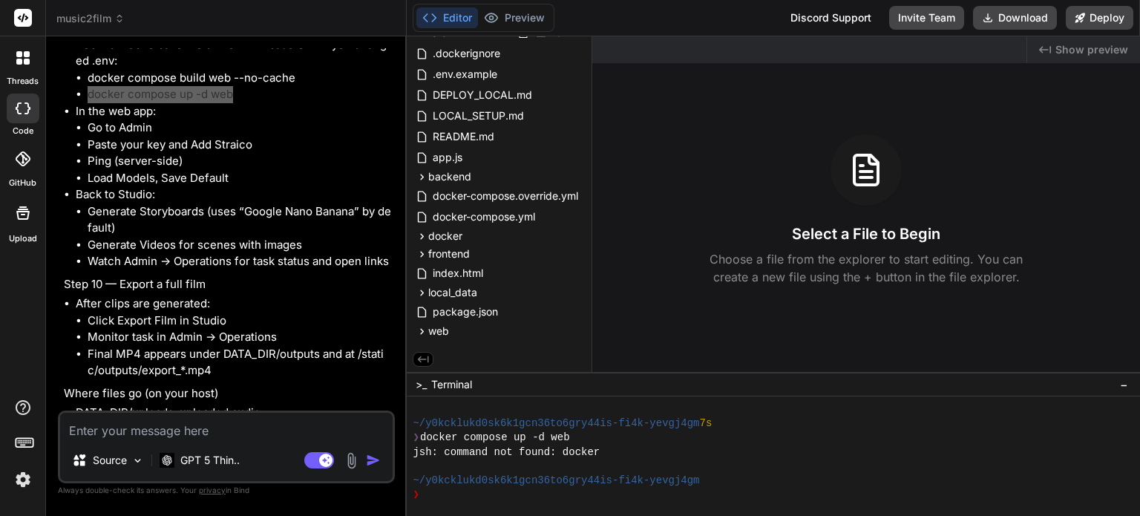
scroll to position [6206, 0]
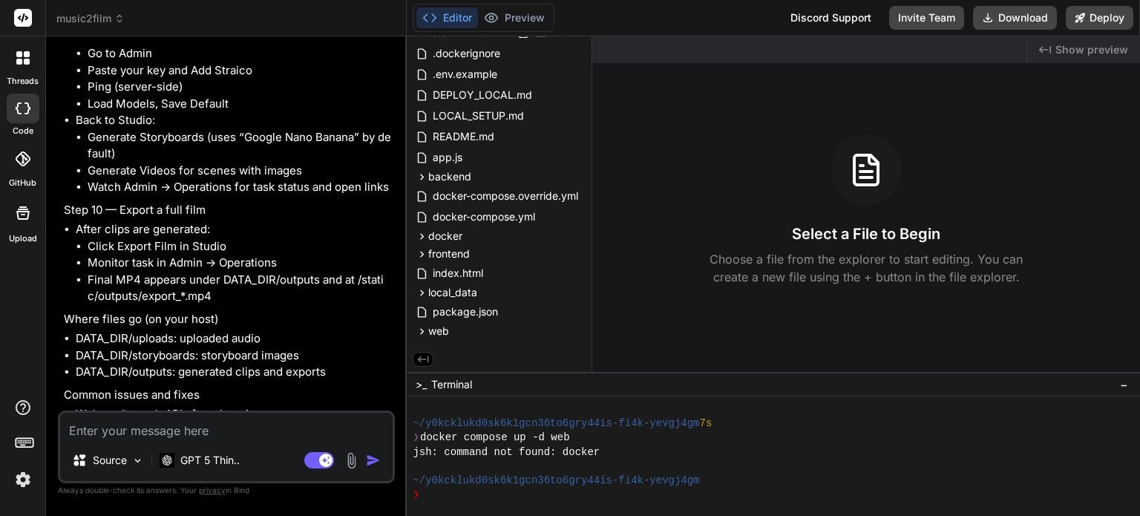
click at [144, 432] on textarea at bounding box center [226, 426] width 333 height 27
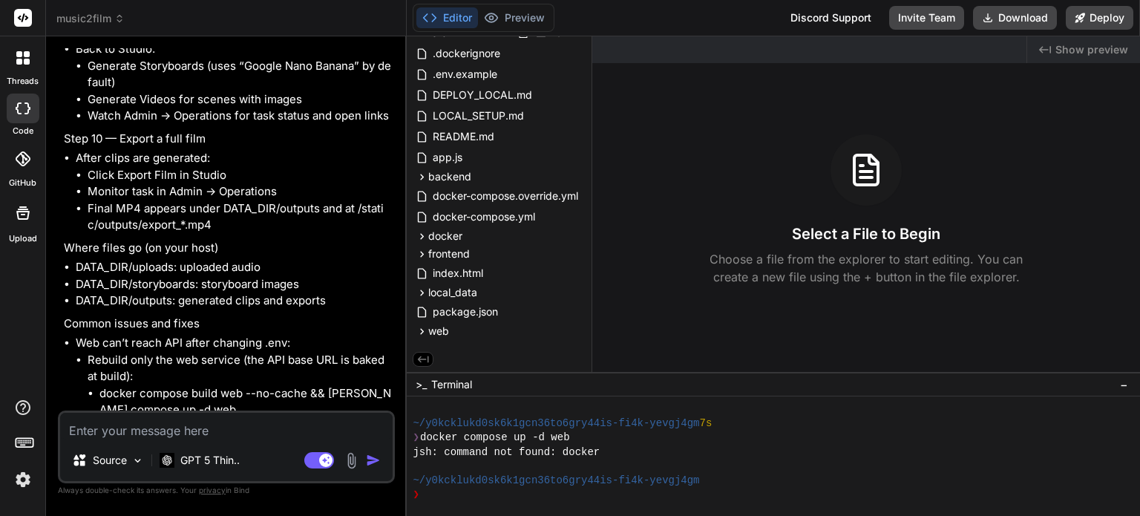
scroll to position [6280, 0]
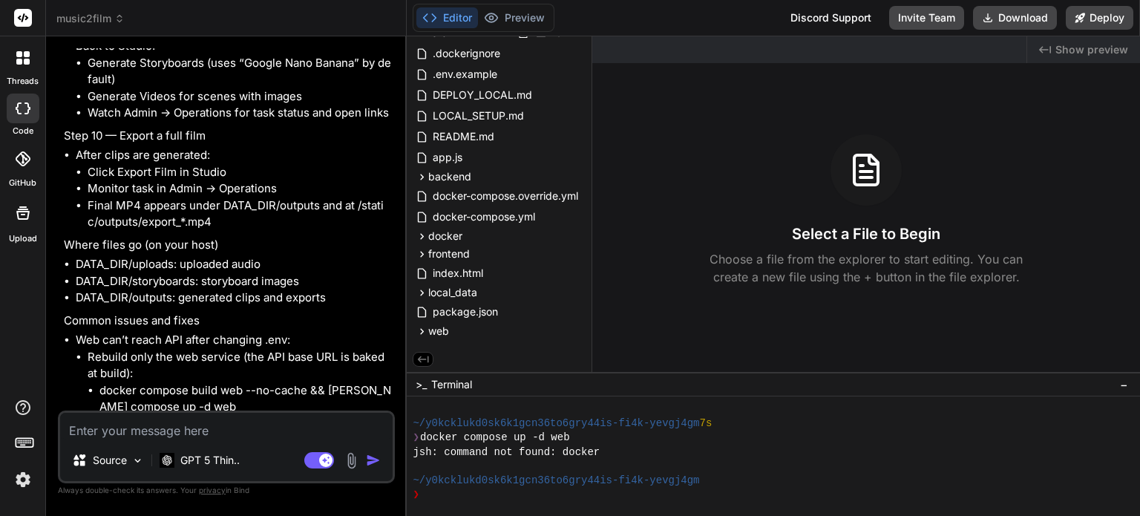
type textarea "a"
type textarea "x"
type textarea "at"
type textarea "x"
type textarea "at"
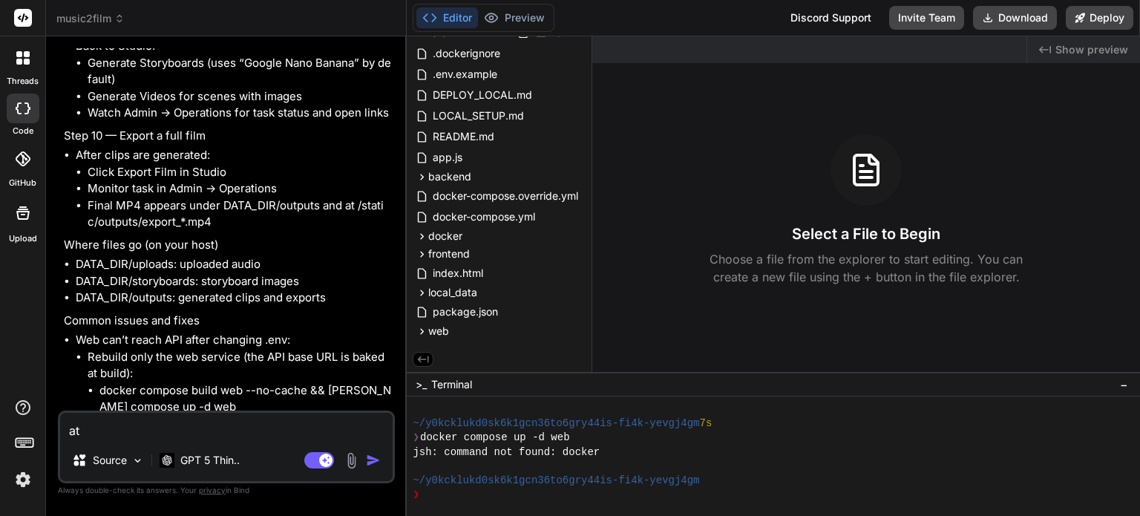
type textarea "x"
type textarea "at s"
type textarea "x"
type textarea "at st"
type textarea "x"
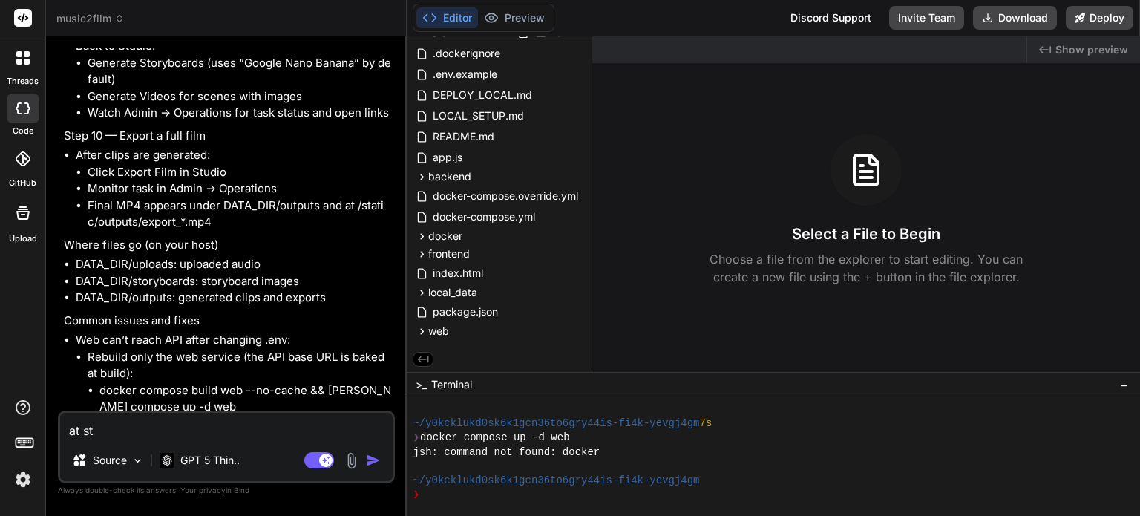
type textarea "at ste"
type textarea "x"
type textarea "at step"
type textarea "x"
type textarea "at step"
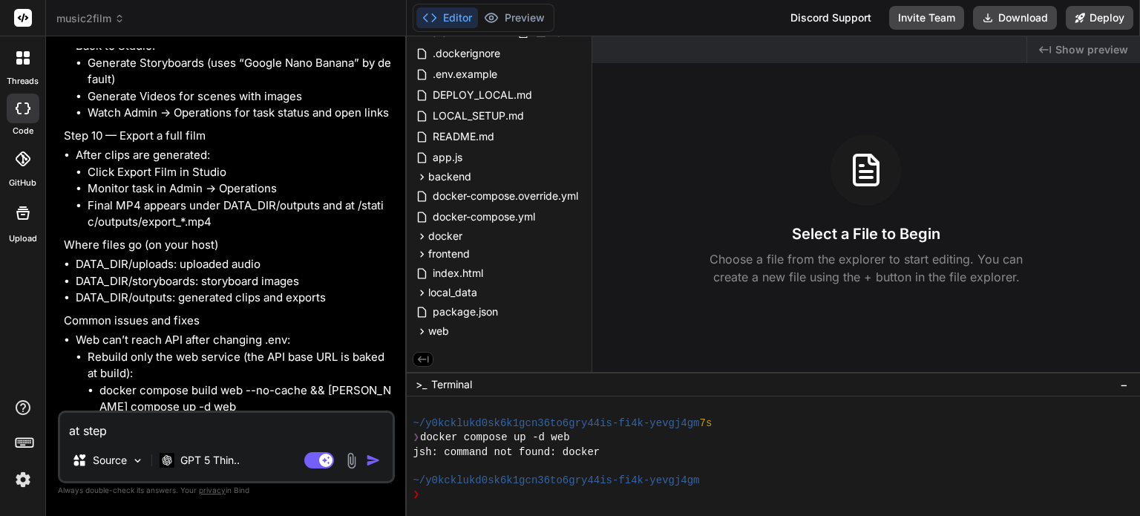
type textarea "x"
type textarea "at step 9"
type textarea "x"
type textarea "at step 9"
type textarea "x"
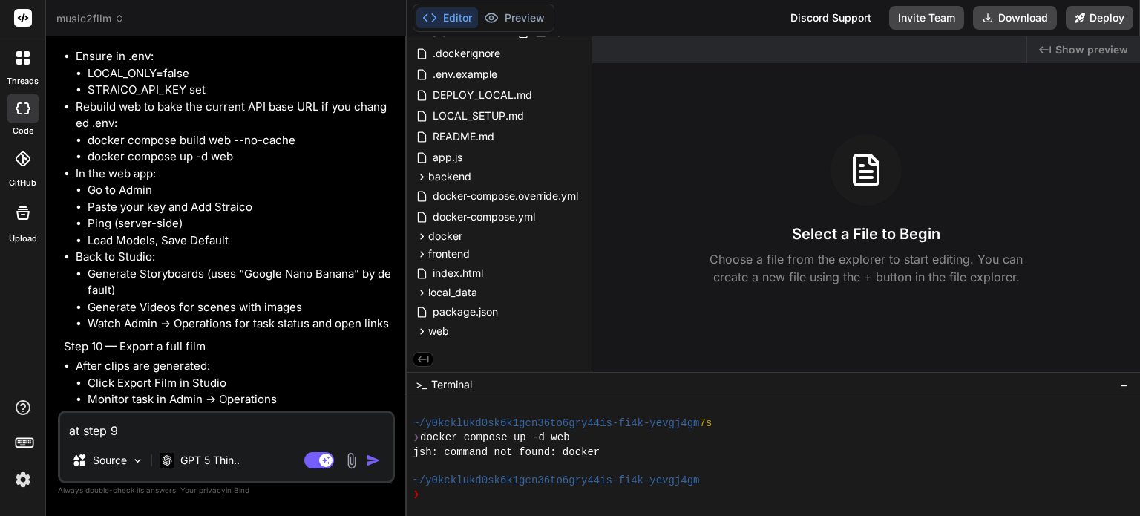
scroll to position [6057, 0]
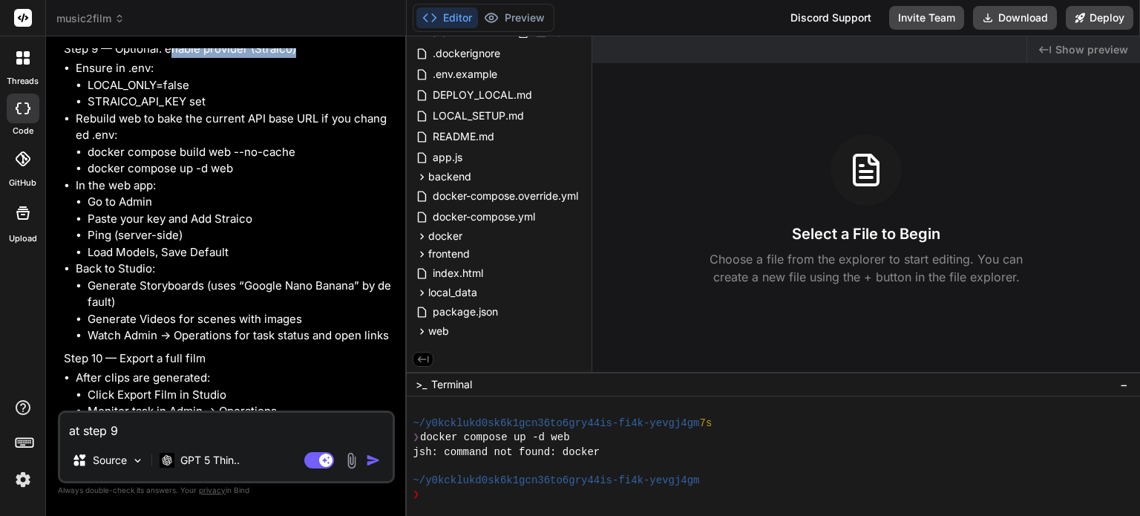
drag, startPoint x: 223, startPoint y: 124, endPoint x: 310, endPoint y: 122, distance: 86.9
click at [310, 58] on p "Step 9 — Optional: enable provider (Straico)" at bounding box center [228, 49] width 328 height 17
click at [214, 58] on p "Step 9 — Optional: enable provider (Straico)" at bounding box center [228, 49] width 328 height 17
drag, startPoint x: 242, startPoint y: 127, endPoint x: 303, endPoint y: 127, distance: 60.9
click at [303, 58] on p "Step 9 — Optional: enable provider (Straico)" at bounding box center [228, 49] width 328 height 17
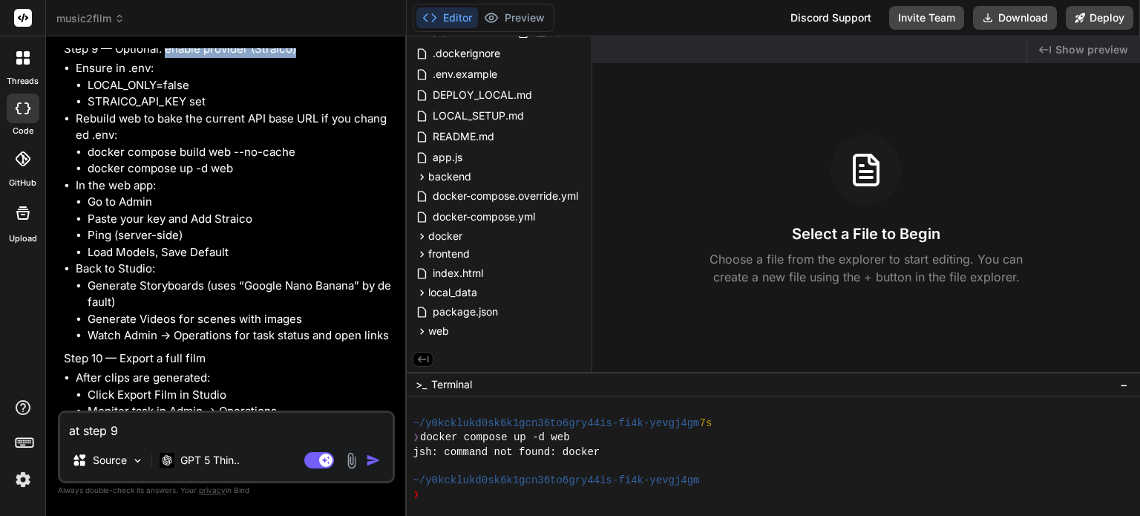
copy p "enable provider (Straico)"
click at [147, 430] on textarea "at step 9" at bounding box center [226, 426] width 333 height 27
type textarea "at step 9"
type textarea "x"
type textarea "at step 9:"
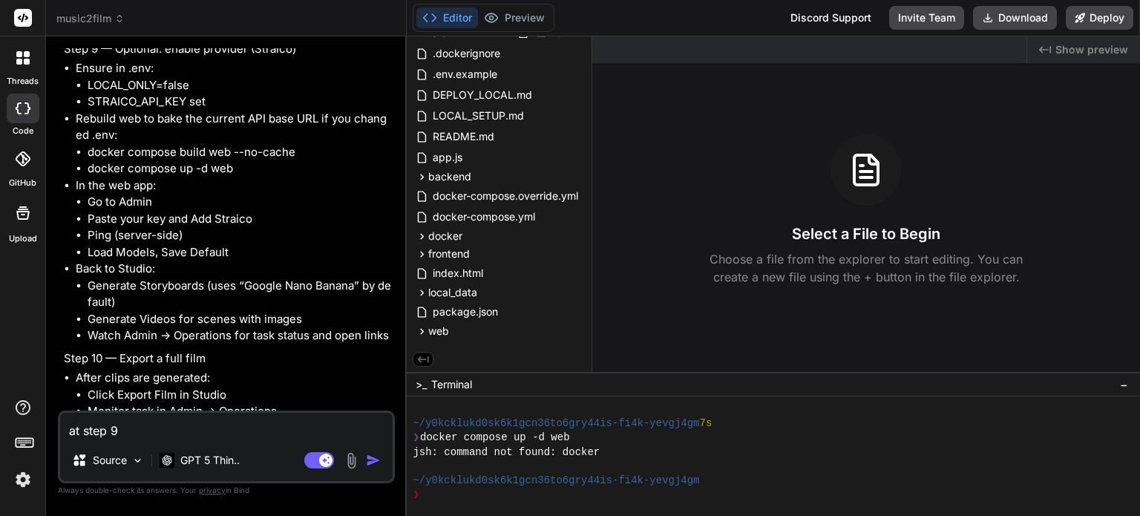
type textarea "x"
type textarea "at step 9:"
type textarea "x"
paste textarea "enable provider (Straico)"
type textarea "at step 9: enable provider (Straico)"
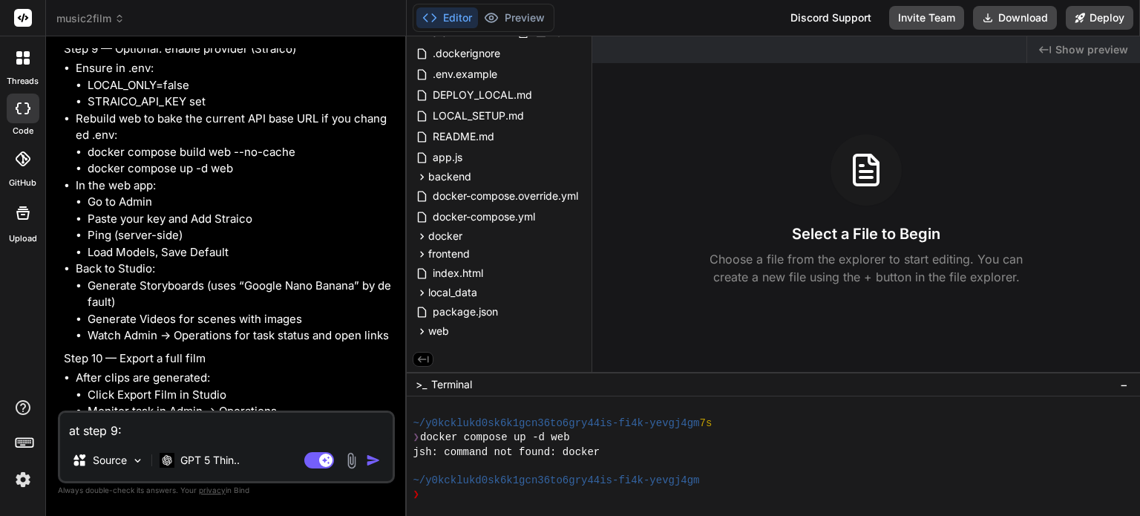
type textarea "x"
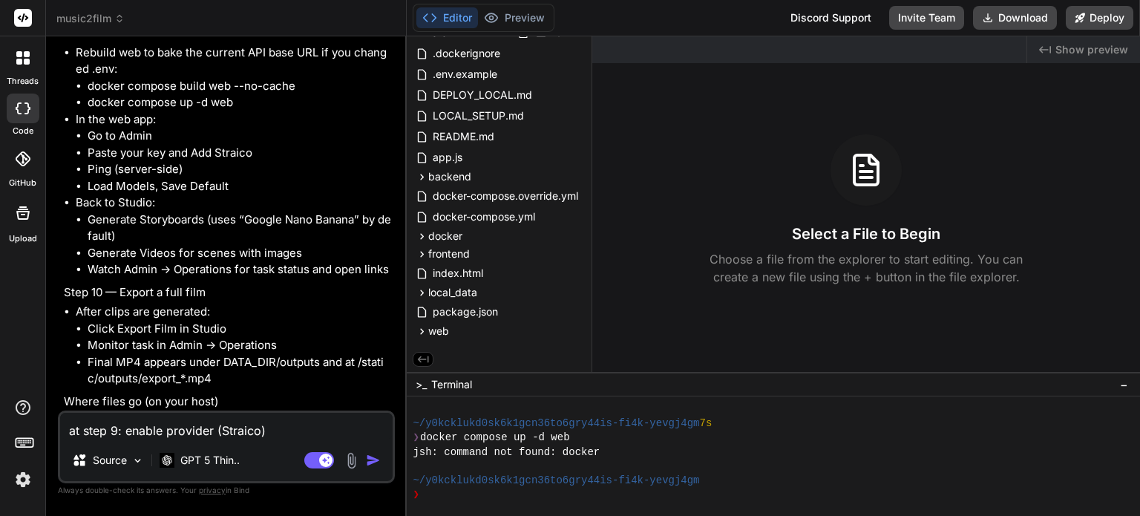
scroll to position [6132, 0]
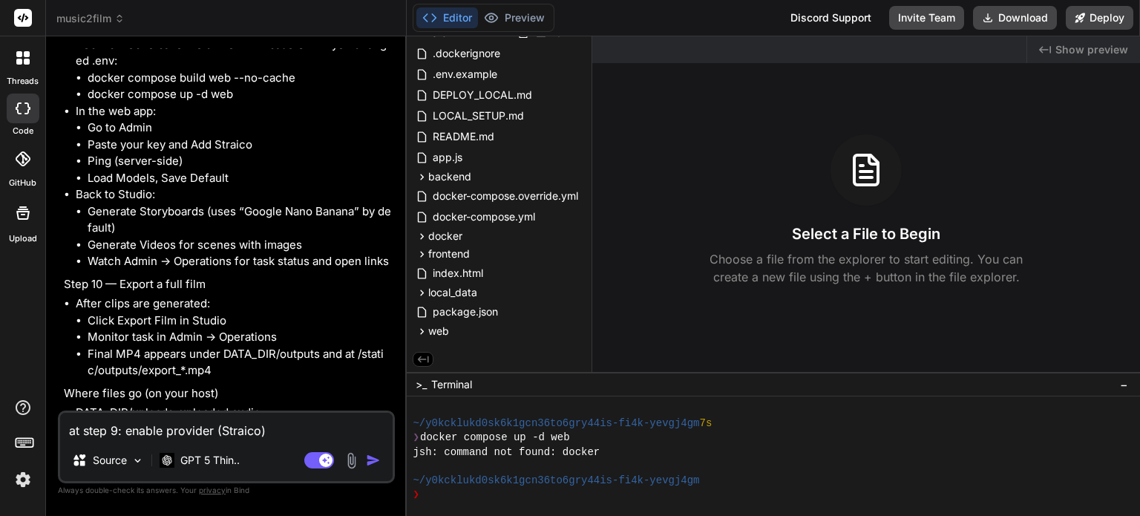
type textarea "at step 9: enable provider (Straico)."
type textarea "x"
type textarea "at step 9: enable provider (Straico)."
type textarea "x"
type textarea "at step 9: enable provider (Straico). I"
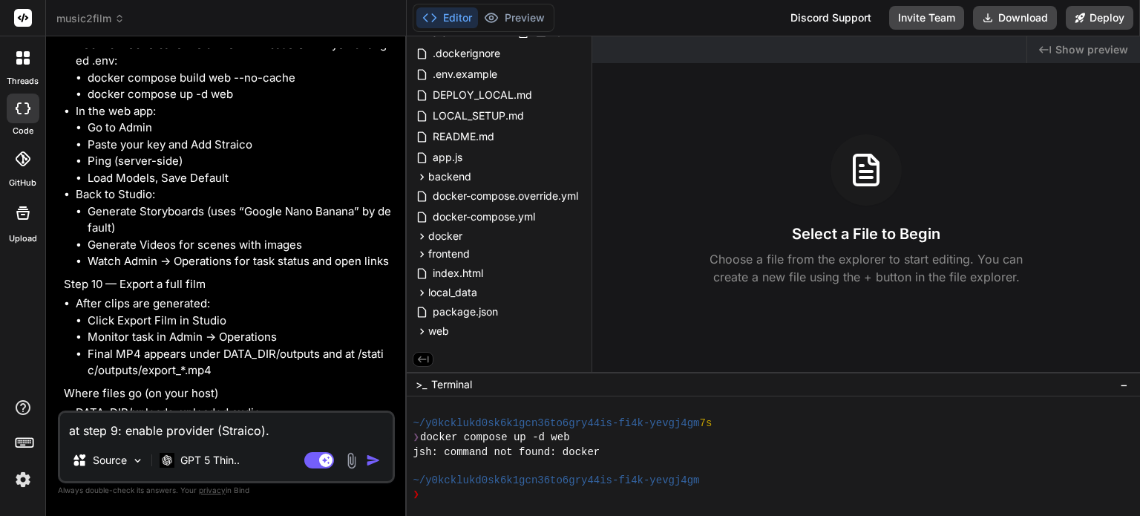
type textarea "x"
type textarea "at step 9: enable provider (Straico). I"
type textarea "x"
type textarea "at step 9: enable provider (Straico). I h"
type textarea "x"
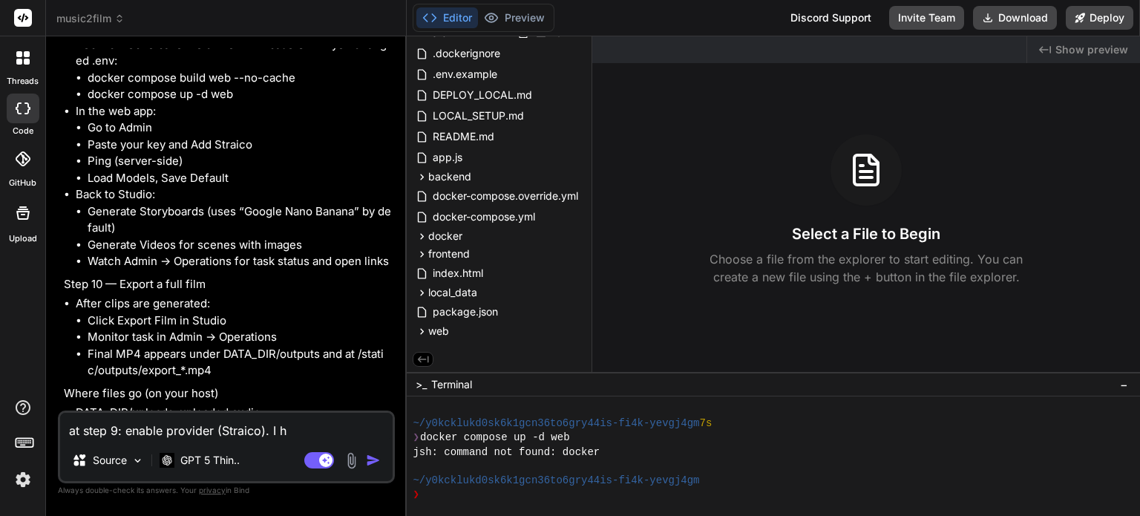
type textarea "at step 9: enable provider (Straico). I ha"
type textarea "x"
type textarea "at step 9: enable provider (Straico). I hav"
type textarea "x"
type textarea "at step 9: enable provider (Straico). I have"
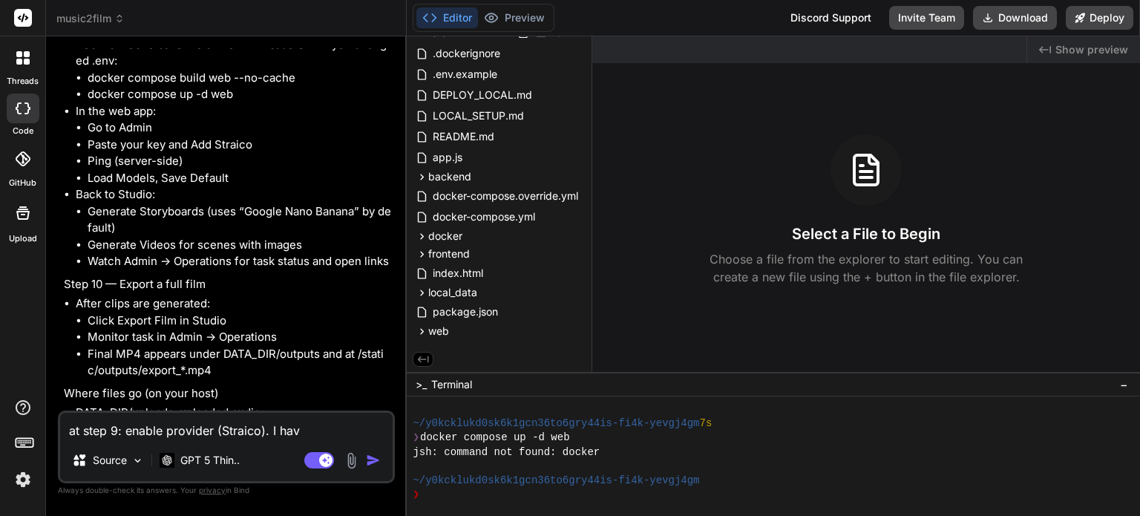
type textarea "x"
type textarea "at step 9: enable provider (Straico). I have"
type textarea "x"
type textarea "at step 9: enable provider (Straico). I have a"
type textarea "x"
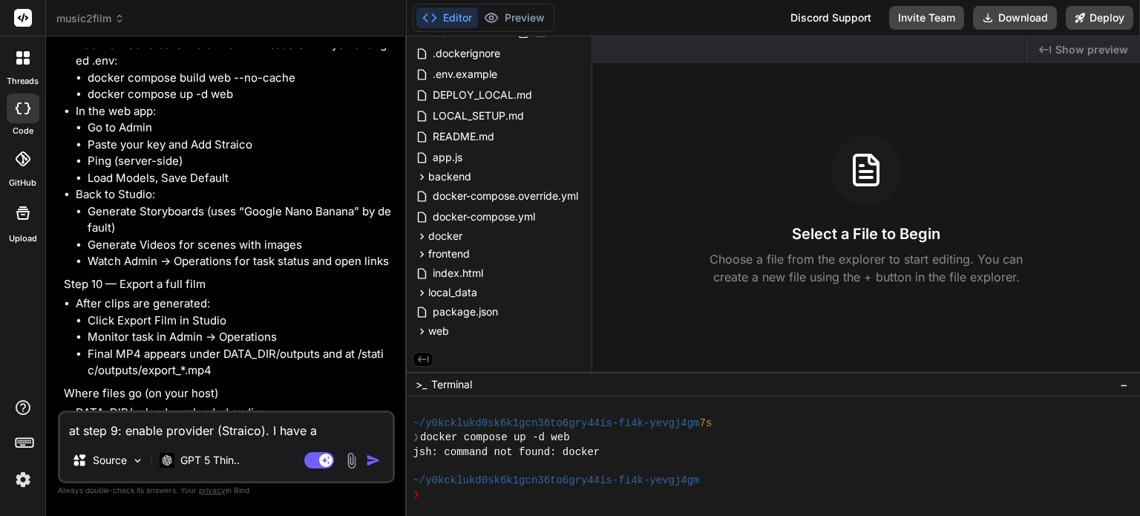
type textarea "at step 9: enable provider (Straico). I have ad"
type textarea "x"
type textarea "at step 9: enable provider (Straico). I have add"
type textarea "x"
type textarea "at step 9: enable provider (Straico). I have add"
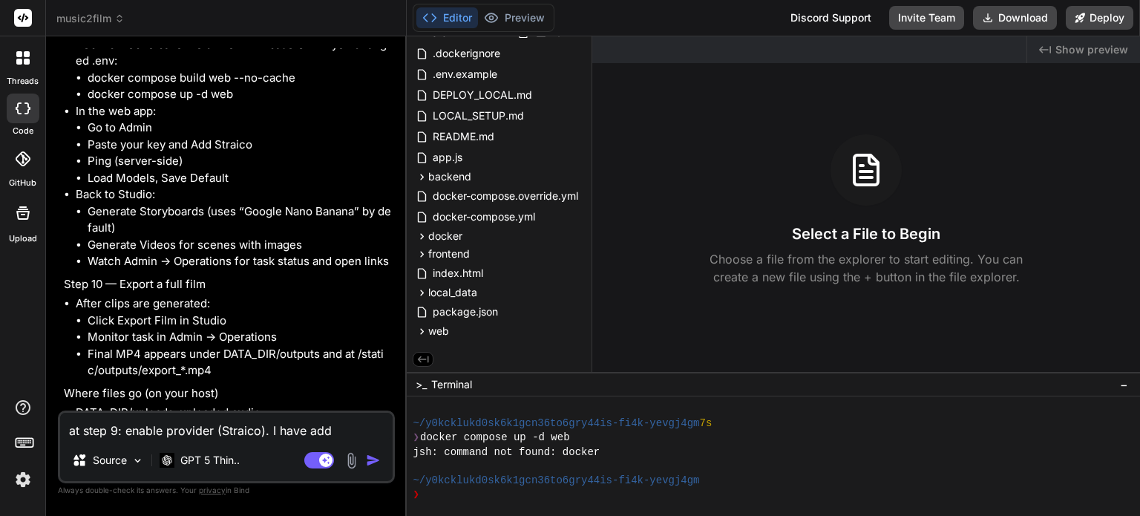
type textarea "x"
type textarea "at step 9: enable provider (Straico). I have add s"
type textarea "x"
type textarea "at step 9: enable provider (Straico). I have add st"
type textarea "x"
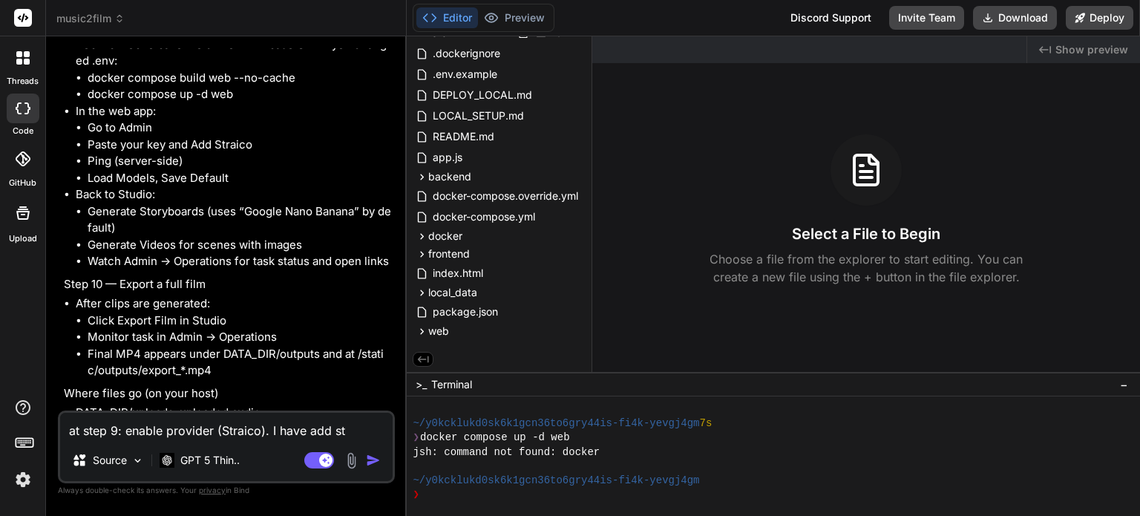
type textarea "at step 9: enable provider (Straico). I have add str"
type textarea "x"
type textarea "at step 9: enable provider (Straico). I have add stra"
type textarea "x"
type textarea "at step 9: enable provider (Straico). I have add strai"
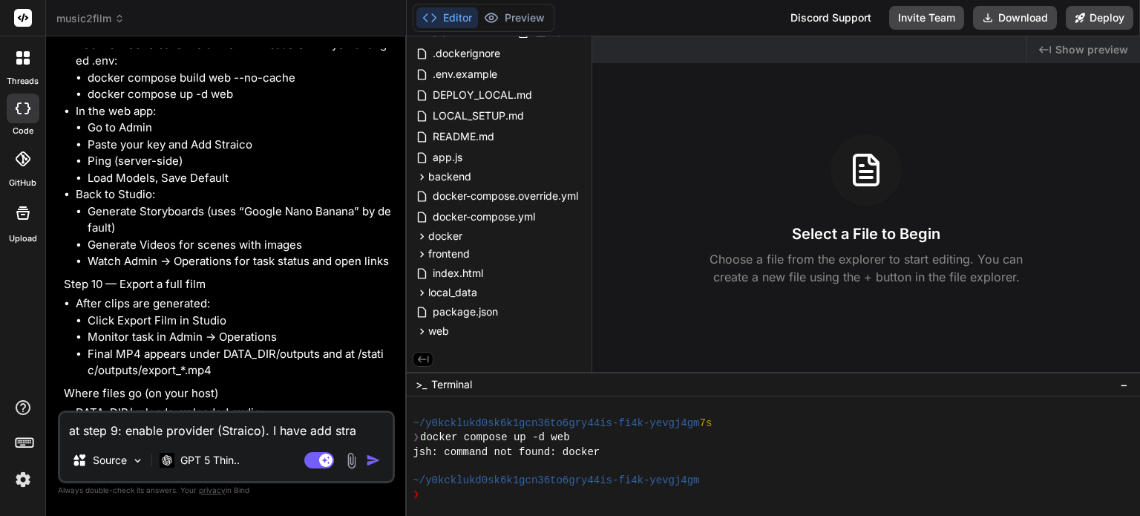
type textarea "x"
type textarea "at step 9: enable provider (Straico). I have add straic"
type textarea "x"
type textarea "at step 9: enable provider (Straico). I have add straico"
type textarea "x"
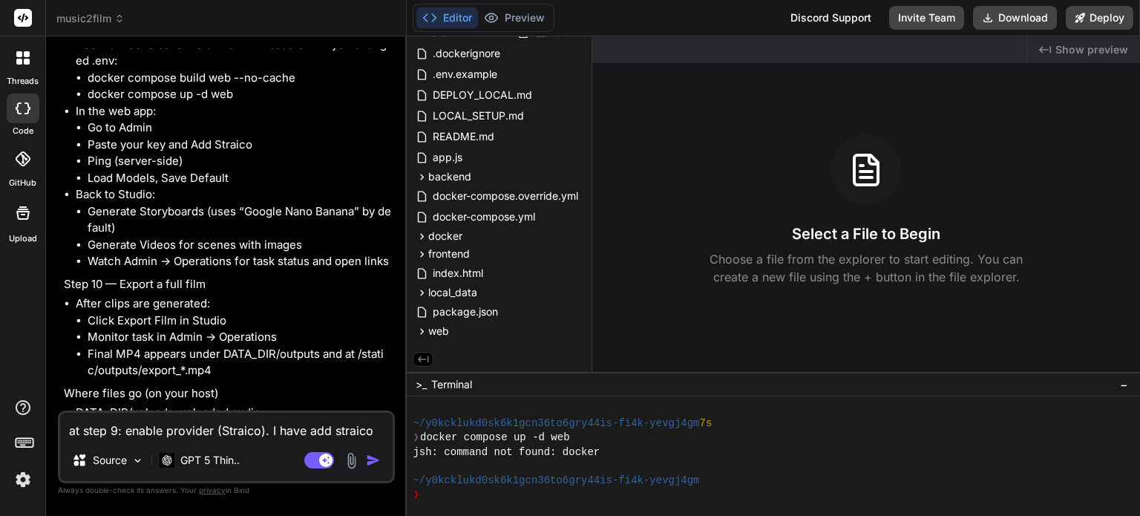
type textarea "at step 9: enable provider (Straico). I have add straico"
type textarea "x"
type textarea "at step 9: enable provider (Straico). I have add straico a"
type textarea "x"
type textarea "at step 9: enable provider (Straico). I have add straico ap"
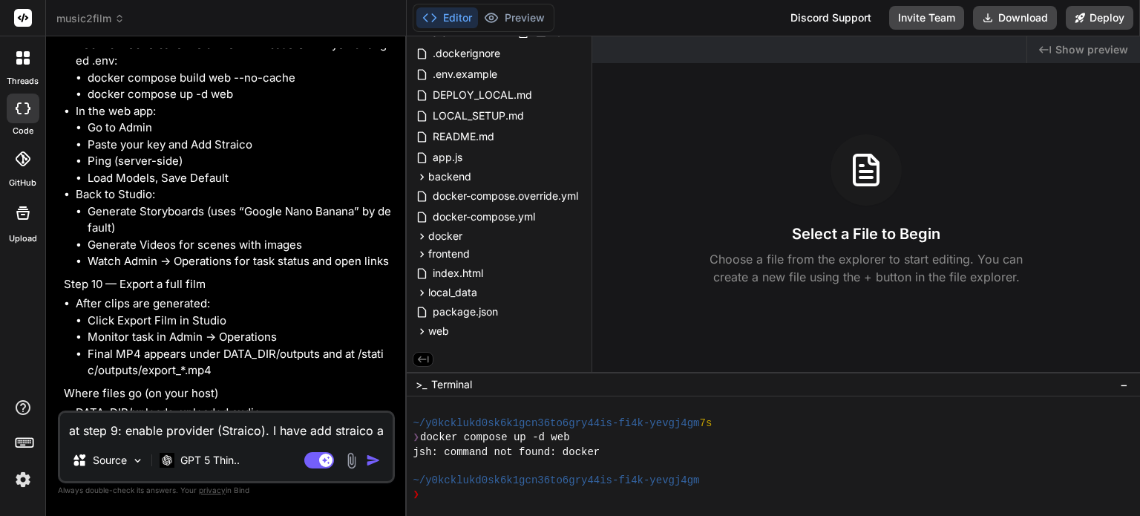
type textarea "x"
type textarea "at step 9: enable provider (Straico). I have add straico api"
type textarea "x"
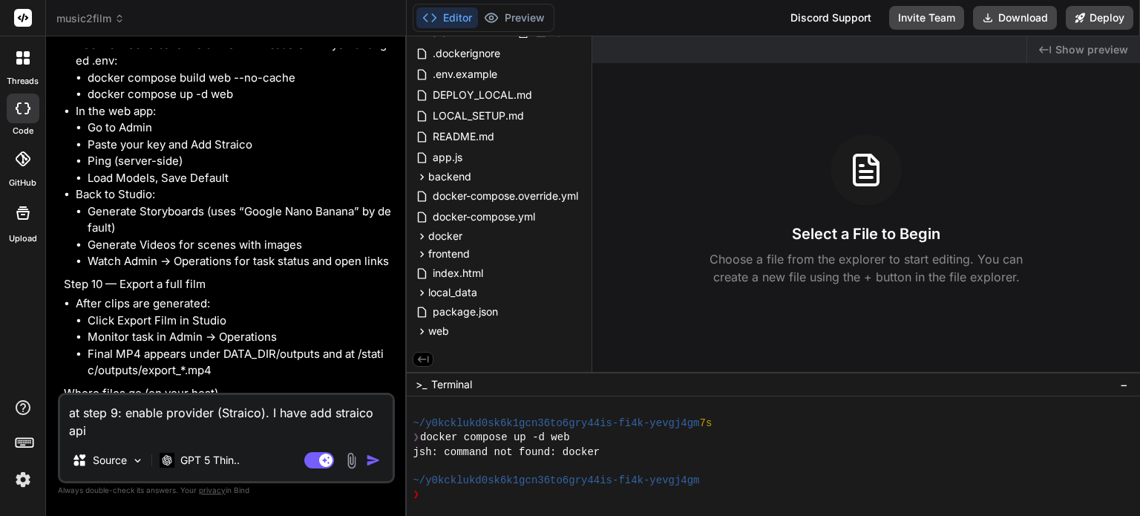
type textarea "at step 9: enable provider (Straico). I have add straico api"
type textarea "x"
type textarea "at step 9: enable provider (Straico). I have add straico api s"
type textarea "x"
type textarea "at step 9: enable provider (Straico). I have add straico api su"
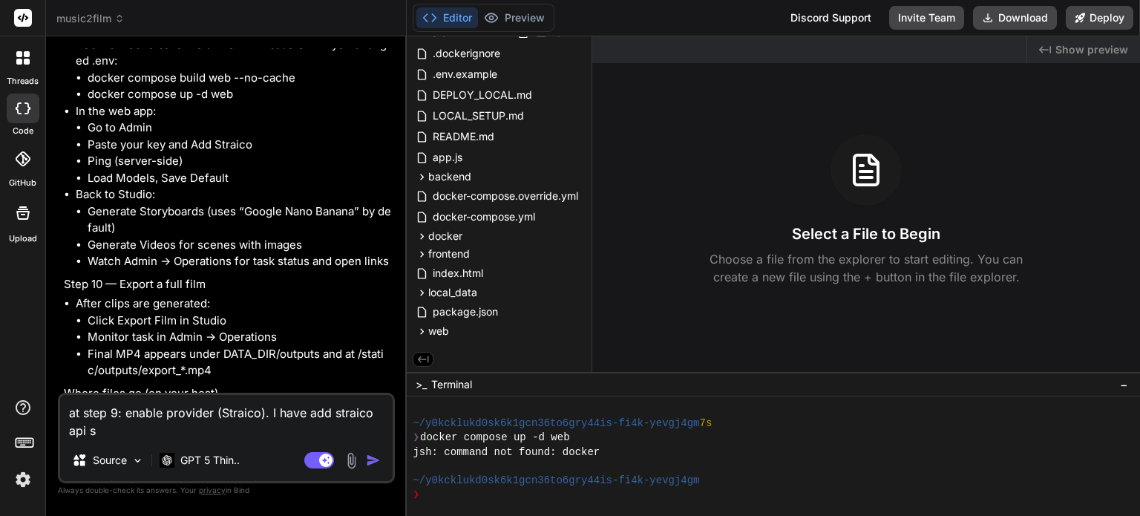
type textarea "x"
type textarea "at step 9: enable provider (Straico). I have add straico api suc"
type textarea "x"
type textarea "at step 9: enable provider (Straico). I have add straico api succ"
type textarea "x"
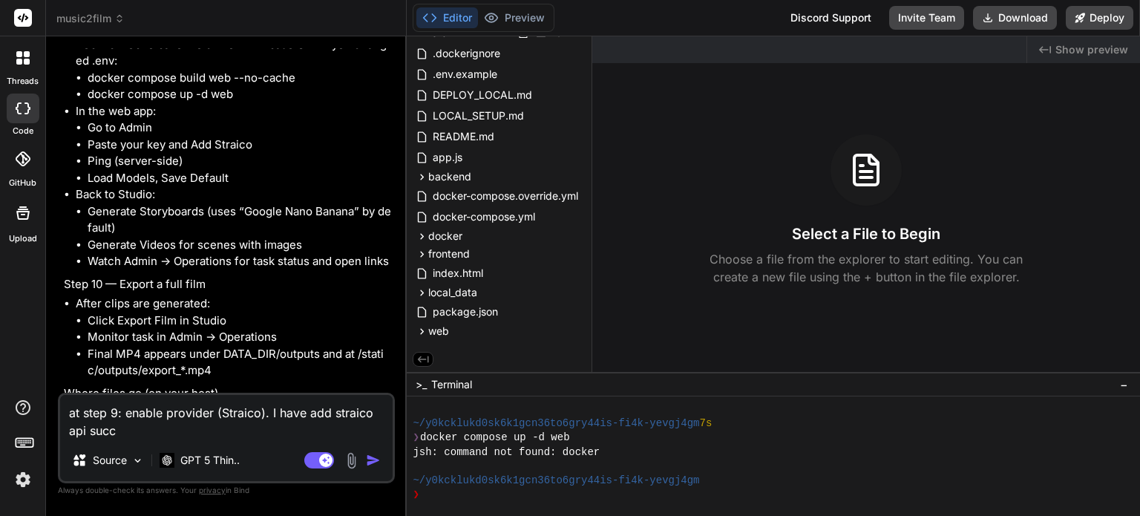
type textarea "at step 9: enable provider (Straico). I have add straico api succe"
type textarea "x"
type textarea "at step 9: enable provider (Straico). I have add straico api succes"
type textarea "x"
type textarea "at step 9: enable provider (Straico). I have add straico api success"
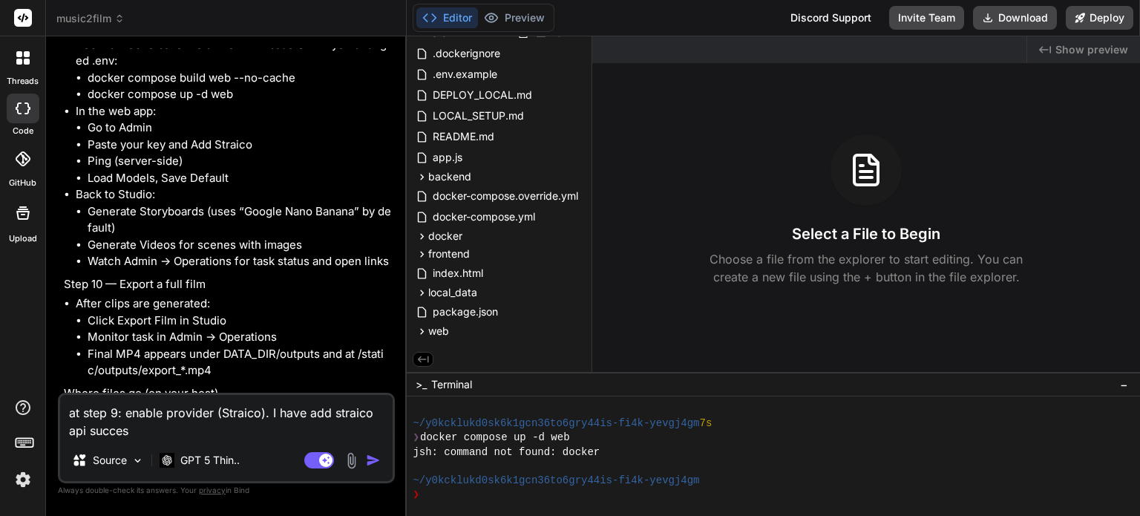
type textarea "x"
type textarea "at step 9: enable provider (Straico). I have add straico api successf"
type textarea "x"
type textarea "at step 9: enable provider (Straico). I have add straico api successfu"
type textarea "x"
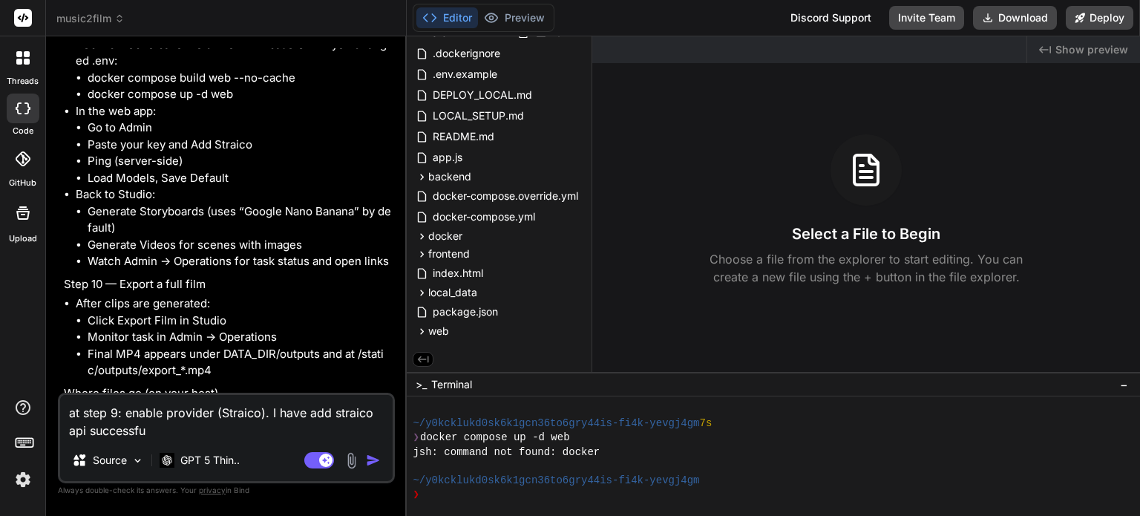
type textarea "at step 9: enable provider (Straico). I have add straico api successful"
type textarea "x"
type textarea "at step 9: enable provider (Straico). I have add straico api successfull"
type textarea "x"
type textarea "at step 9: enable provider (Straico). I have add straico api successfully"
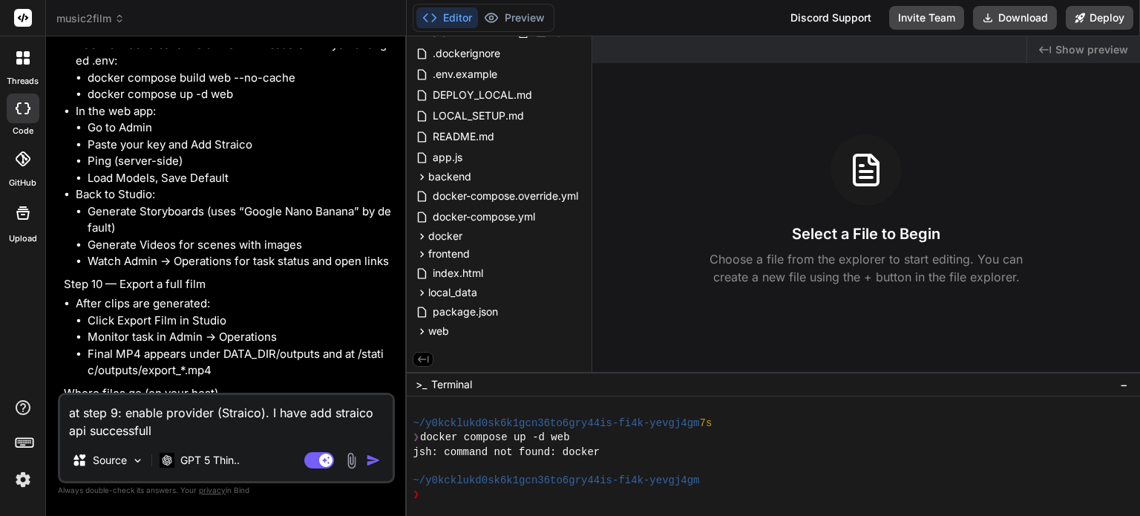
type textarea "x"
type textarea "at step 9: enable provider (Straico). I have add straico api successfully"
type textarea "x"
type textarea "at step 9: enable provider (Straico). I have add straico api successfully b"
type textarea "x"
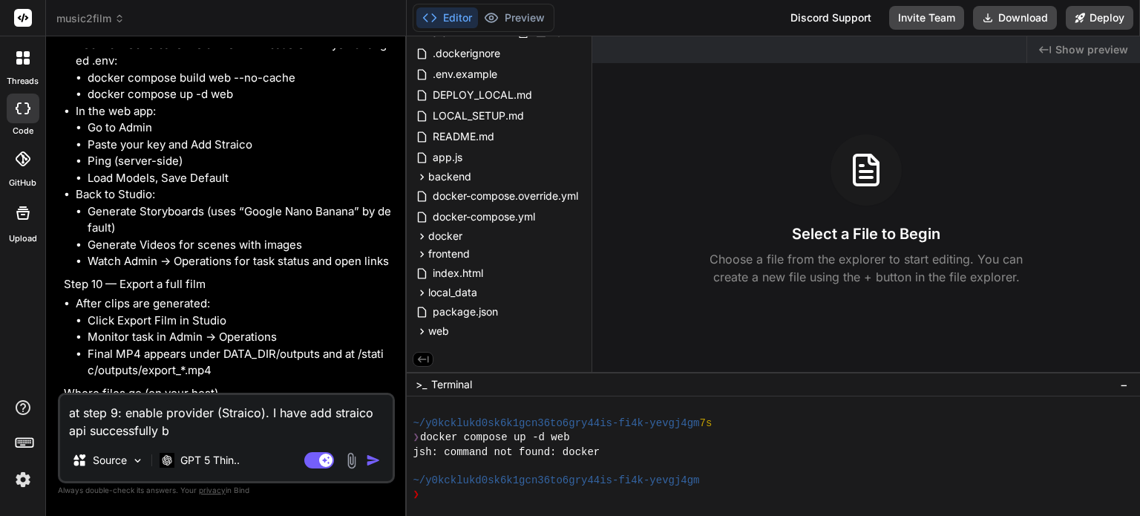
type textarea "at step 9: enable provider (Straico). I have add straico api successfully bu"
type textarea "x"
type textarea "at step 9: enable provider (Straico). I have add straico api successfully but"
type textarea "x"
type textarea "at step 9: enable provider (Straico). I have add straico api successfully but"
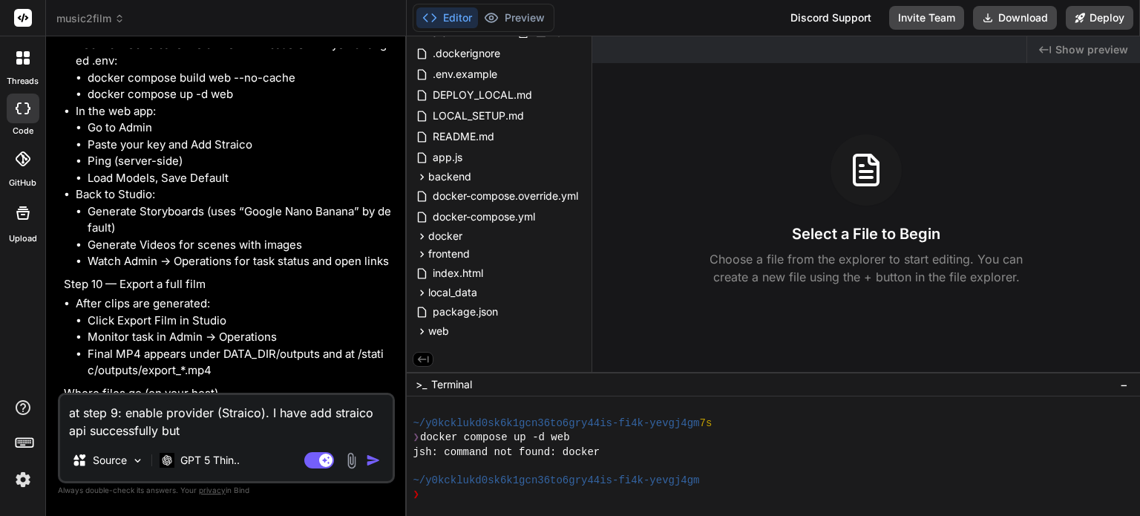
type textarea "x"
type textarea "at step 9: enable provider (Straico). I have add straico api successfully but"
type textarea "x"
type textarea "at step 9: enable provider (Straico). I have add straico api successfully bu"
type textarea "x"
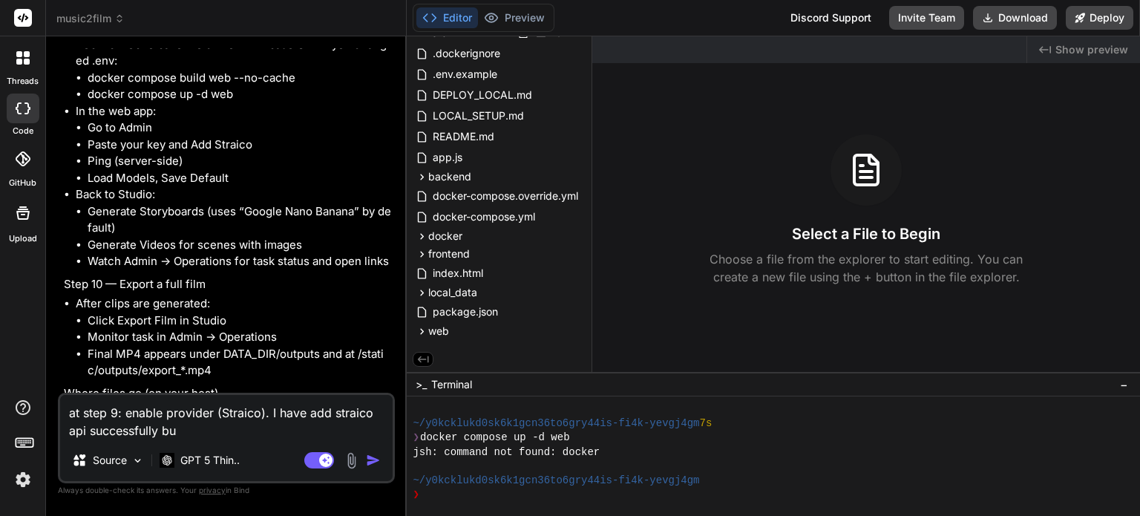
type textarea "at step 9: enable provider (Straico). I have add straico api successfully b"
type textarea "x"
type textarea "at step 9: enable provider (Straico). I have add straico api successfully"
type textarea "x"
type textarea "at step 9: enable provider (Straico). I have add straico api successfully"
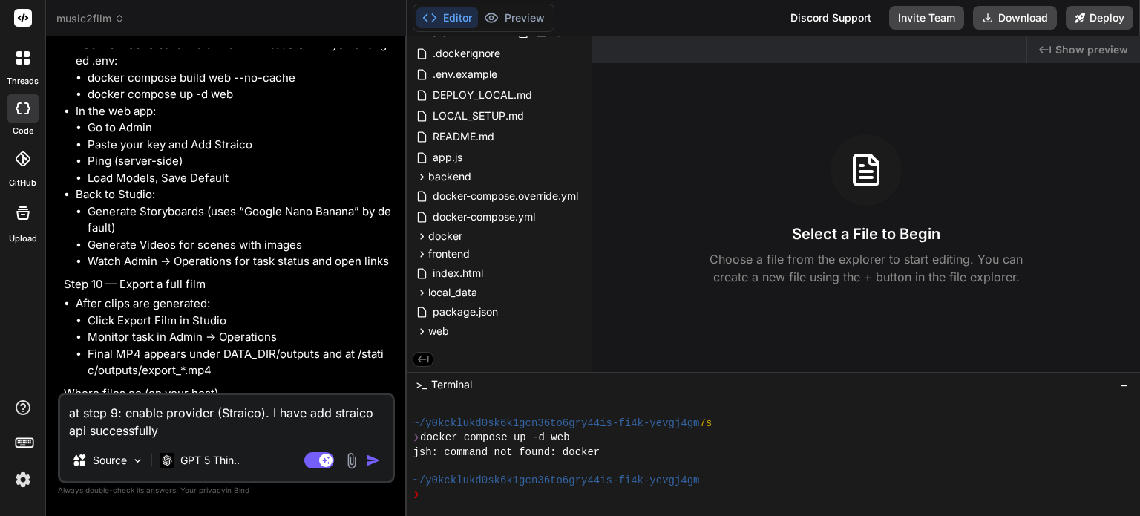
type textarea "x"
type textarea "at step 9: enable provider (Straico). I have add straico api successfully."
type textarea "x"
type textarea "at step 9: enable provider (Straico). I have add straico api successfully."
type textarea "x"
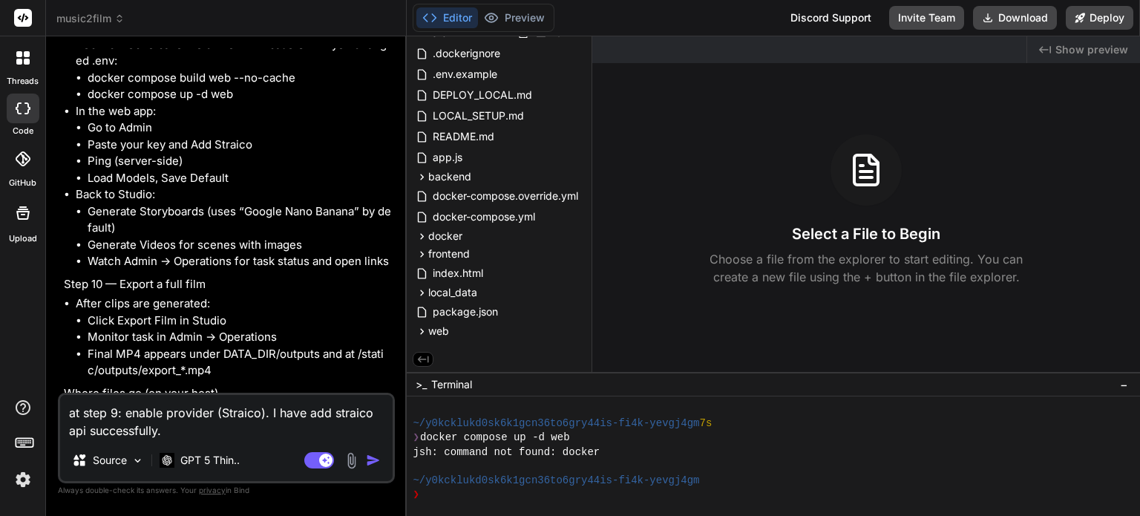
type textarea "at step 9: enable provider (Straico). I have add straico api successfully. T"
type textarea "x"
type textarea "at step 9: enable provider (Straico). I have add straico api successfully. Th"
type textarea "x"
type textarea "at step 9: enable provider (Straico). I have add straico api successfully. The"
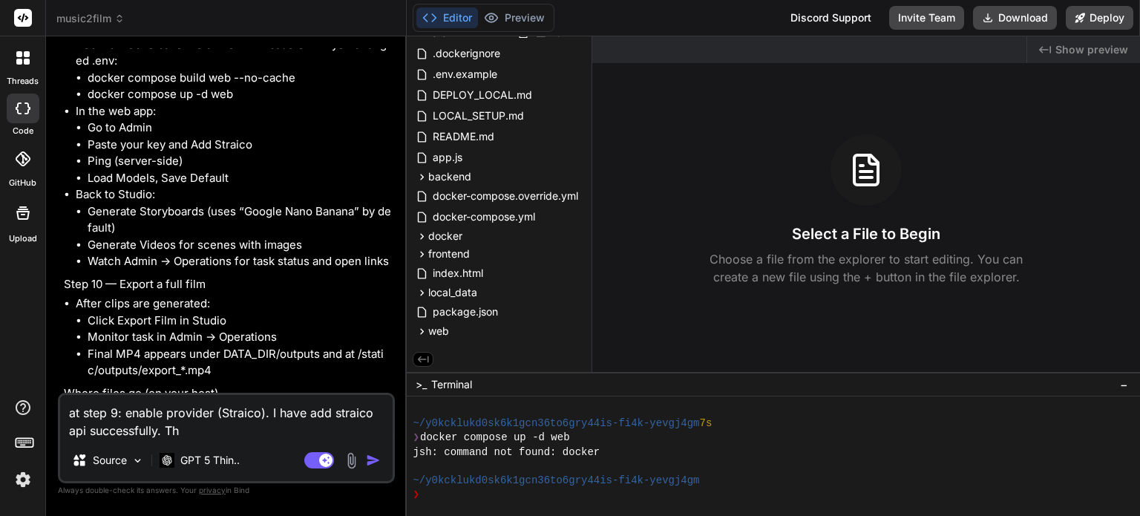
type textarea "x"
type textarea "at step 9: enable provider (Straico). I have add straico api successfully. The"
type textarea "x"
type textarea "at step 9: enable provider (Straico). I have add straico api successfully. The i"
type textarea "x"
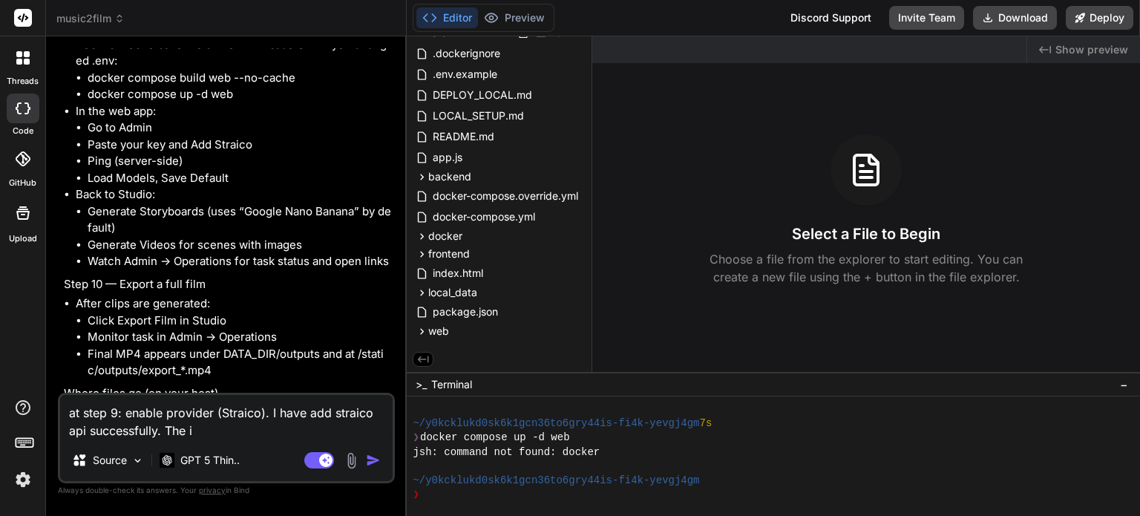
type textarea "at step 9: enable provider (Straico). I have add straico api successfully. The …"
type textarea "x"
type textarea "at step 9: enable provider (Straico). I have add straico api successfully. The …"
type textarea "x"
type textarea "at step 9: enable provider (Straico). I have add straico api successfully. The …"
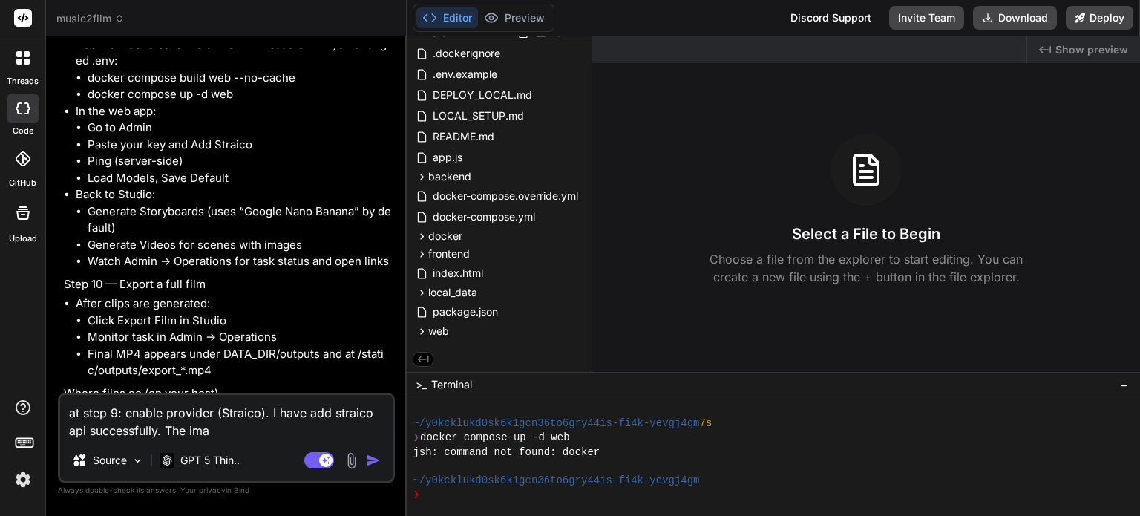
type textarea "x"
type textarea "at step 9: enable provider (Straico). I have add straico api successfully. The …"
type textarea "x"
type textarea "at step 9: enable provider (Straico). I have add straico api successfully. The …"
type textarea "x"
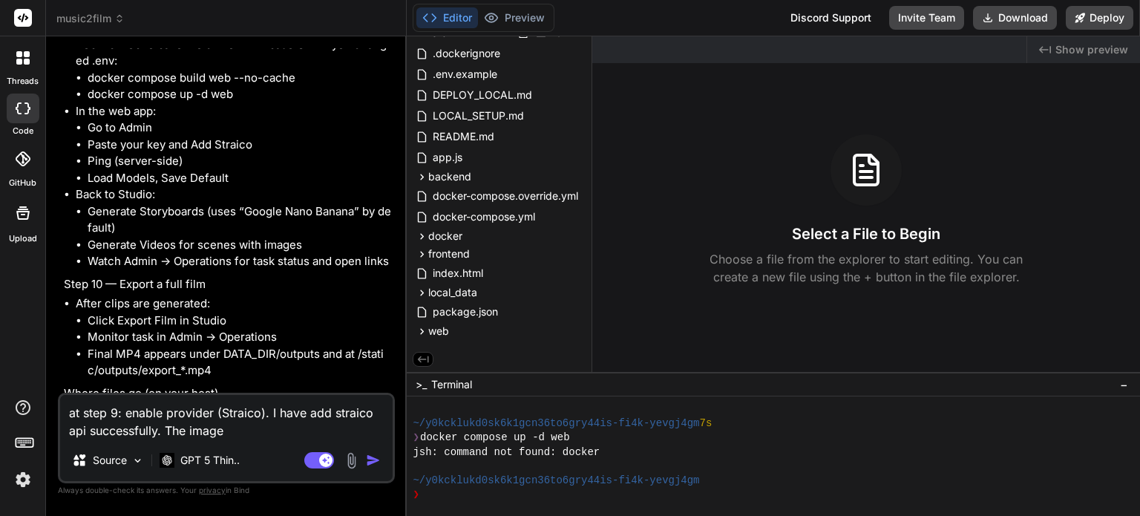
type textarea "at step 9: enable provider (Straico). I have add straico api successfully. The …"
type textarea "x"
type textarea "at step 9: enable provider (Straico). I have add straico api successfully. The …"
type textarea "x"
type textarea "at step 9: enable provider (Straico). I have add straico api successfully. The …"
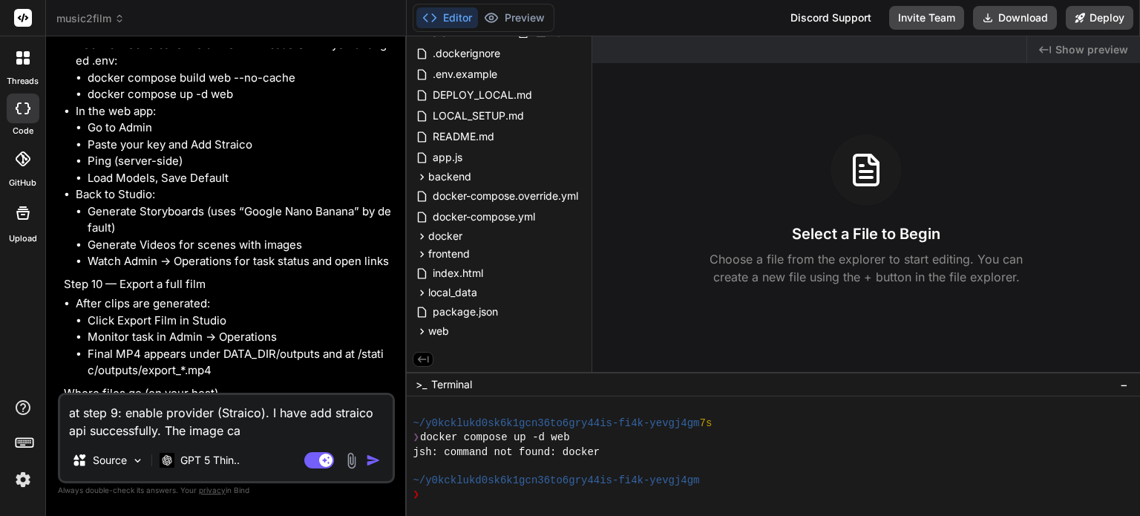
type textarea "x"
type textarea "at step 9: enable provider (Straico). I have add straico api successfully. The …"
type textarea "x"
type textarea "at step 9: enable provider (Straico). I have add straico api successfully. The …"
type textarea "x"
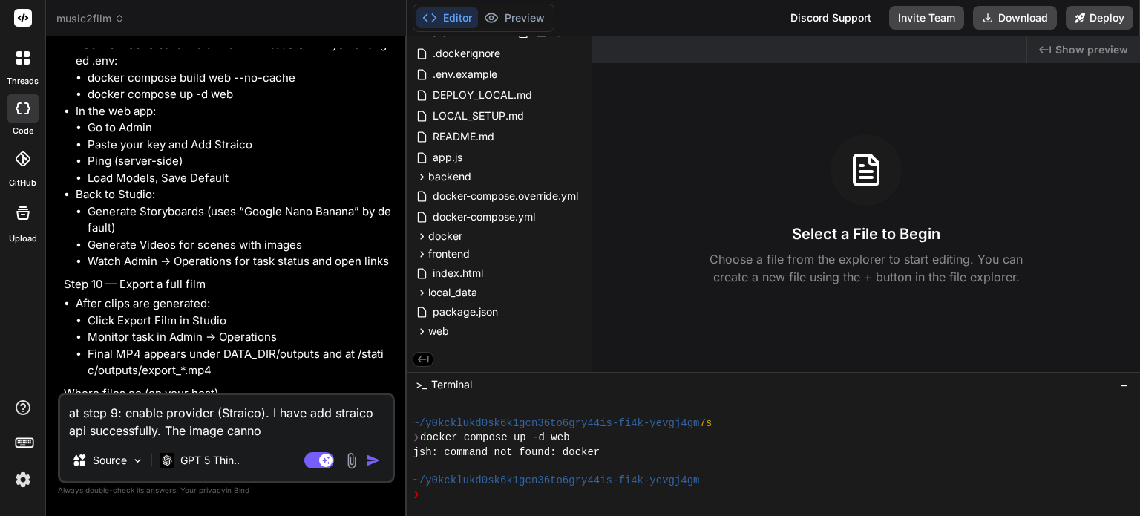
type textarea "at step 9: enable provider (Straico). I have add straico api successfully. The …"
type textarea "x"
type textarea "at step 9: enable provider (Straico). I have add straico api successfully. The …"
type textarea "x"
type textarea "at step 9: enable provider (Straico). I have add straico api successfully. The …"
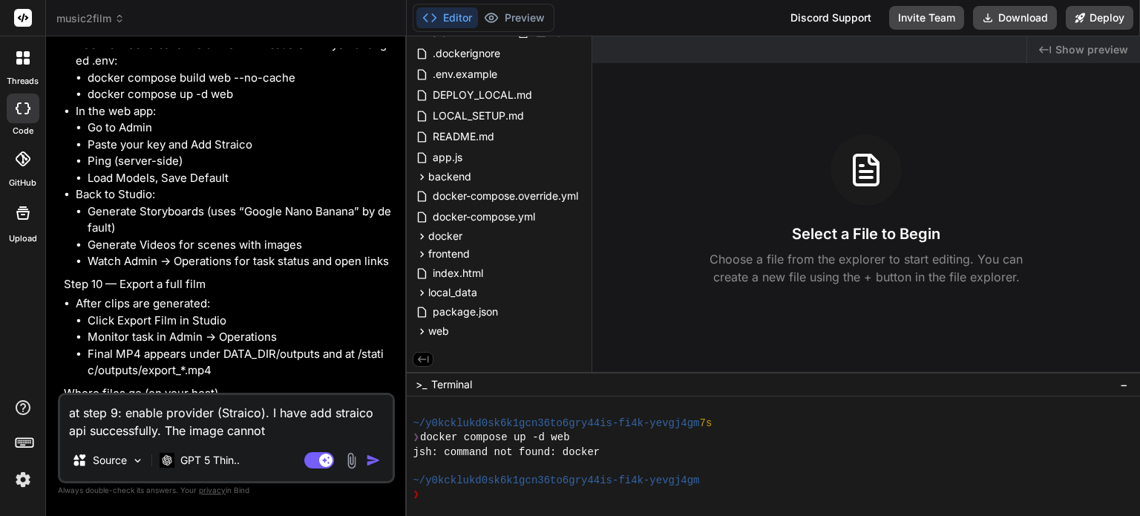
type textarea "x"
type textarea "at step 9: enable provider (Straico). I have add straico api successfully. The …"
type textarea "x"
type textarea "at step 9: enable provider (Straico). I have add straico api successfully. The …"
type textarea "x"
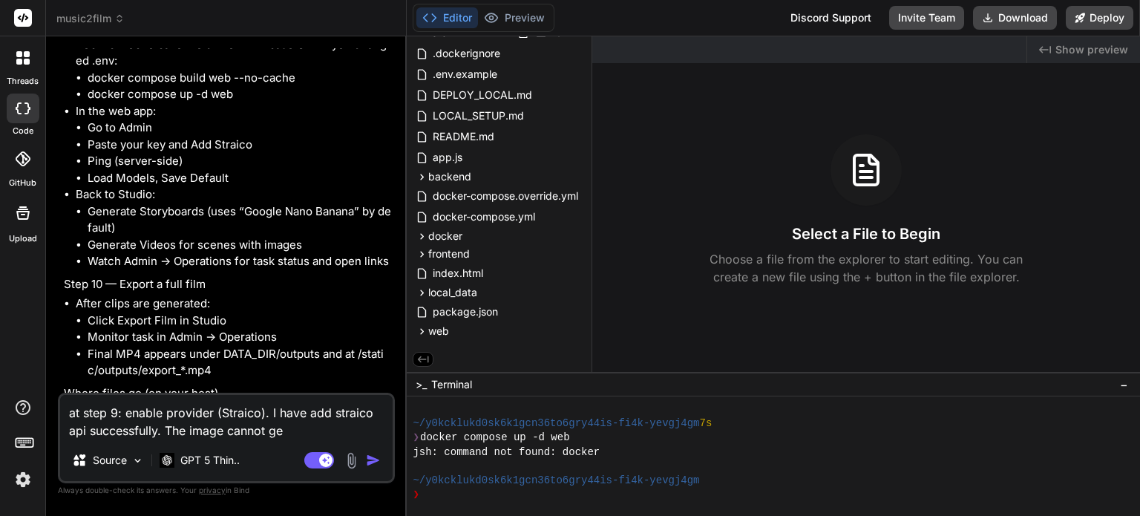
type textarea "at step 9: enable provider (Straico). I have add straico api successfully. The …"
type textarea "x"
type textarea "at step 9: enable provider (Straico). I have add straico api successfully. The …"
type textarea "x"
type textarea "at step 9: enable provider (Straico). I have add straico api successfully. The …"
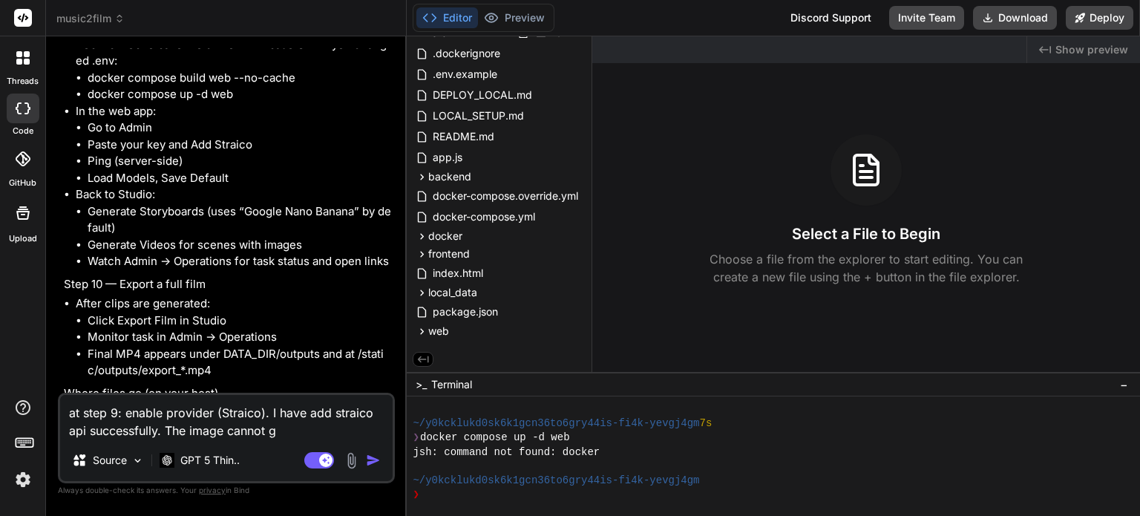
type textarea "x"
type textarea "at step 9: enable provider (Straico). I have add straico api successfully. The …"
type textarea "x"
type textarea "at step 9: enable provider (Straico). I have add straico api successfully. The …"
type textarea "x"
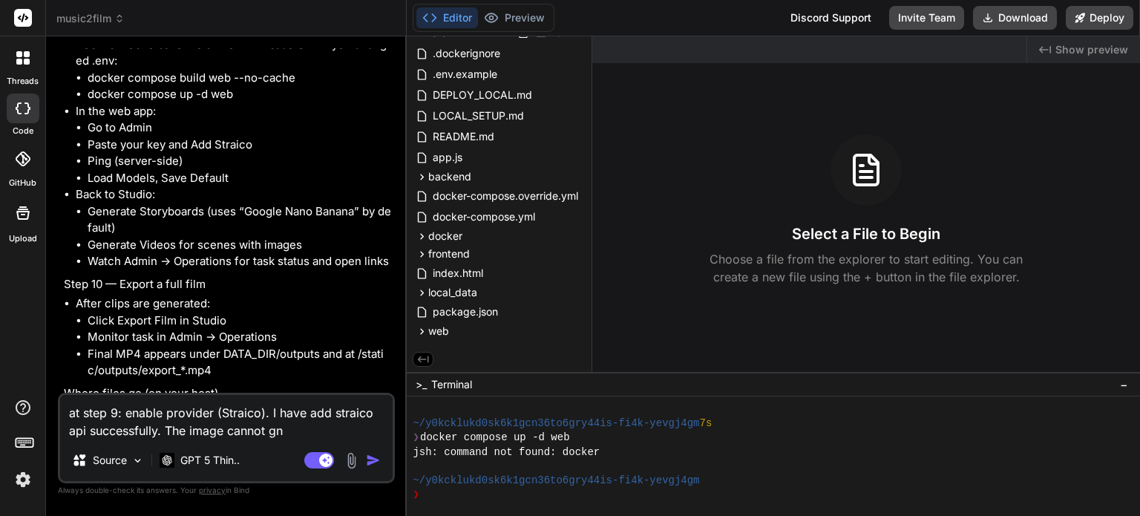
type textarea "at step 9: enable provider (Straico). I have add straico api successfully. The …"
type textarea "x"
type textarea "at step 9: enable provider (Straico). I have add straico api successfully. The …"
type textarea "x"
type textarea "at step 9: enable provider (Straico). I have add straico api successfully. The …"
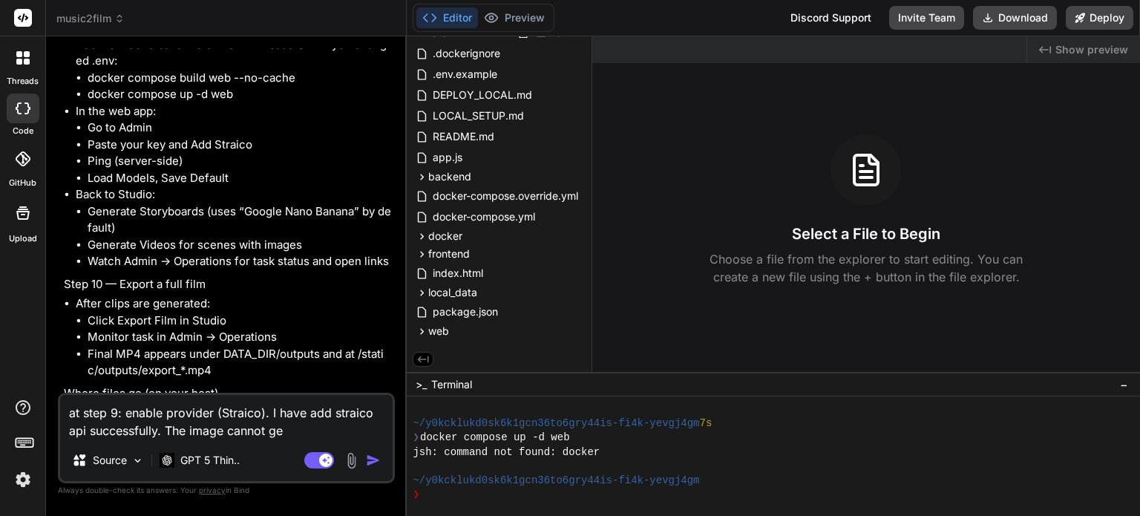
type textarea "x"
type textarea "at step 9: enable provider (Straico). I have add straico api successfully. The …"
type textarea "x"
type textarea "at step 9: enable provider (Straico). I have add straico api successfully. The …"
type textarea "x"
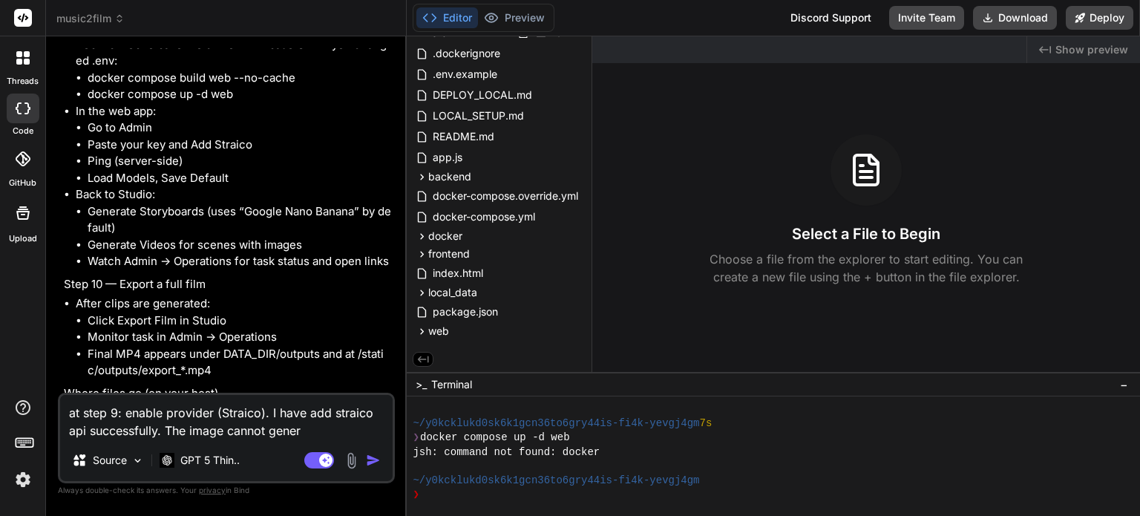
type textarea "at step 9: enable provider (Straico). I have add straico api successfully. The …"
type textarea "x"
type textarea "at step 9: enable provider (Straico). I have add straico api successfully. The …"
type textarea "x"
type textarea "at step 9: enable provider (Straico). I have add straico api successfully. The …"
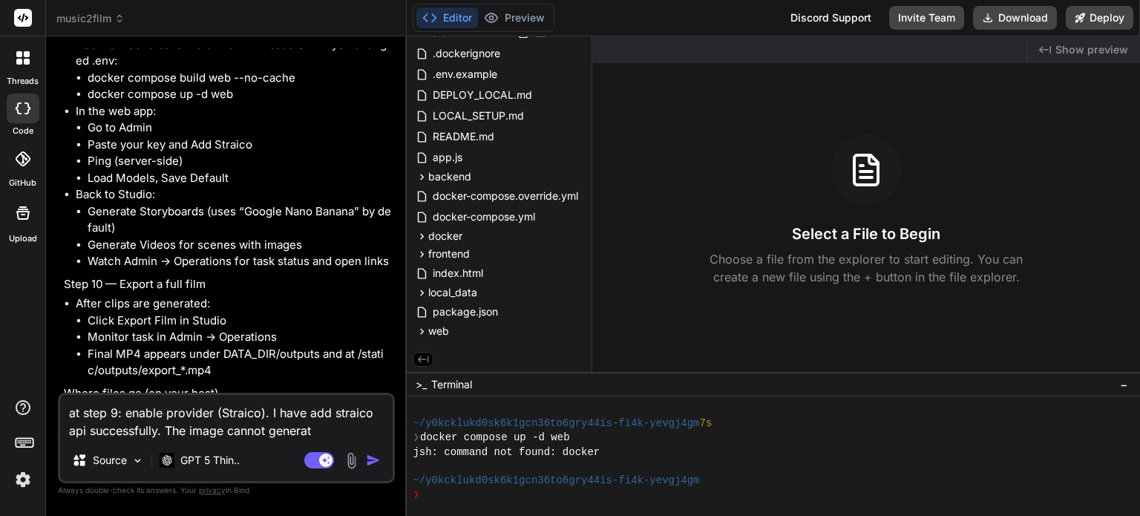
type textarea "x"
type textarea "at step 9: enable provider (Straico). I have add straico api successfully. The …"
type textarea "x"
type textarea "at step 9: enable provider (Straico). I have add straico api successfully. The …"
type textarea "x"
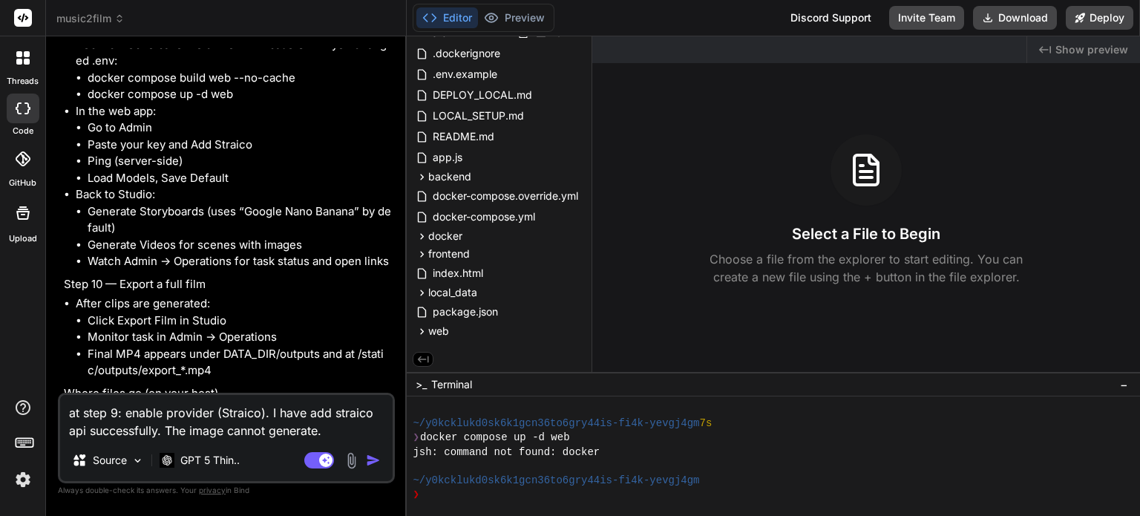
type textarea "at step 9: enable provider (Straico). I have add straico api successfully. The …"
type textarea "x"
type textarea "at step 9: enable provider (Straico). I have add straico api successfully. The …"
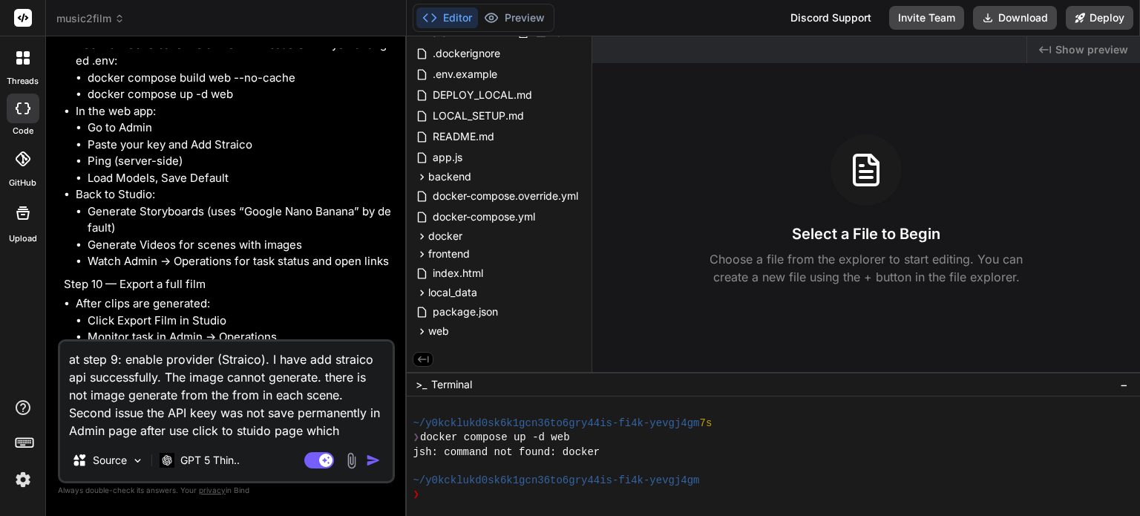
drag, startPoint x: 356, startPoint y: 376, endPoint x: 327, endPoint y: 374, distance: 29.0
click at [327, 374] on textarea "at step 9: enable provider (Straico). I have add straico api successfully. The …" at bounding box center [226, 390] width 333 height 98
click at [157, 396] on textarea "at step 9: enable provider (Straico). I have add straico api successfully. The …" at bounding box center [226, 390] width 333 height 98
drag, startPoint x: 103, startPoint y: 396, endPoint x: 75, endPoint y: 396, distance: 28.2
click at [75, 396] on textarea "at step 9: enable provider (Straico). I have add straico api successfully. The …" at bounding box center [226, 390] width 333 height 98
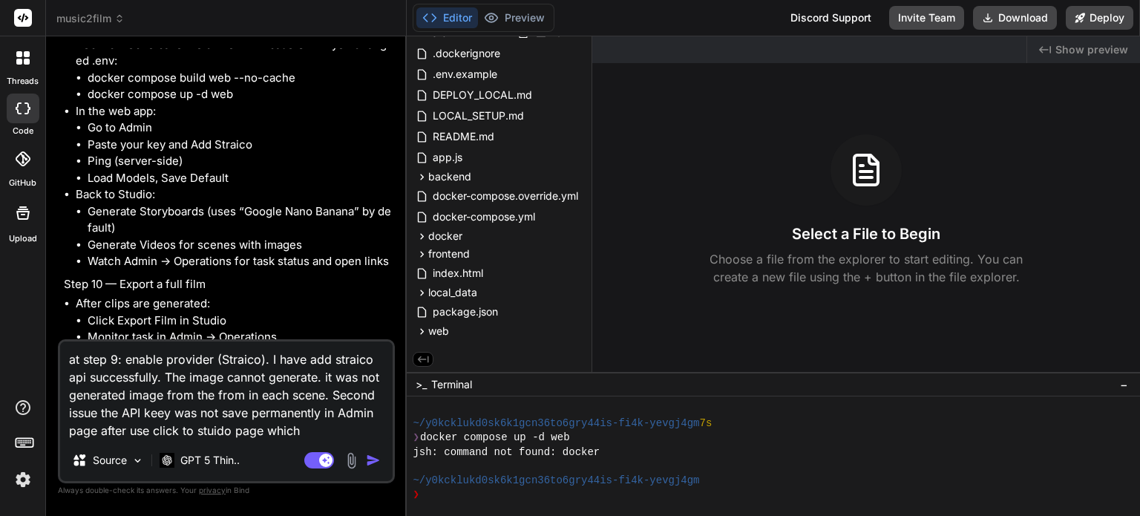
click at [197, 399] on textarea "at step 9: enable provider (Straico). I have add straico api successfully. The …" at bounding box center [226, 390] width 333 height 98
click at [189, 430] on textarea "at step 9: enable provider (Straico). I have add straico api successfully. The …" at bounding box center [226, 390] width 333 height 98
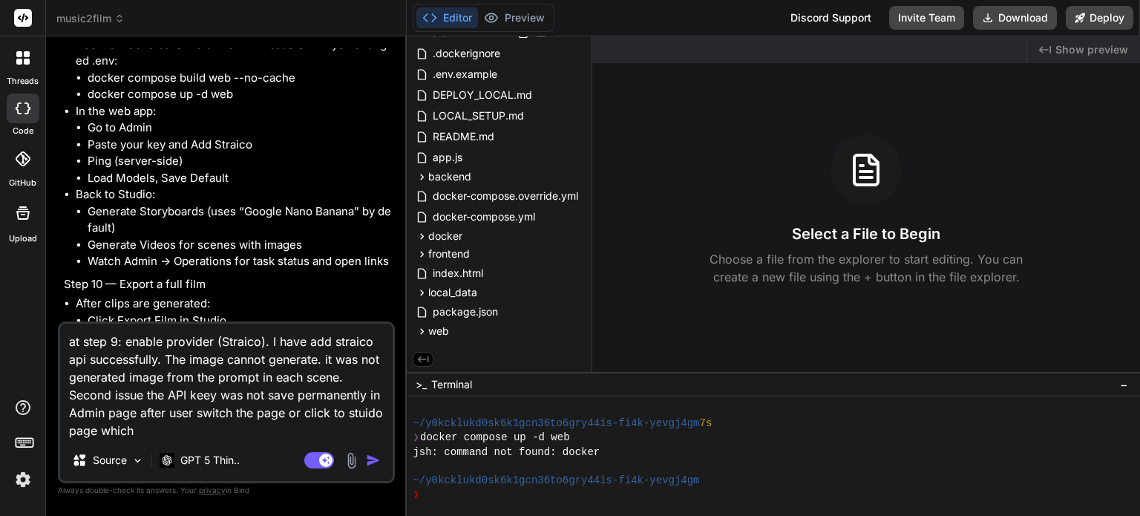
click at [347, 413] on textarea "at step 9: enable provider (Straico). I have add straico api successfully. The …" at bounding box center [226, 382] width 333 height 116
drag, startPoint x: 344, startPoint y: 433, endPoint x: 375, endPoint y: 432, distance: 31.2
click at [375, 432] on textarea "at step 9: enable provider (Straico). I have add straico api successfully. The …" at bounding box center [226, 382] width 333 height 116
click at [377, 460] on img "button" at bounding box center [373, 460] width 15 height 15
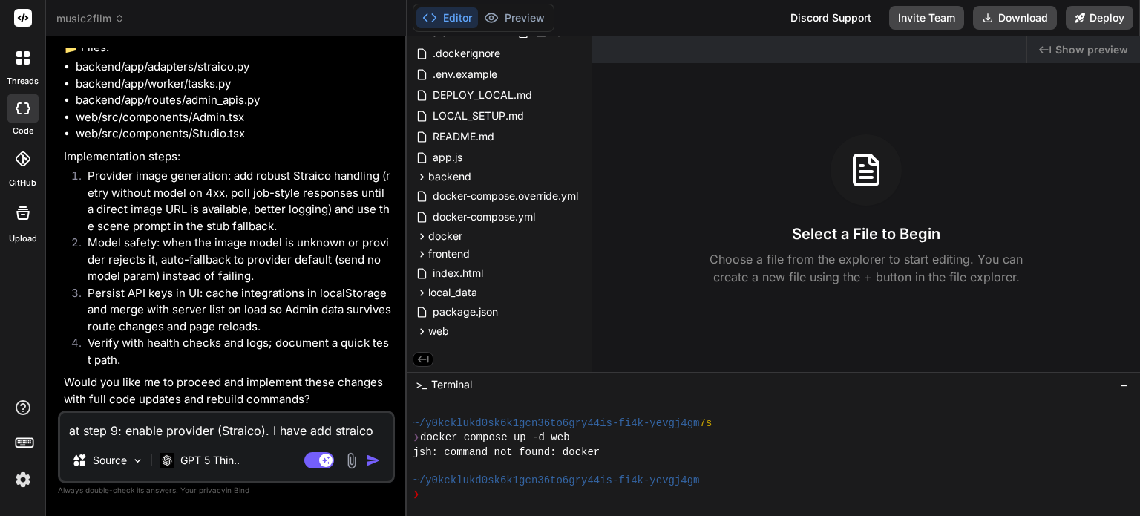
scroll to position [7655, 0]
click at [267, 424] on textarea "at step 9: enable provider (Straico). I have add straico api successfully. The …" at bounding box center [226, 426] width 333 height 27
click at [276, 430] on textarea "at step 9: enable provider (Straico). I have add straico api successfully. The …" at bounding box center [226, 426] width 333 height 27
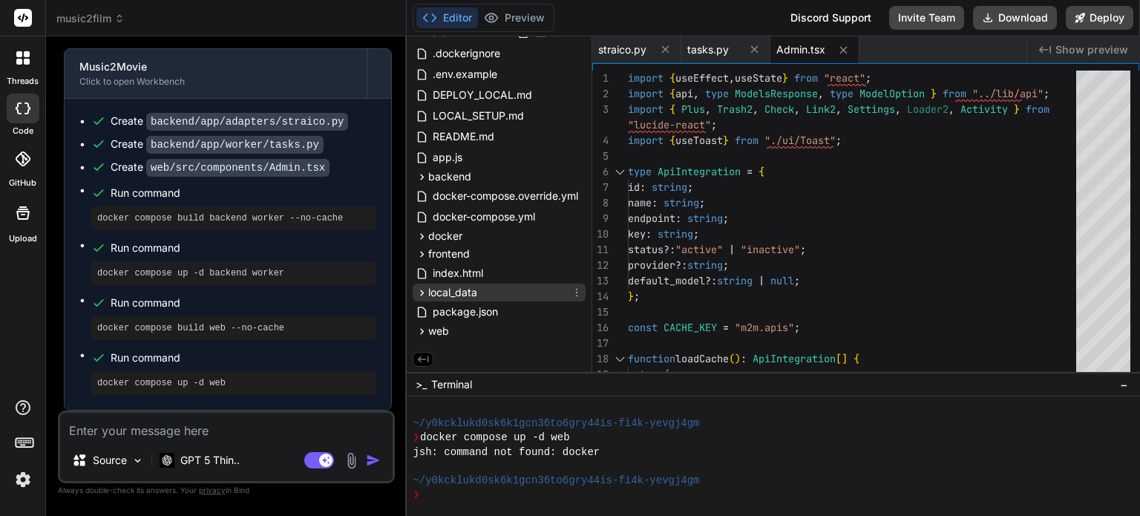
scroll to position [0, 0]
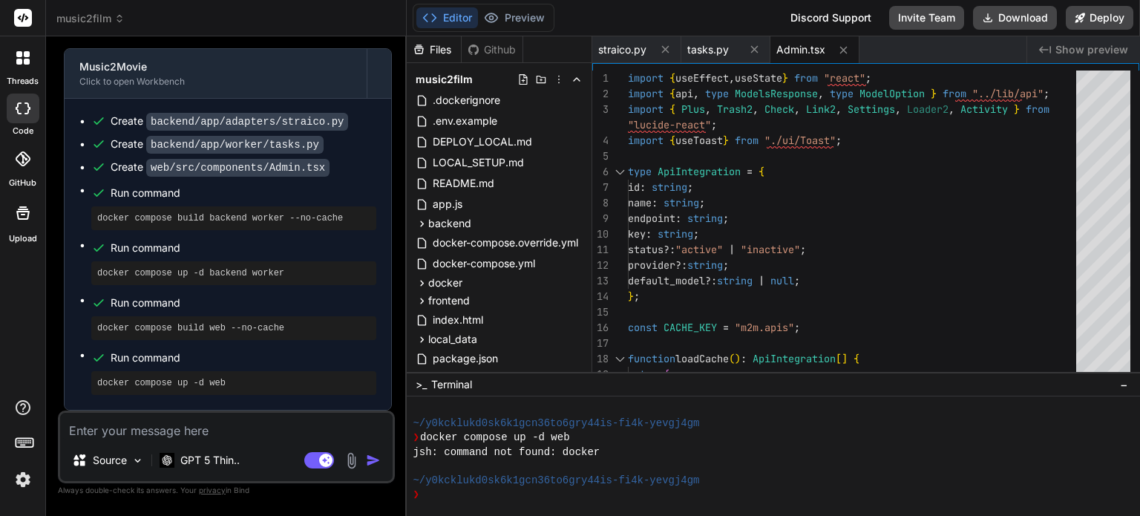
click at [443, 17] on button "Editor" at bounding box center [447, 17] width 62 height 21
click at [454, 436] on div "❯ docker compose up -d web" at bounding box center [765, 438] width 704 height 14
click at [418, 382] on span ">_" at bounding box center [421, 384] width 11 height 15
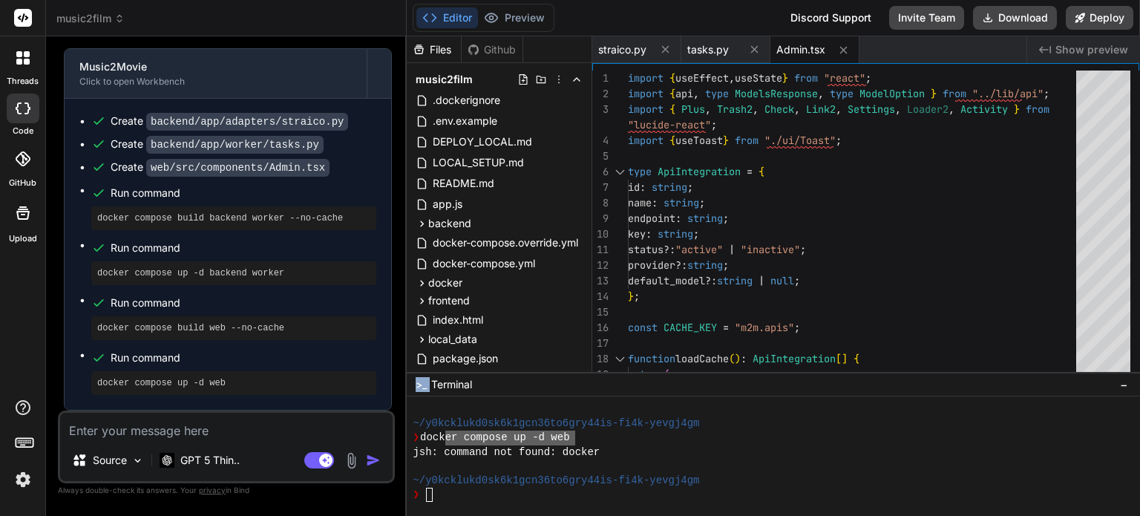
click at [418, 382] on span ">_" at bounding box center [421, 384] width 11 height 15
click at [448, 488] on div "❯" at bounding box center [765, 495] width 704 height 14
click at [1021, 14] on button "Download" at bounding box center [1015, 18] width 84 height 24
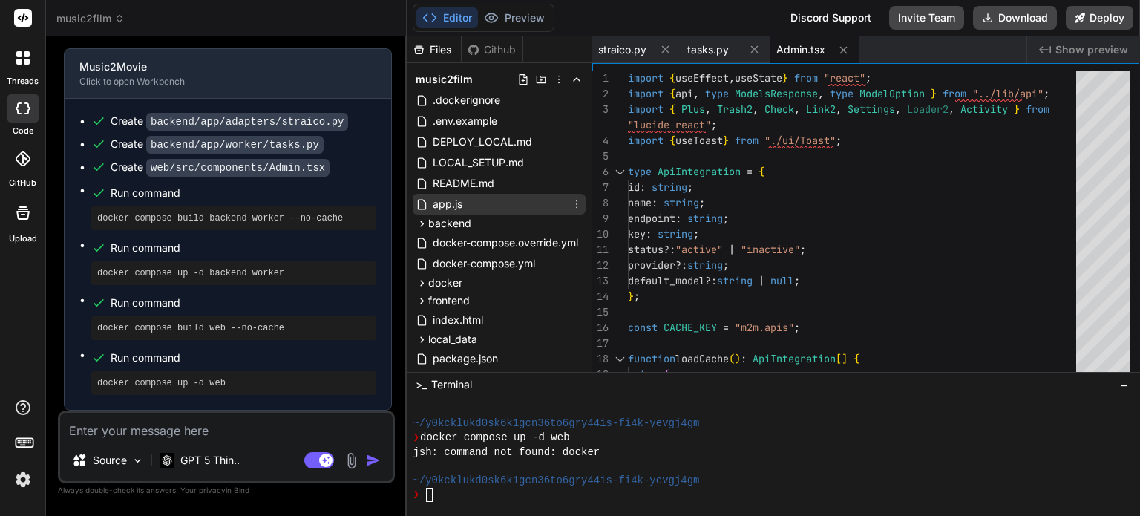
scroll to position [47, 0]
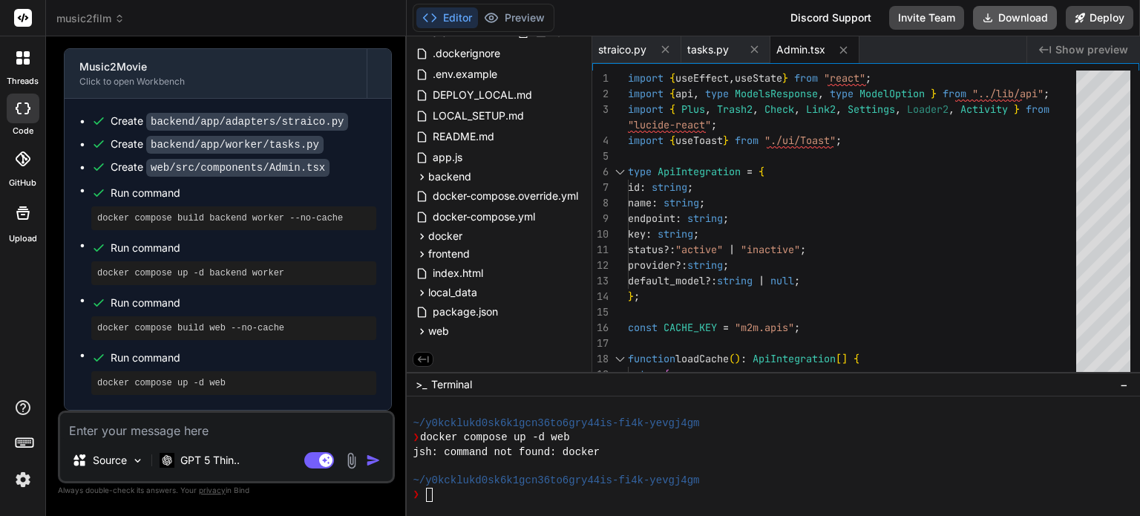
click at [1010, 14] on button "Download" at bounding box center [1015, 18] width 84 height 24
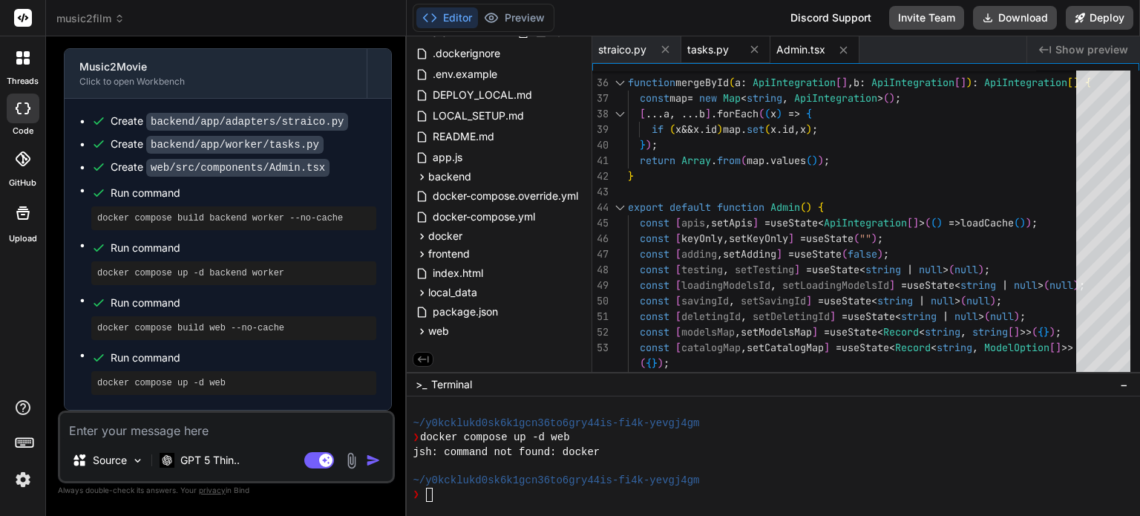
click at [722, 43] on span "tasks.py" at bounding box center [708, 49] width 42 height 15
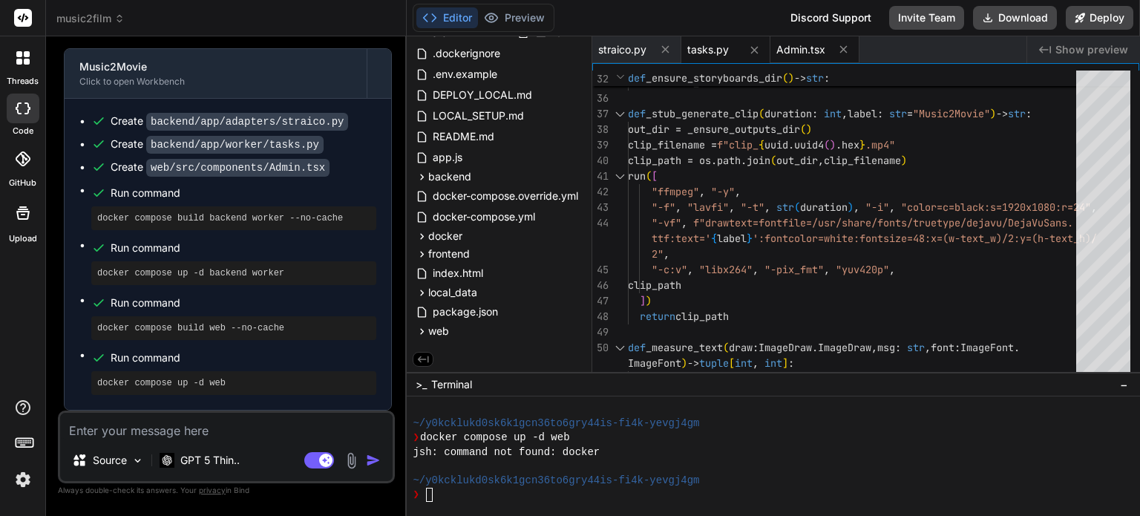
click at [820, 41] on div "Admin.tsx" at bounding box center [815, 49] width 89 height 27
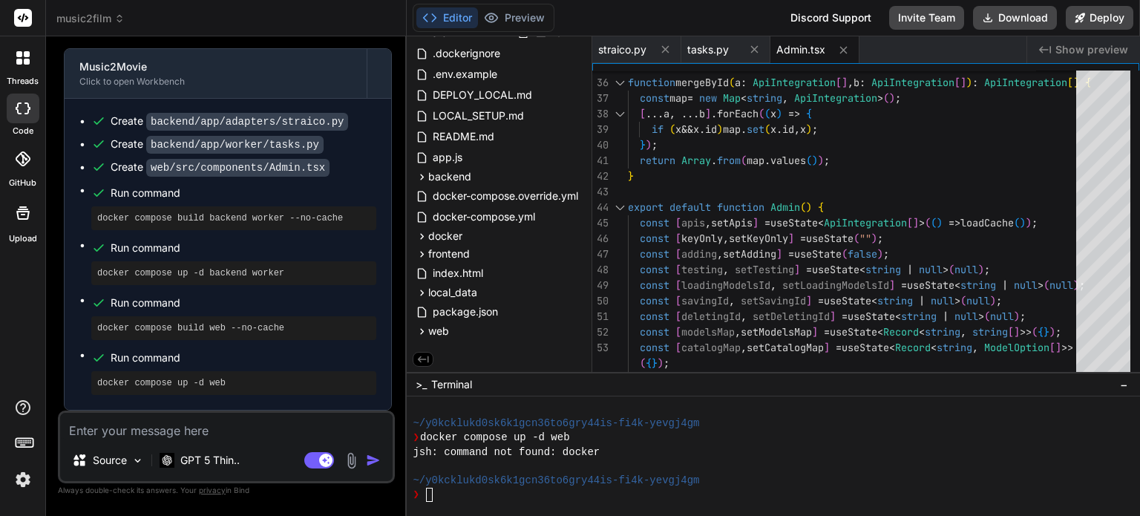
drag, startPoint x: 846, startPoint y: 47, endPoint x: 740, endPoint y: 18, distance: 110.0
click at [740, 18] on div "Editor Preview Disabled until preview for your project is generated Discord Sup…" at bounding box center [773, 258] width 733 height 516
click at [635, 48] on span "straico.py" at bounding box center [622, 49] width 48 height 15
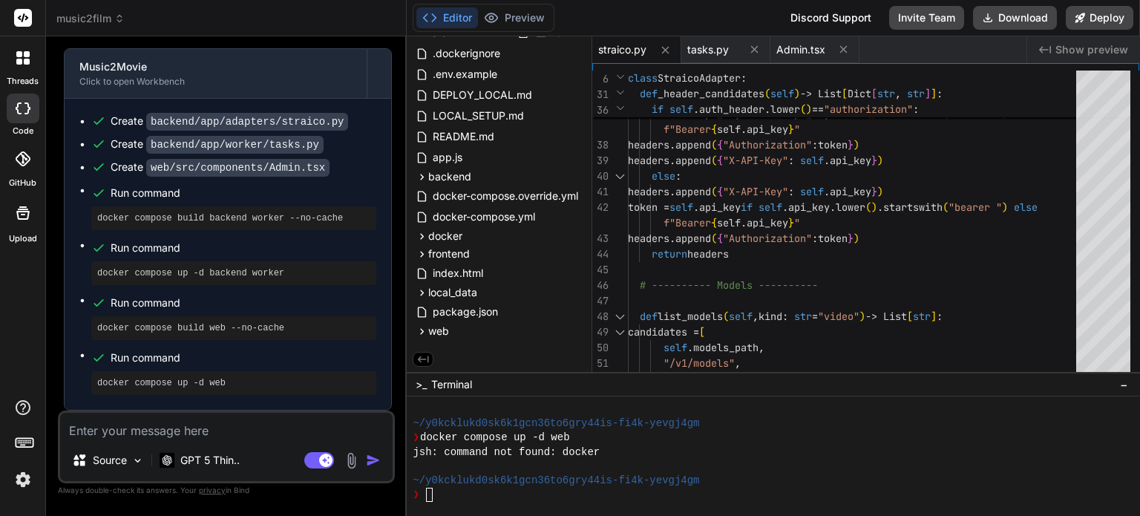
click at [229, 426] on textarea at bounding box center [226, 426] width 333 height 27
click at [374, 460] on img "button" at bounding box center [373, 460] width 15 height 15
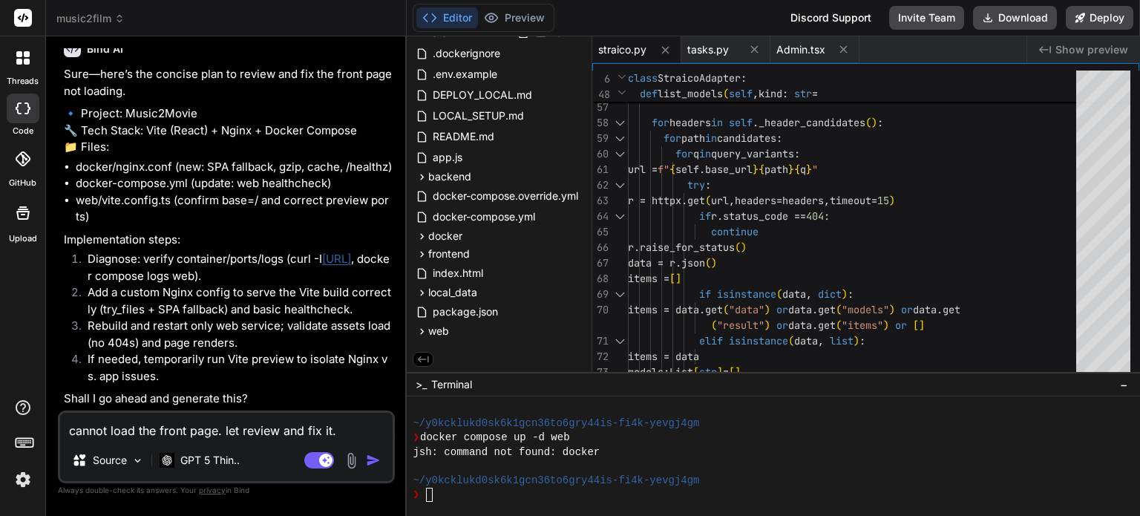
scroll to position [8584, 0]
click at [269, 422] on textarea "cannot load the front page. let review and fix it." at bounding box center [226, 426] width 333 height 27
drag, startPoint x: 307, startPoint y: 422, endPoint x: 310, endPoint y: 412, distance: 11.0
click at [307, 422] on textarea "cannot load the front page. let review and fix it." at bounding box center [226, 426] width 333 height 27
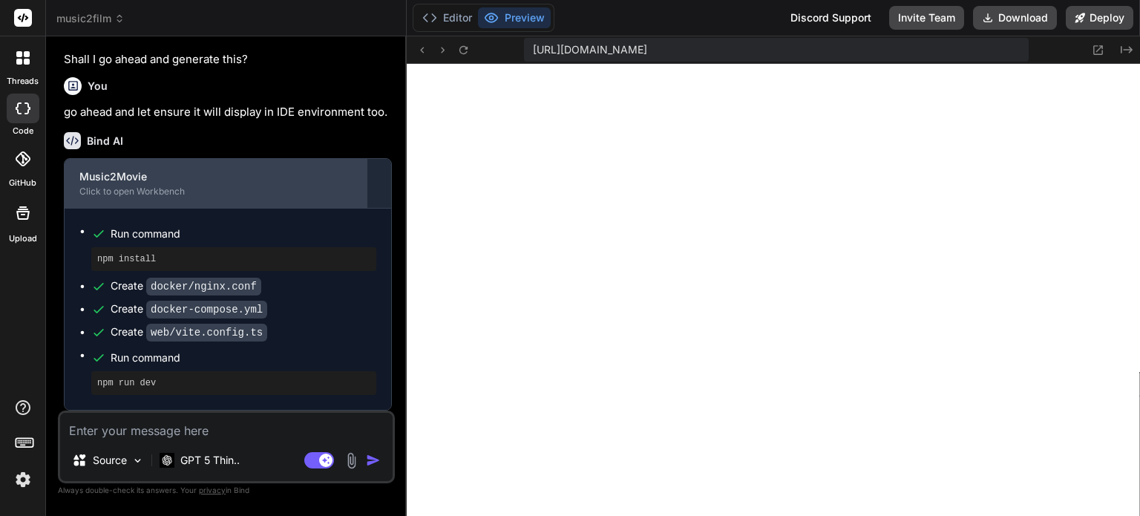
scroll to position [8923, 0]
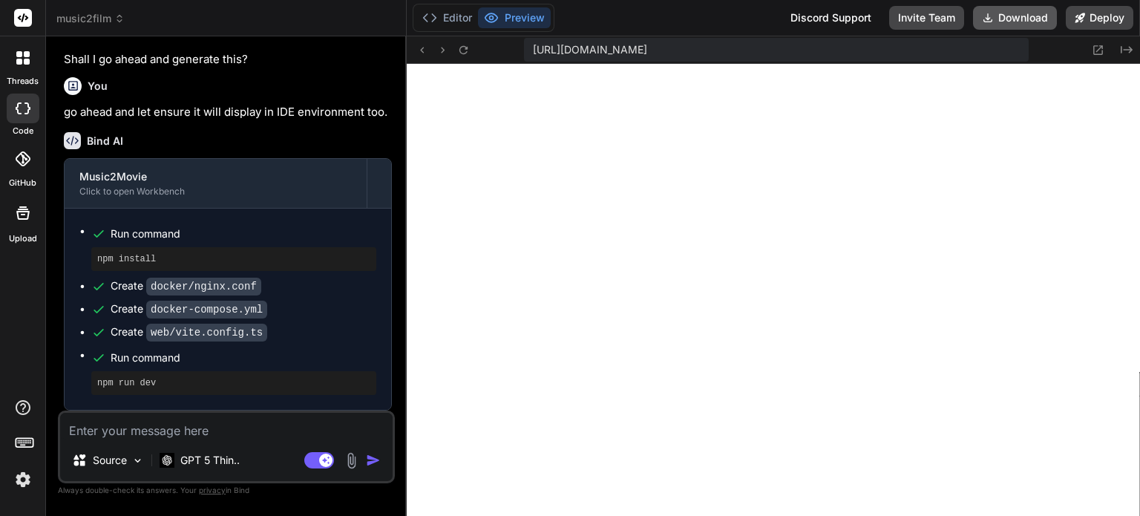
click at [1024, 16] on button "Download" at bounding box center [1015, 18] width 84 height 24
